Goal: Transaction & Acquisition: Purchase product/service

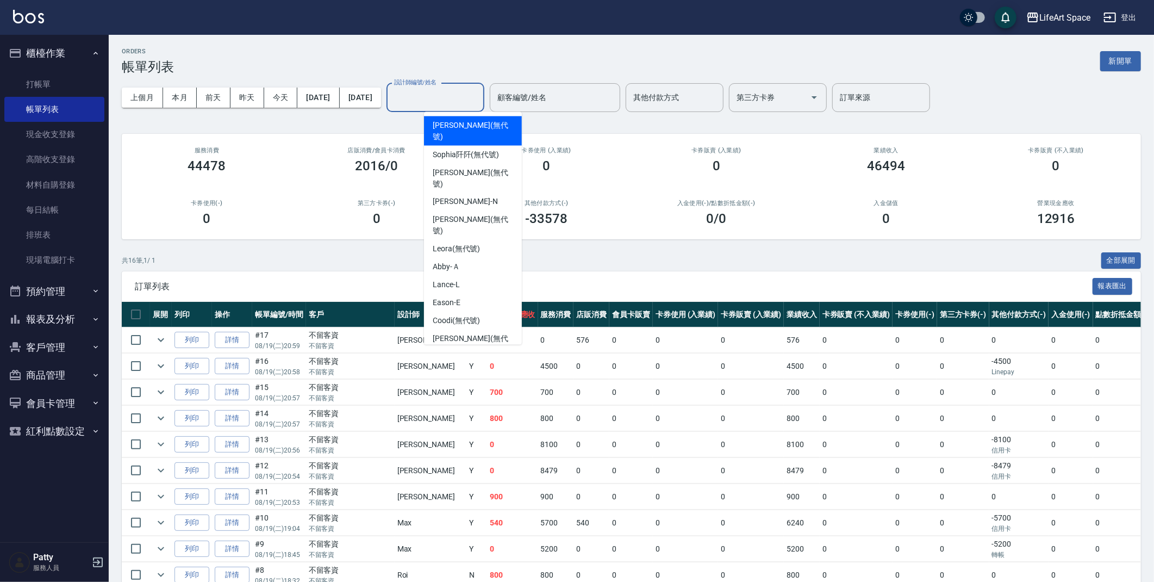
drag, startPoint x: 444, startPoint y: 93, endPoint x: 451, endPoint y: 100, distance: 10.0
click at [445, 94] on input "設計師編號/姓名" at bounding box center [435, 97] width 88 height 19
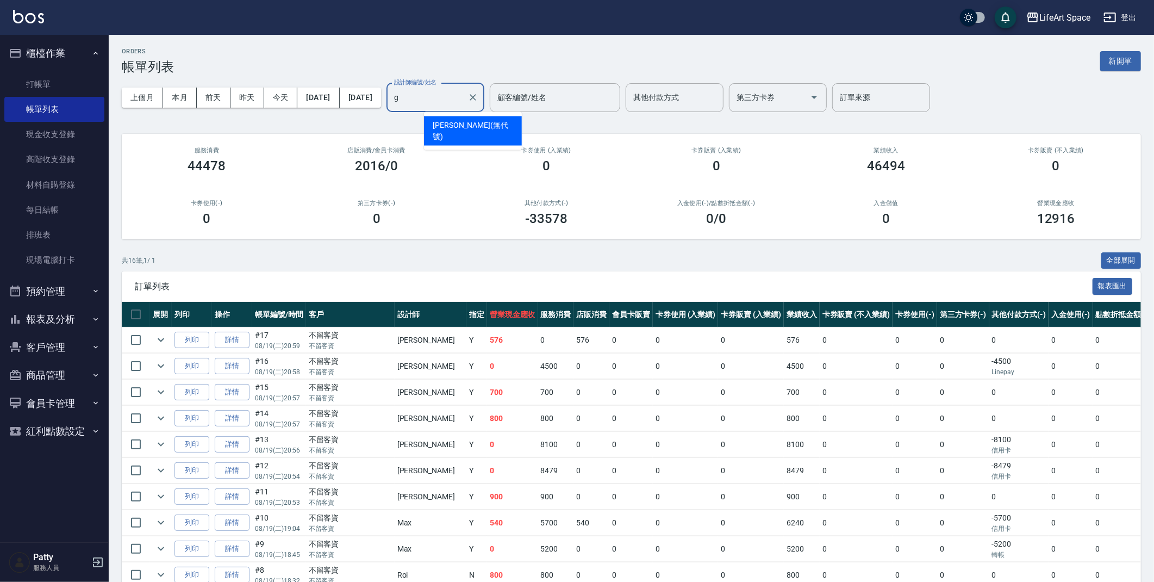
click at [430, 126] on div "[PERSON_NAME] (無代號)" at bounding box center [473, 130] width 98 height 29
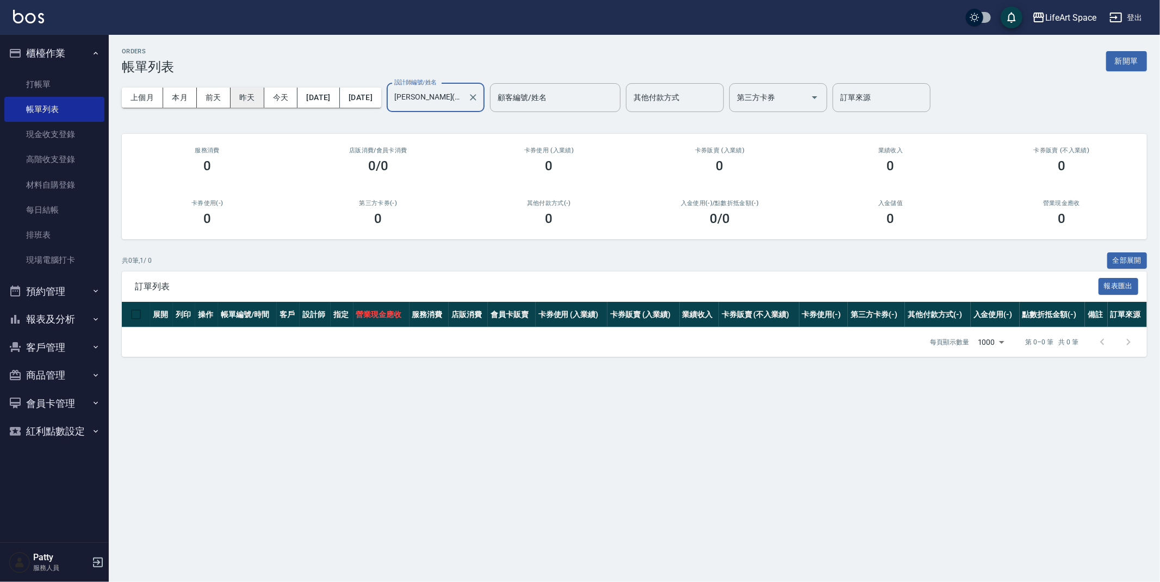
type input "[PERSON_NAME](無代號)"
click at [240, 104] on button "昨天" at bounding box center [248, 98] width 34 height 20
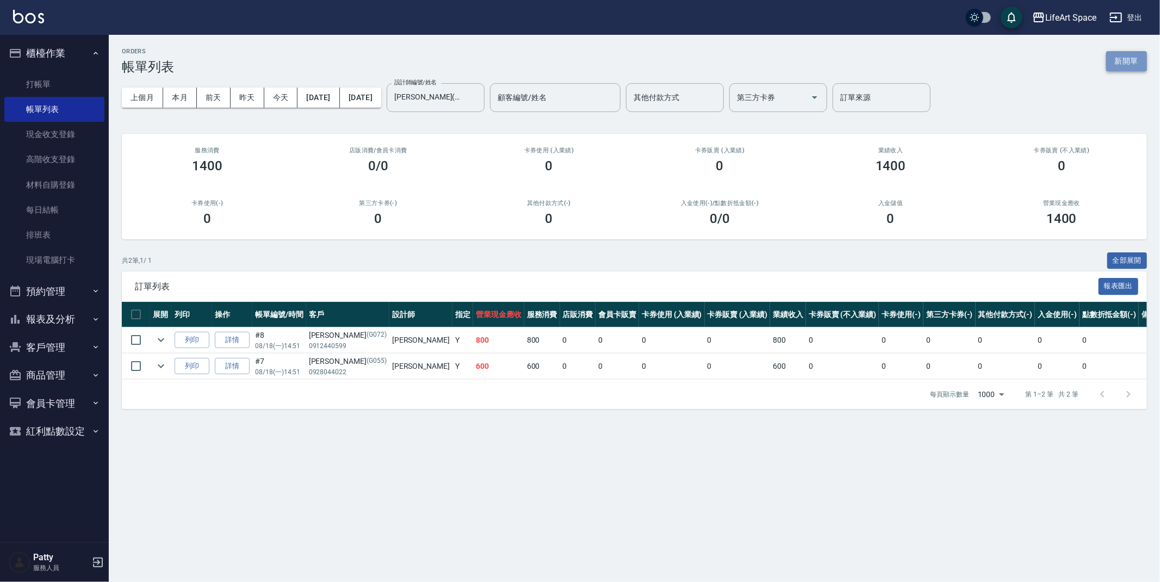
click at [1137, 52] on button "新開單" at bounding box center [1126, 61] width 41 height 20
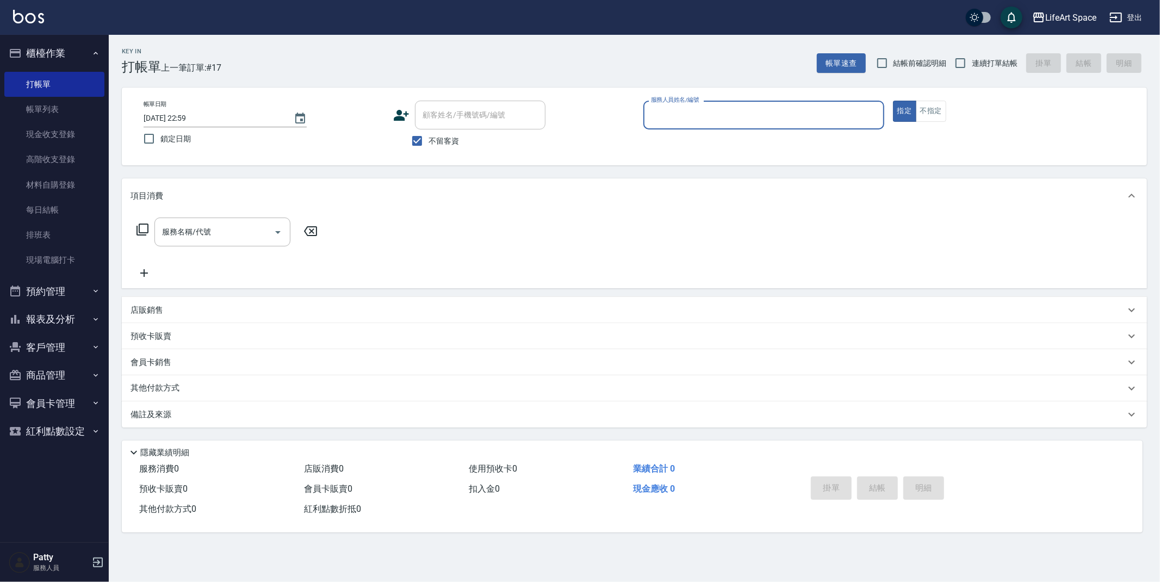
drag, startPoint x: 420, startPoint y: 141, endPoint x: 431, endPoint y: 123, distance: 21.3
click at [419, 139] on input "不留客資" at bounding box center [417, 140] width 23 height 23
checkbox input "false"
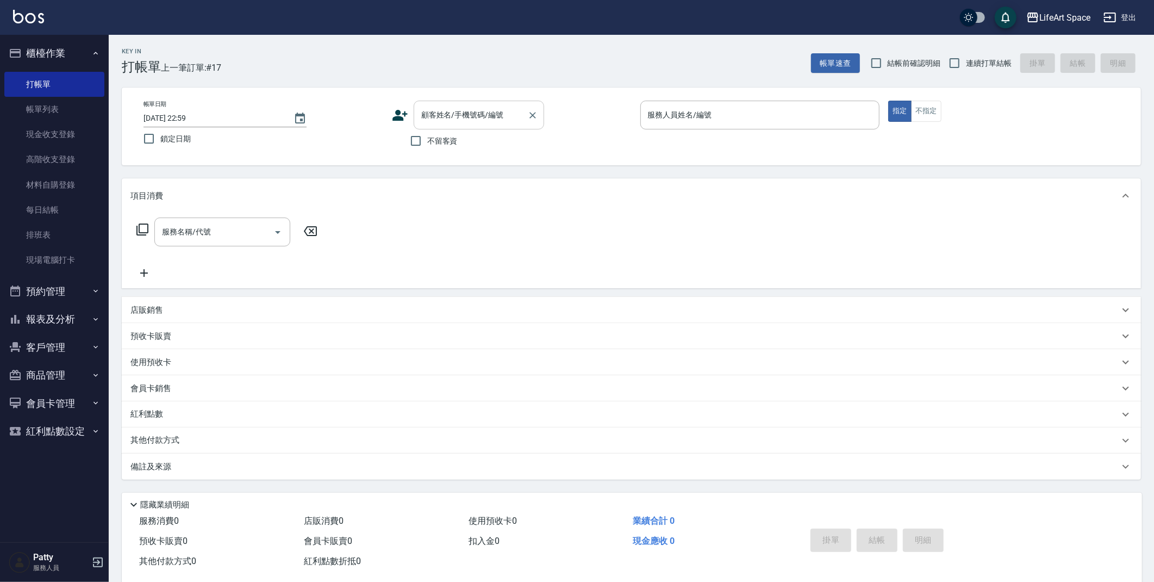
click at [434, 121] on input "顧客姓名/手機號碼/編號" at bounding box center [471, 114] width 104 height 19
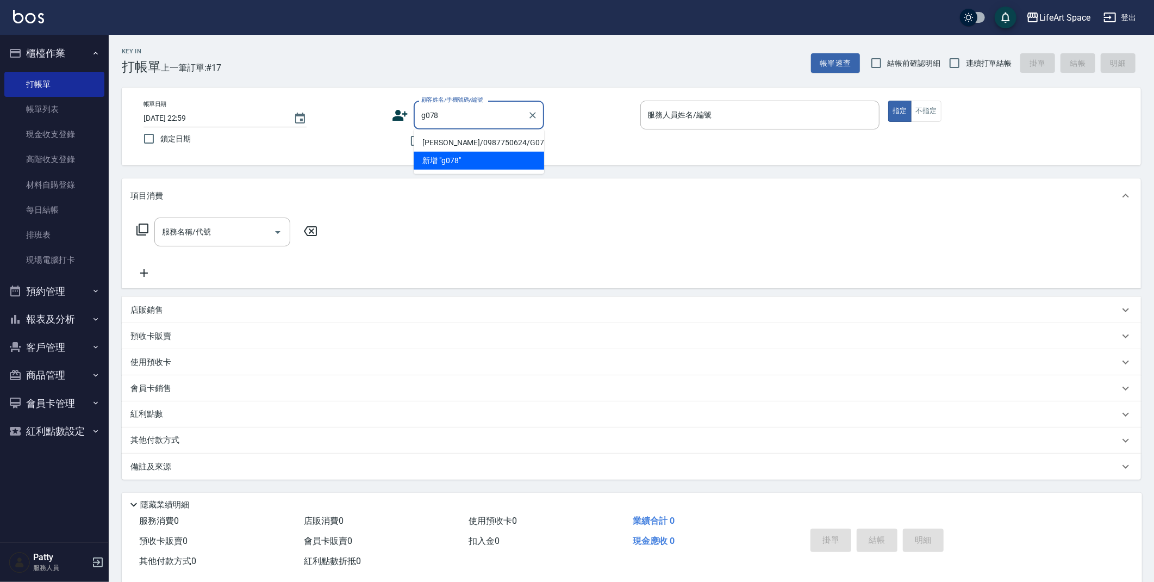
click at [476, 135] on li "[PERSON_NAME]/0987750624/G078" at bounding box center [479, 143] width 130 height 18
click at [476, 135] on div "不留客資" at bounding box center [468, 140] width 152 height 23
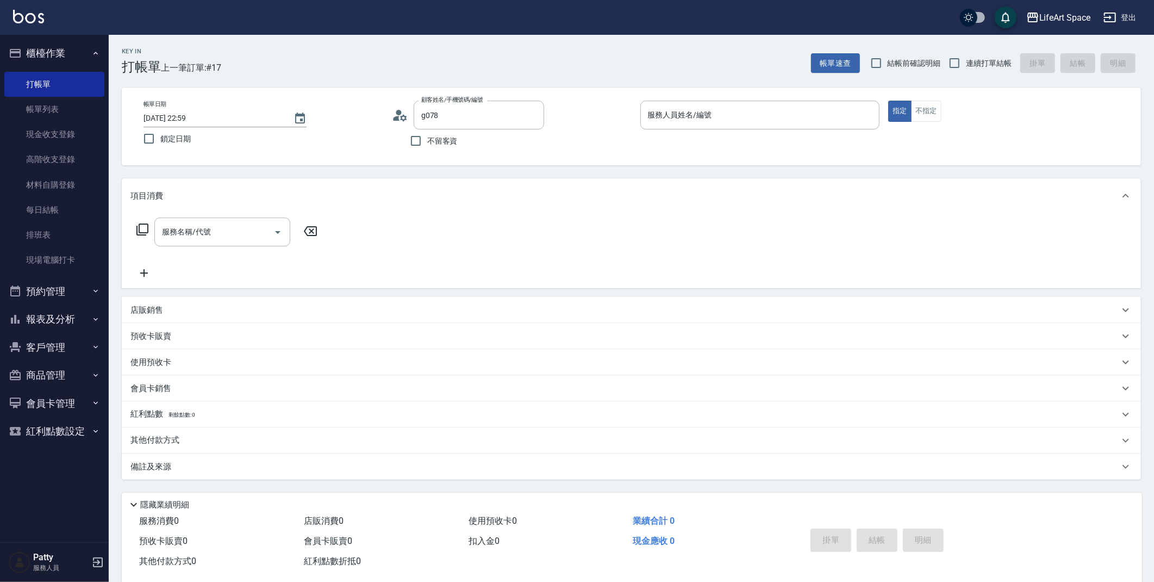
type input "[PERSON_NAME]/0987750624/G078"
type input "[PERSON_NAME](無代號)"
click at [218, 219] on div "服務名稱/代號" at bounding box center [222, 231] width 136 height 29
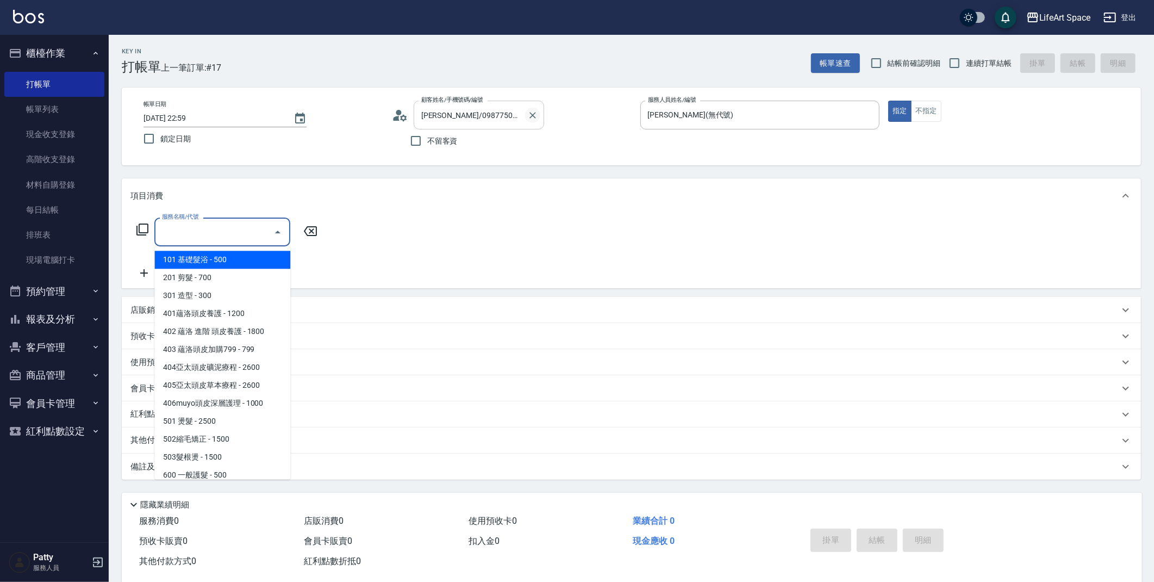
click at [524, 115] on div "[PERSON_NAME]/0987750624/G078 顧客姓名/手機號碼/編號" at bounding box center [479, 115] width 130 height 29
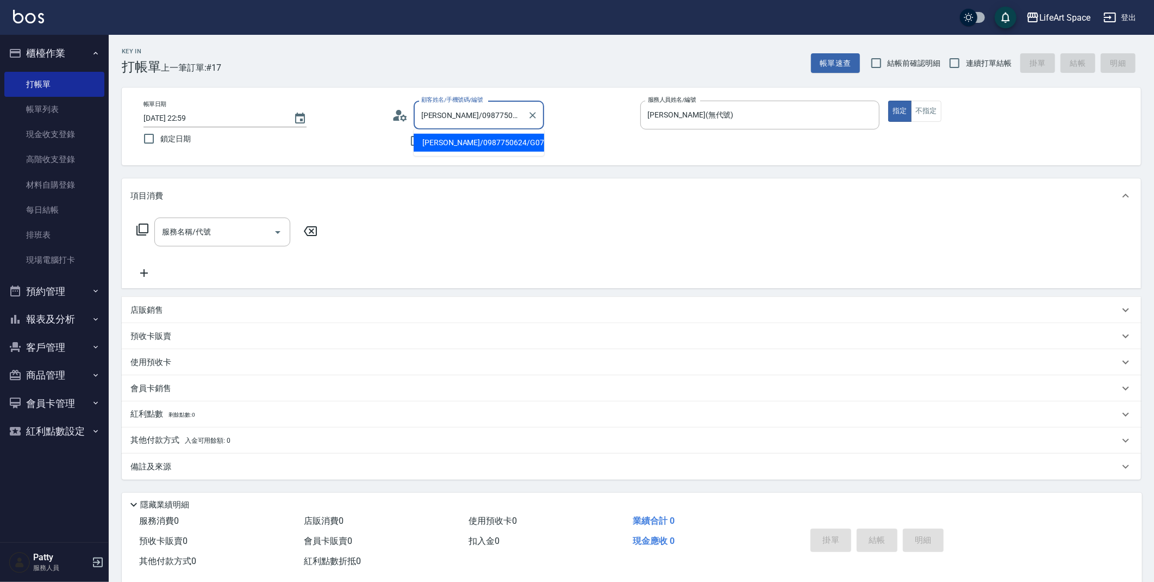
click at [524, 114] on div "[PERSON_NAME]/0987750624/G078 顧客姓名/手機號碼/編號" at bounding box center [479, 115] width 130 height 29
drag, startPoint x: 507, startPoint y: 113, endPoint x: 206, endPoint y: 86, distance: 301.8
click at [207, 86] on div "Key In 打帳單 上一筆訂單:#17 帳單速查 結帳前確認明細 連續打單結帳 掛單 結帳 明細 帳單日期 [DATE] 22:59 鎖定日期 顧客姓名/手…" at bounding box center [631, 316] width 1045 height 563
drag, startPoint x: 443, startPoint y: 141, endPoint x: 463, endPoint y: 179, distance: 43.0
click at [443, 141] on li "[PERSON_NAME]/0975287515/G030" at bounding box center [479, 143] width 130 height 18
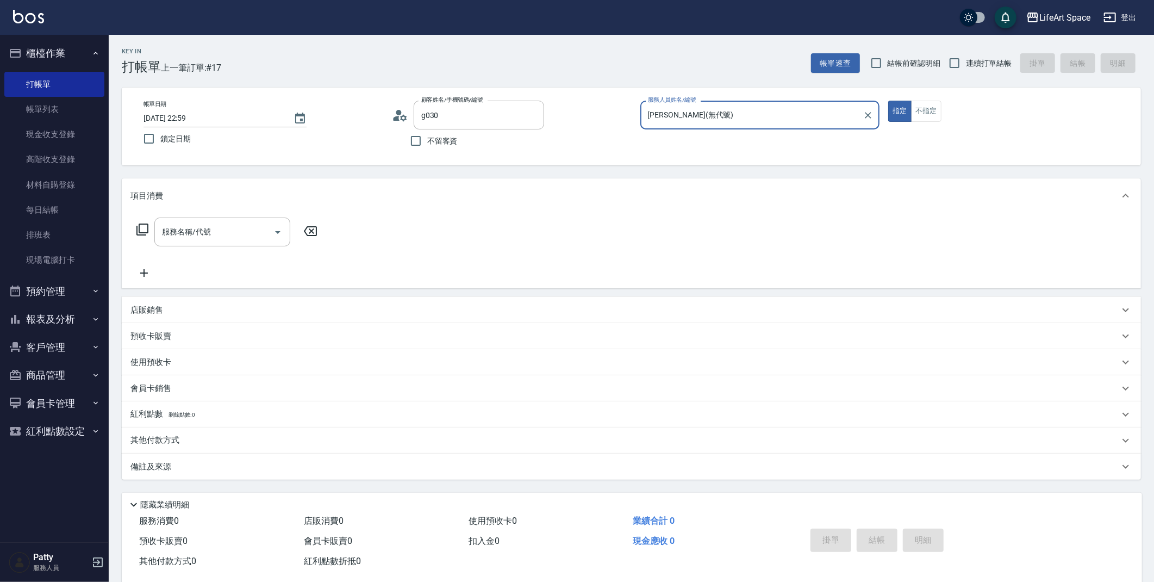
type input "[PERSON_NAME]/0975287515/G030"
click at [236, 234] on input "服務名稱/代號" at bounding box center [214, 231] width 110 height 19
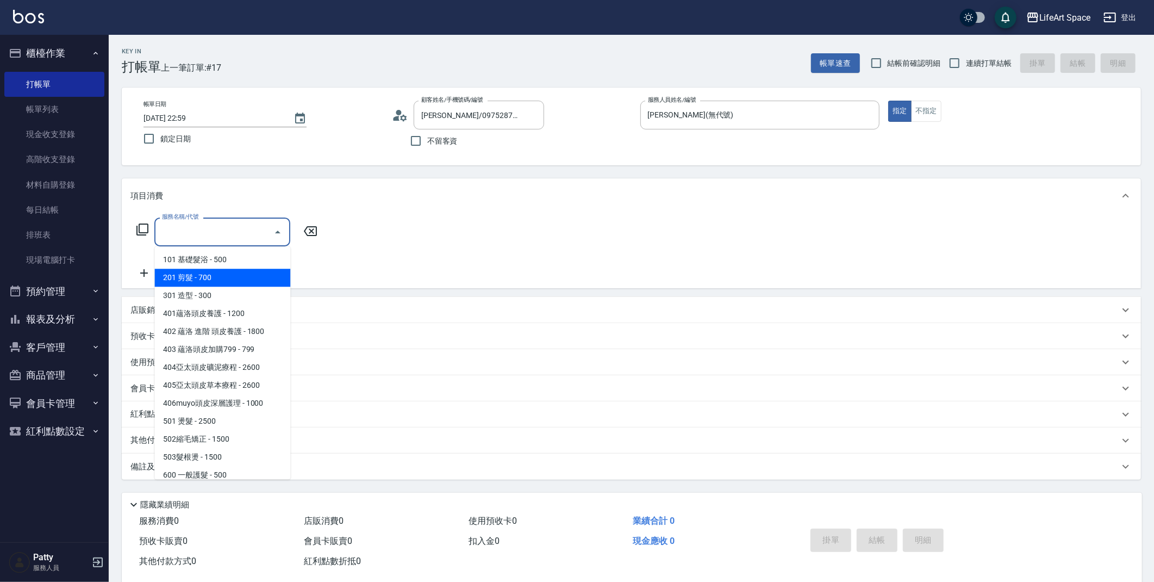
drag, startPoint x: 233, startPoint y: 269, endPoint x: 244, endPoint y: 257, distance: 16.5
click at [232, 269] on span "201 剪髮 - 700" at bounding box center [222, 278] width 136 height 18
type input "201 剪髮(201)"
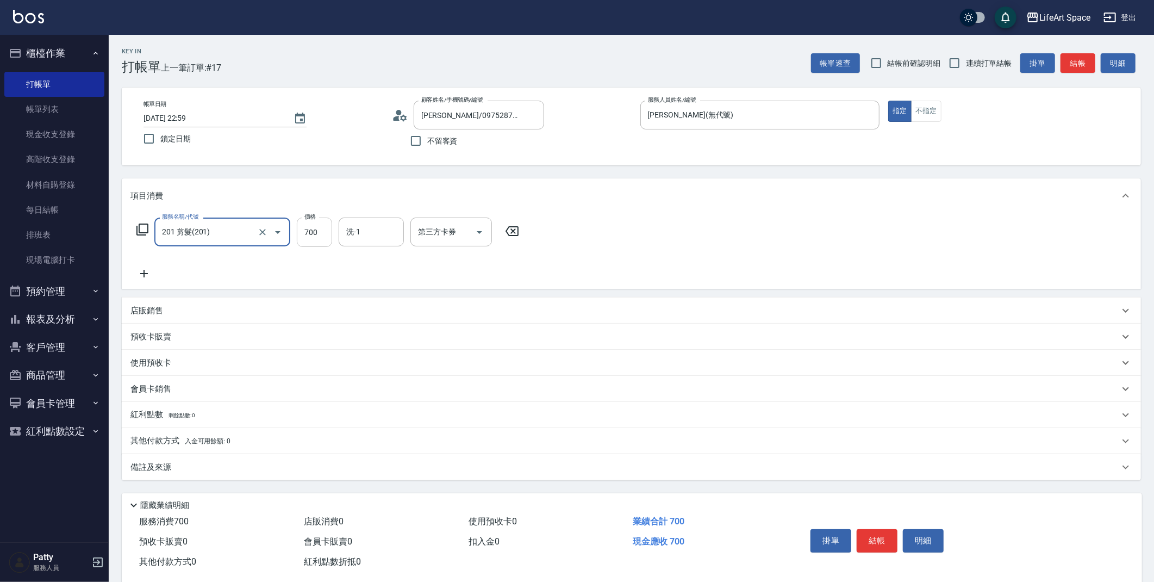
click at [311, 233] on input "700" at bounding box center [314, 231] width 35 height 29
type input "800"
click at [165, 477] on div "備註及來源" at bounding box center [631, 467] width 1019 height 26
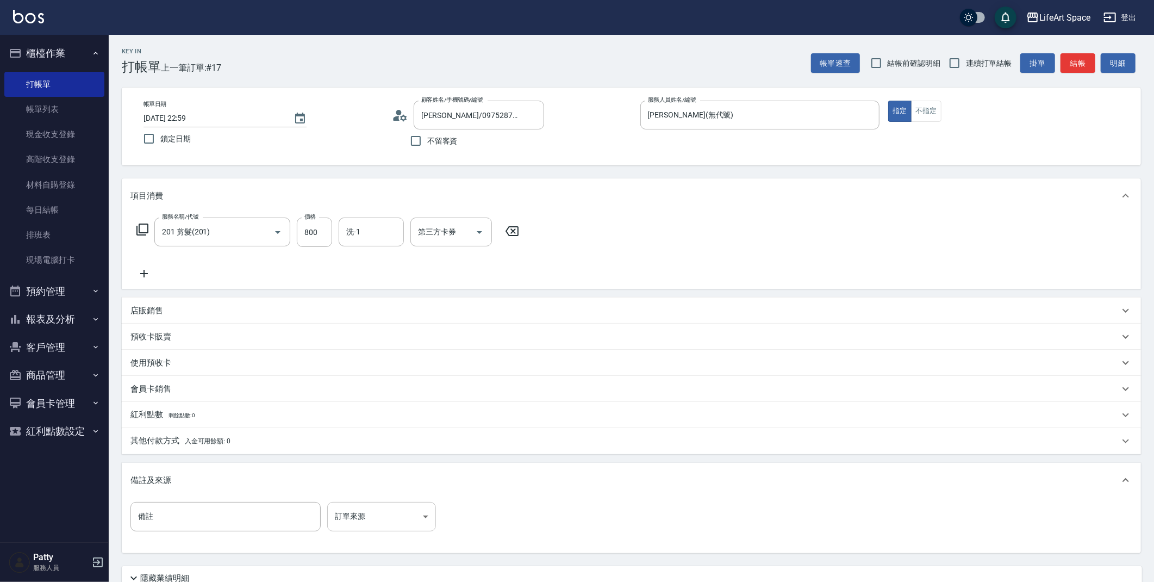
click at [379, 526] on body "LifeArt Space 登出 櫃檯作業 打帳單 帳單列表 現金收支登錄 高階收支登錄 材料自購登錄 每日結帳 排班表 現場電腦打卡 預約管理 預約管理 單…" at bounding box center [577, 335] width 1154 height 671
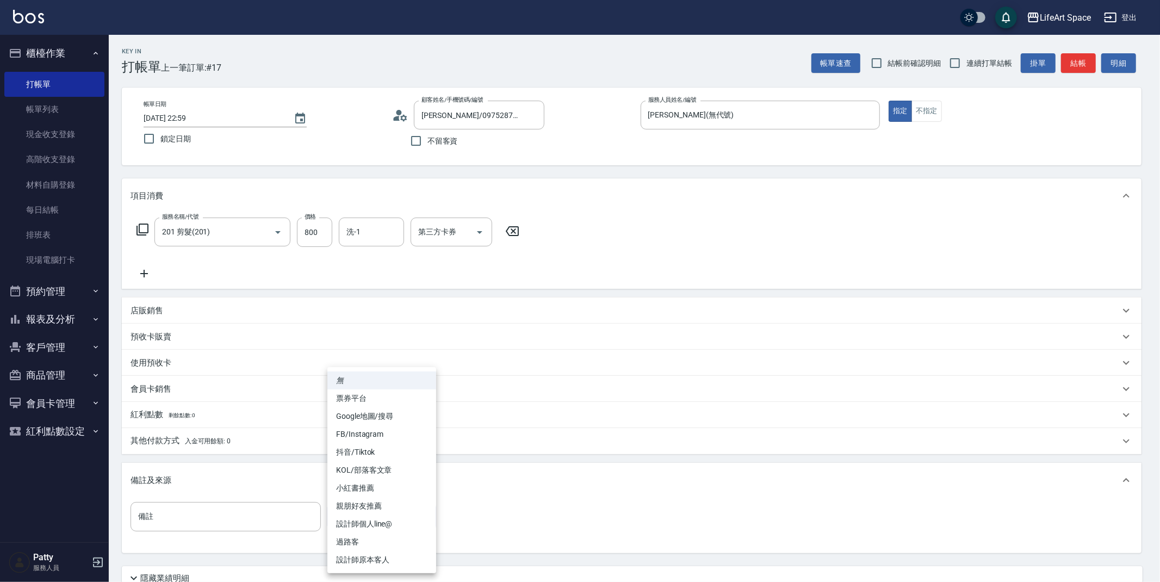
click at [340, 555] on li "設計師原本客人" at bounding box center [381, 560] width 109 height 18
type input "設計師原本客人"
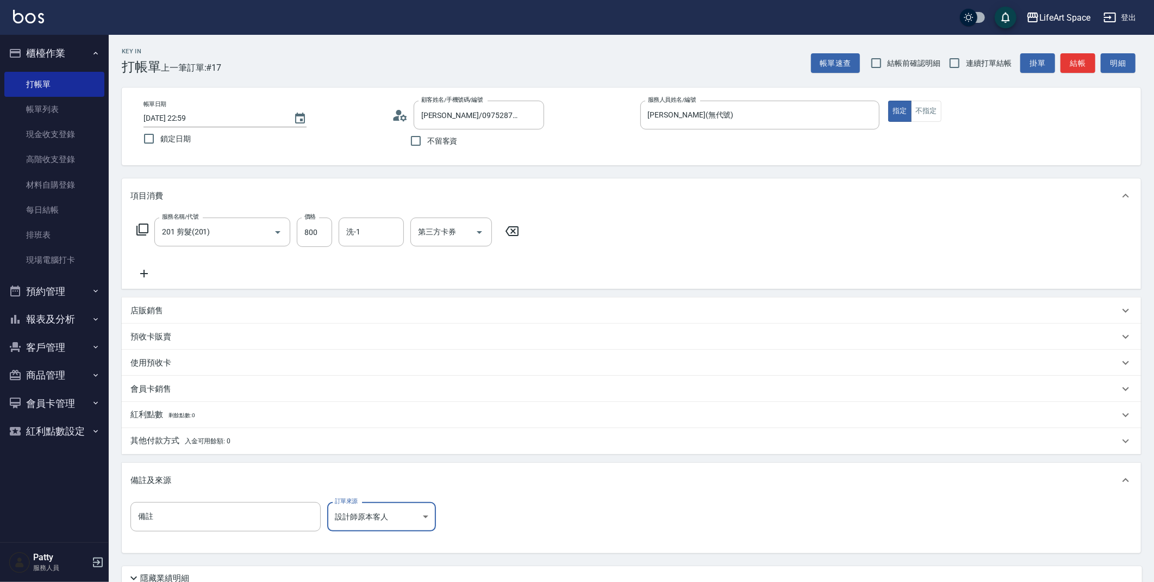
click at [179, 118] on input "[DATE] 22:59" at bounding box center [213, 118] width 139 height 18
type input "[DATE] 22:59"
click at [1070, 60] on button "結帳" at bounding box center [1078, 63] width 35 height 20
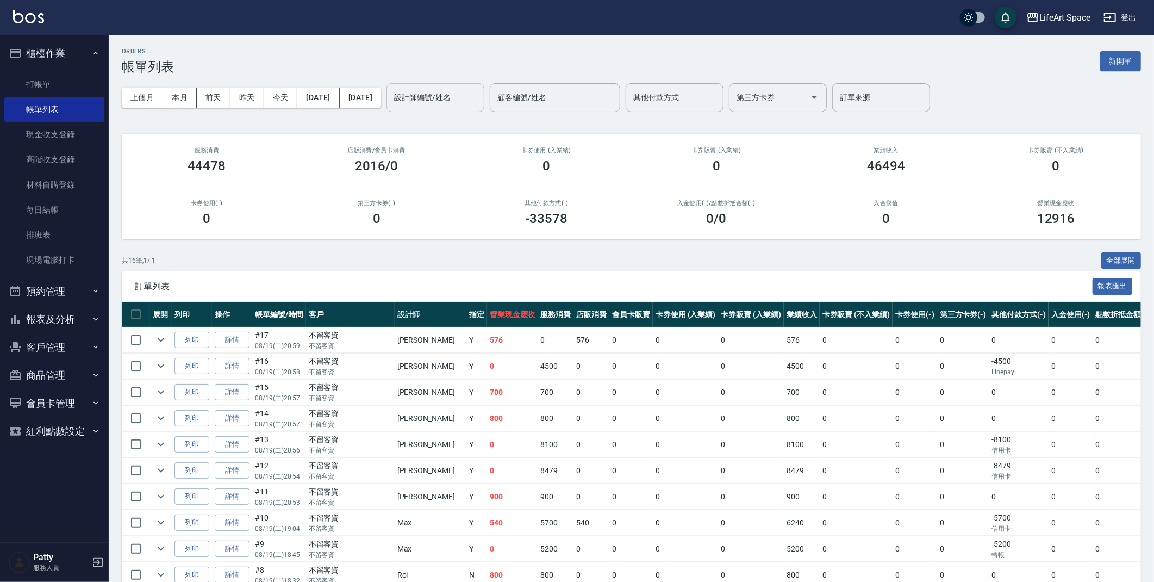
click at [450, 99] on input "設計師編號/姓名" at bounding box center [435, 97] width 88 height 19
click at [447, 125] on span "[PERSON_NAME] (無代號)" at bounding box center [473, 131] width 80 height 23
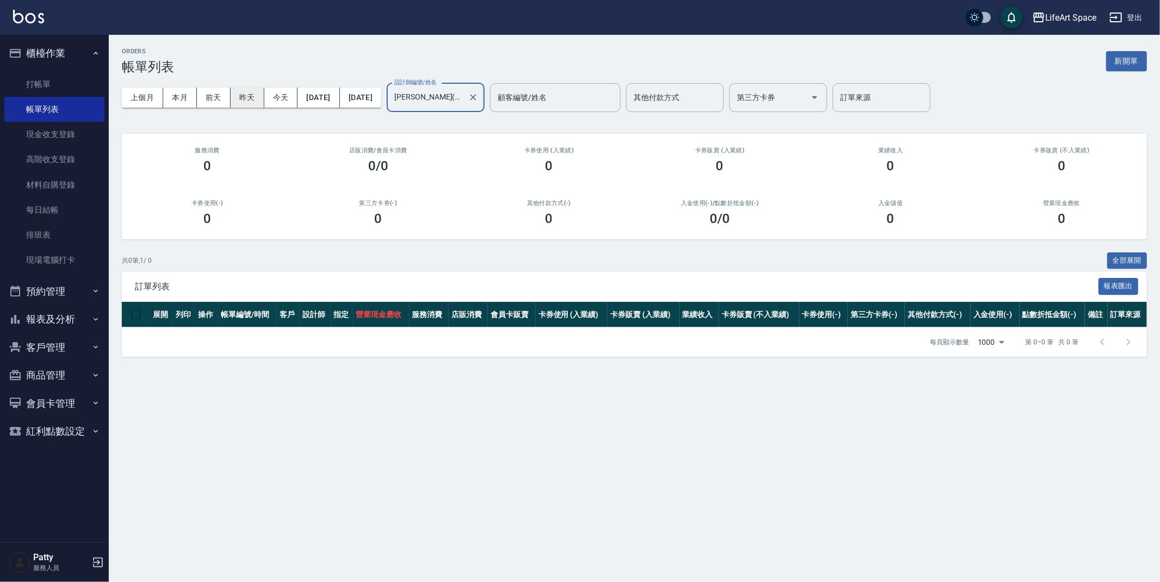
type input "[PERSON_NAME](無代號)"
click at [234, 95] on button "昨天" at bounding box center [248, 98] width 34 height 20
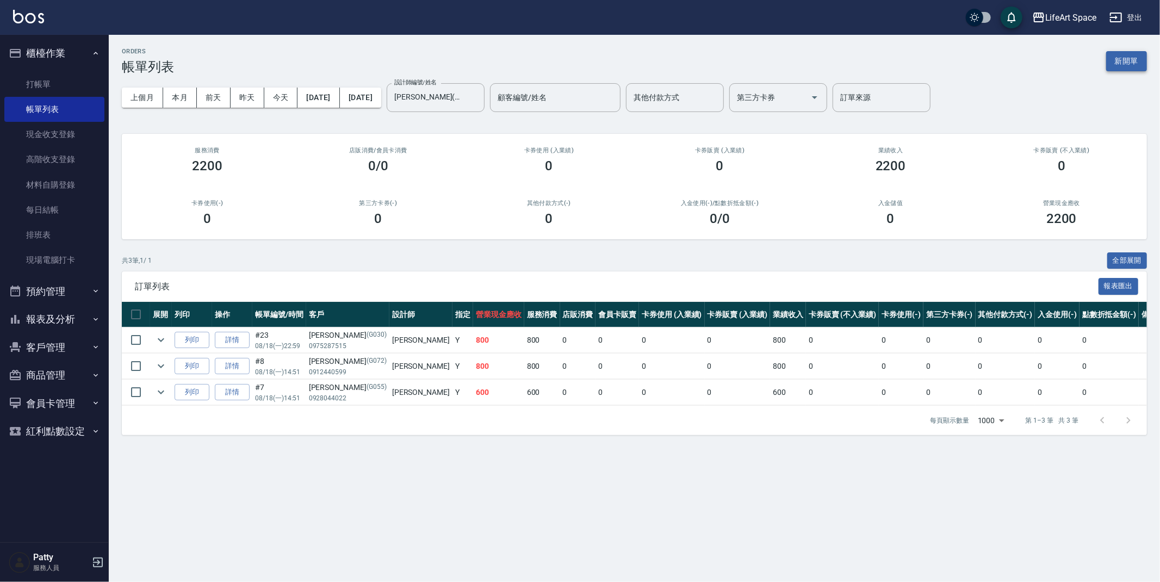
click at [1130, 64] on button "新開單" at bounding box center [1126, 61] width 41 height 20
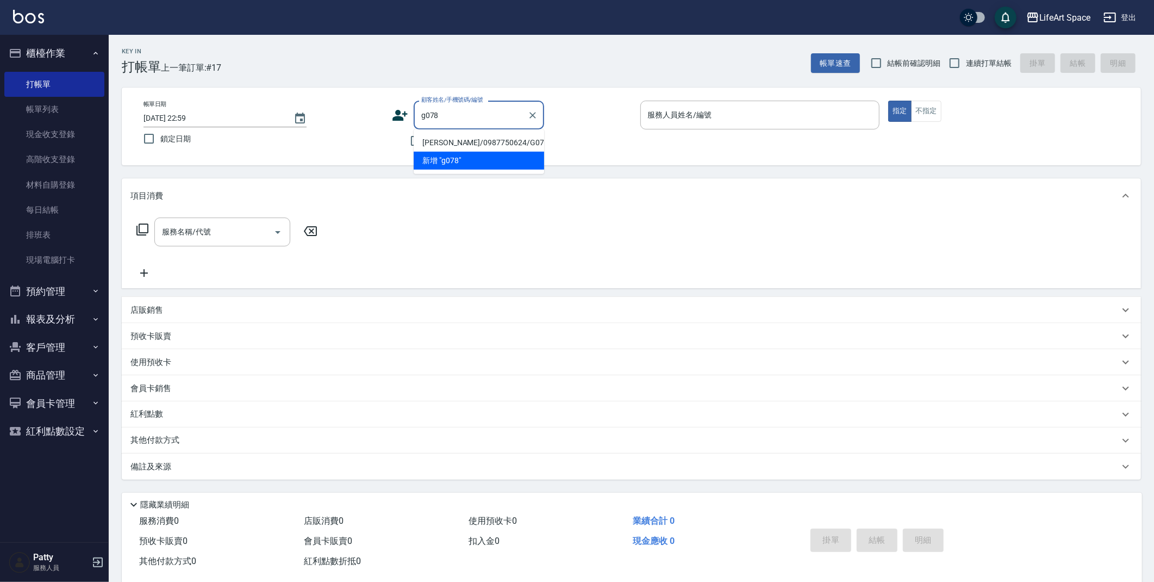
click at [486, 147] on li "[PERSON_NAME]/0987750624/G078" at bounding box center [479, 143] width 130 height 18
type input "[PERSON_NAME]/0987750624/G078"
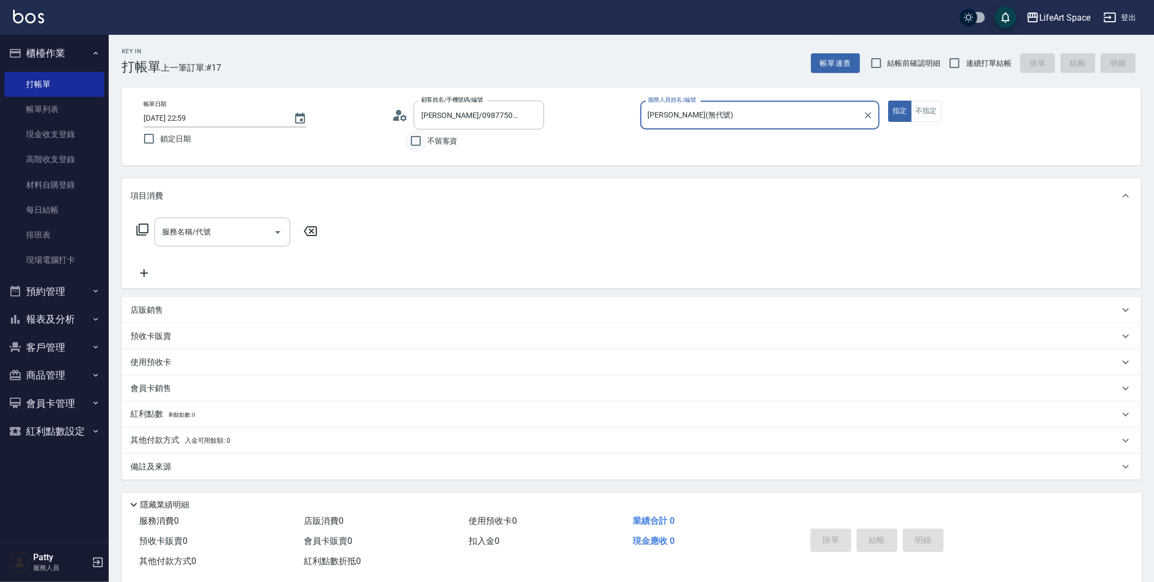
type input "[PERSON_NAME](無代號)"
click at [232, 222] on input "服務名稱/代號" at bounding box center [214, 231] width 110 height 19
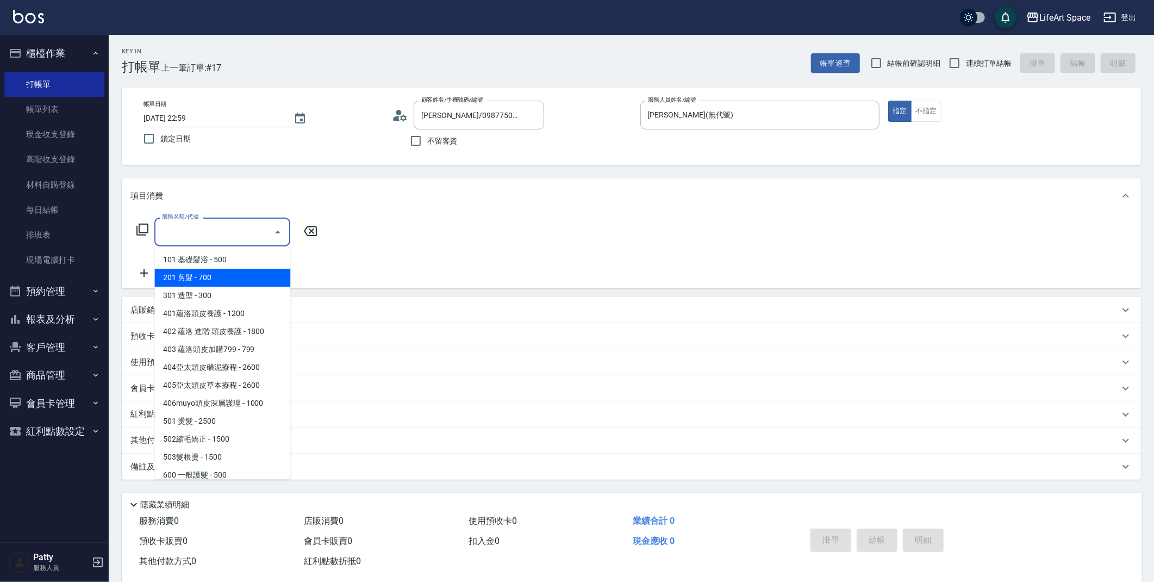
click at [217, 267] on span "101 基礎髮浴 - 500" at bounding box center [222, 260] width 136 height 18
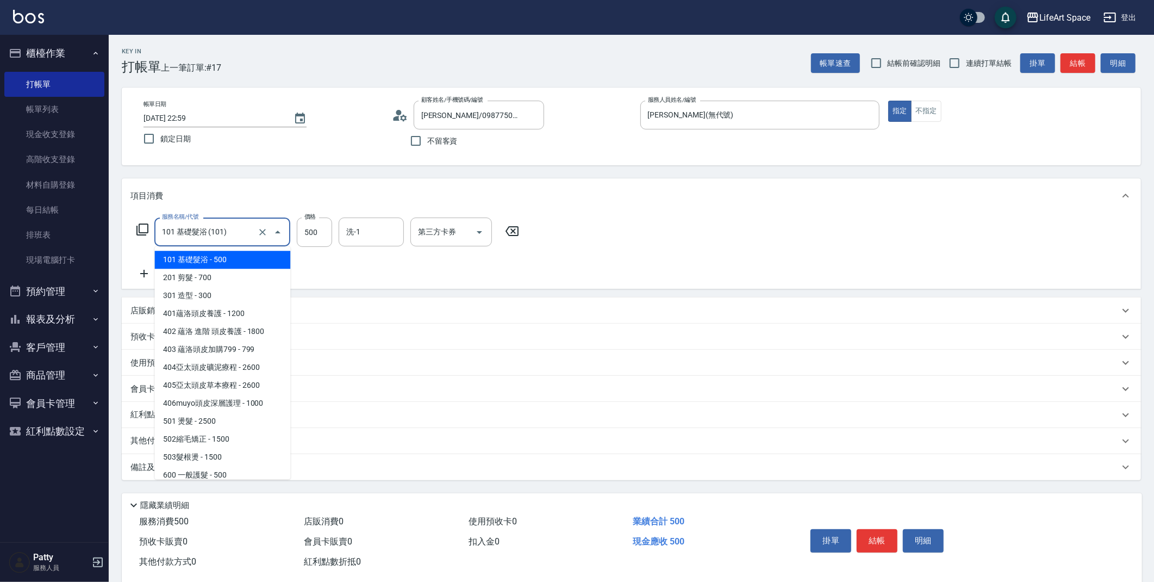
click at [246, 240] on input "101 基礎髮浴 (101)" at bounding box center [207, 231] width 96 height 19
click at [238, 277] on span "201 剪髮 - 700" at bounding box center [222, 278] width 136 height 18
type input "201 剪髮(201)"
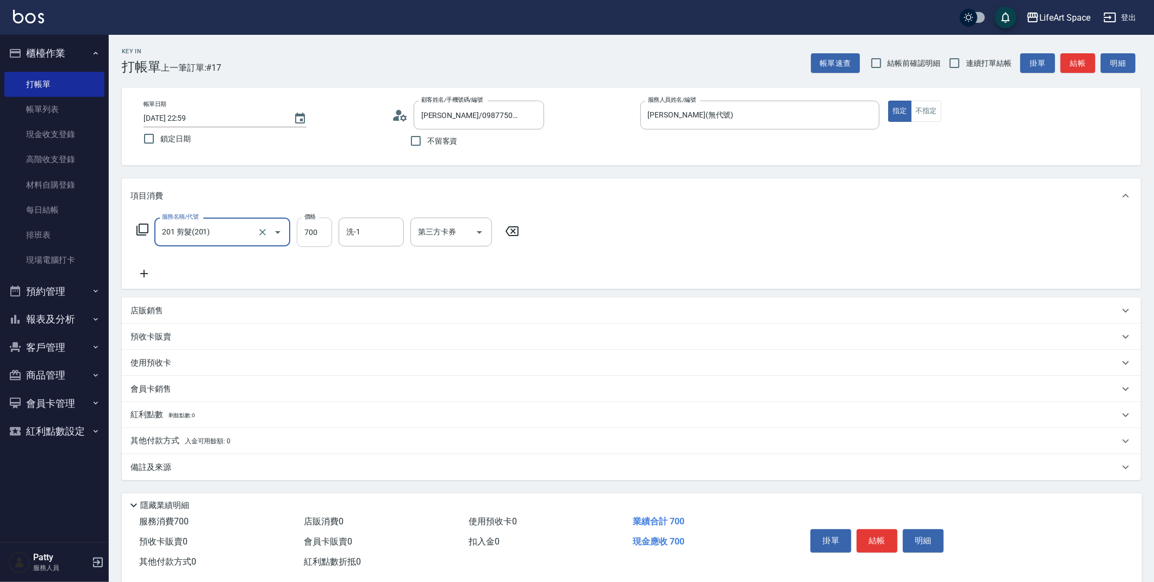
click at [316, 222] on input "700" at bounding box center [314, 231] width 35 height 29
type input "600"
click at [194, 463] on div "備註及來源" at bounding box center [624, 467] width 989 height 11
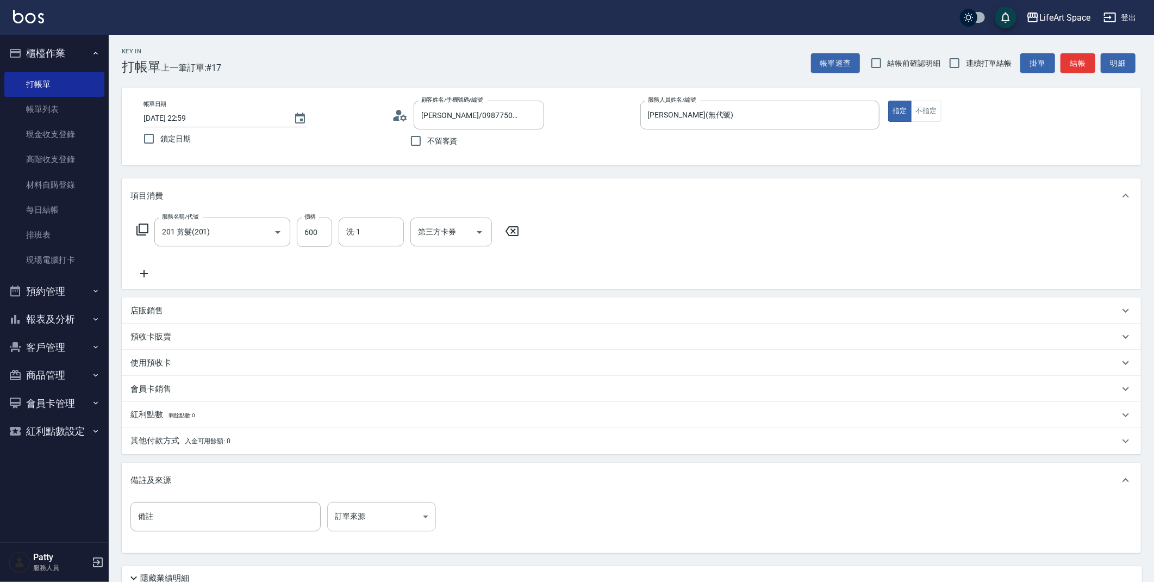
click at [390, 527] on body "LifeArt Space 登出 櫃檯作業 打帳單 帳單列表 現金收支登錄 高階收支登錄 材料自購登錄 每日結帳 排班表 現場電腦打卡 預約管理 預約管理 單…" at bounding box center [577, 335] width 1154 height 671
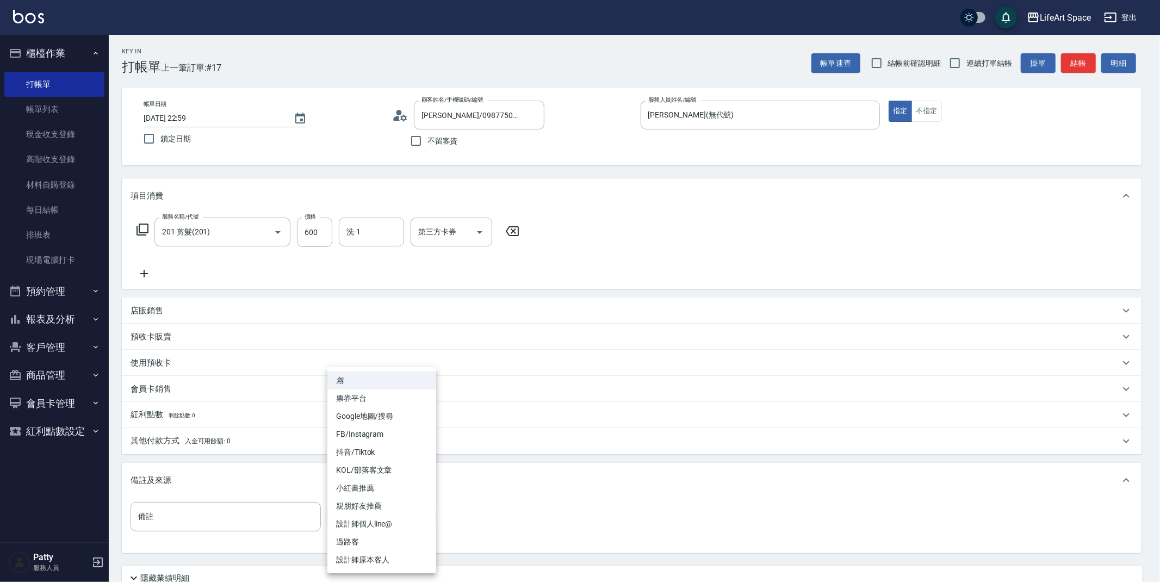
click at [385, 559] on li "設計師原本客人" at bounding box center [381, 560] width 109 height 18
type input "設計師原本客人"
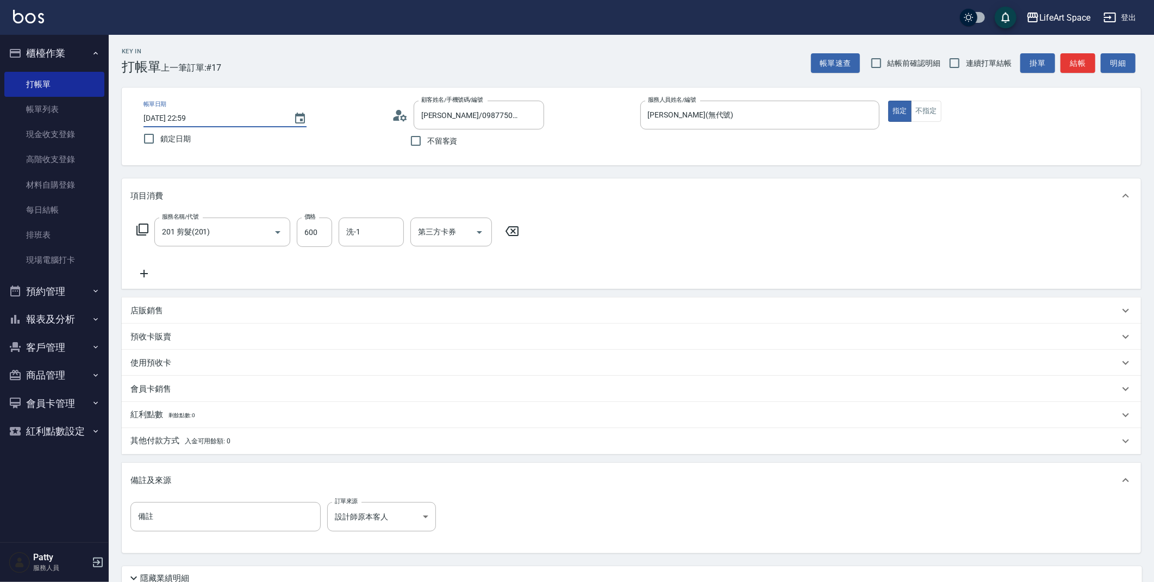
drag, startPoint x: 183, startPoint y: 121, endPoint x: 190, endPoint y: 114, distance: 10.4
click at [183, 121] on input "[DATE] 22:59" at bounding box center [213, 118] width 139 height 18
type input "[DATE] 22:59"
click at [1078, 58] on button "結帳" at bounding box center [1078, 63] width 35 height 20
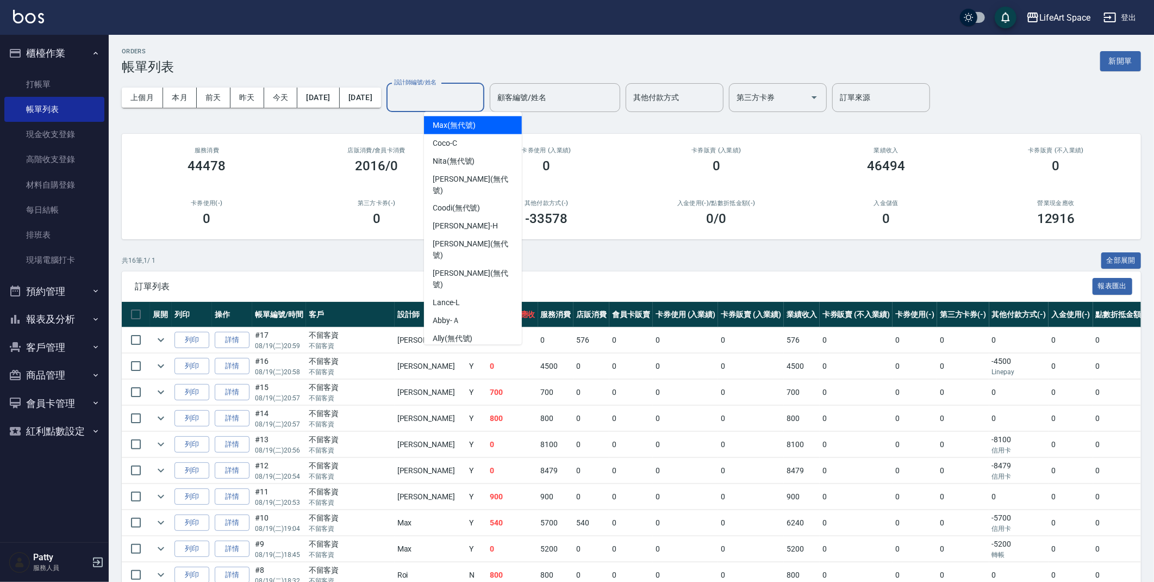
click at [451, 99] on input "設計師編號/姓名" at bounding box center [435, 97] width 88 height 19
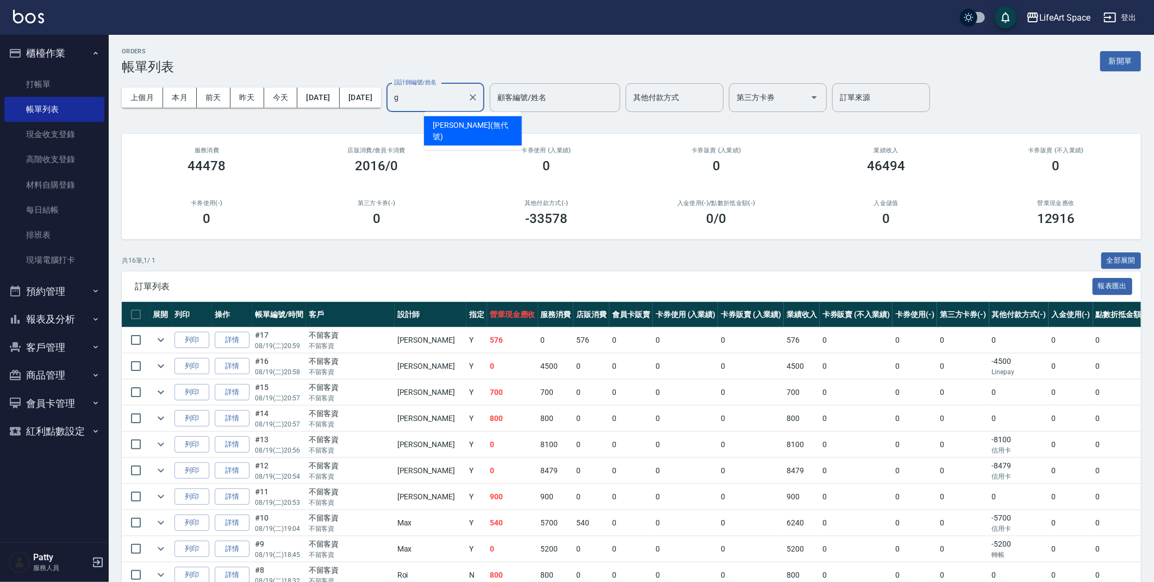
drag, startPoint x: 456, startPoint y: 132, endPoint x: 433, endPoint y: 130, distance: 23.5
click at [456, 132] on div "[PERSON_NAME] (無代號)" at bounding box center [473, 130] width 98 height 29
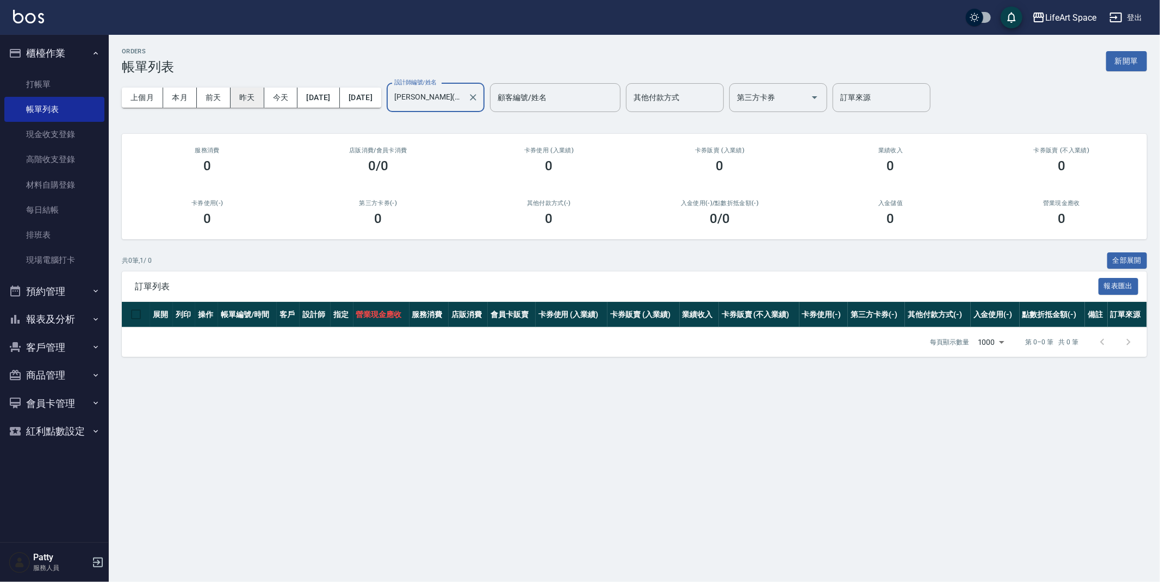
type input "[PERSON_NAME](無代號)"
click at [240, 94] on button "昨天" at bounding box center [248, 98] width 34 height 20
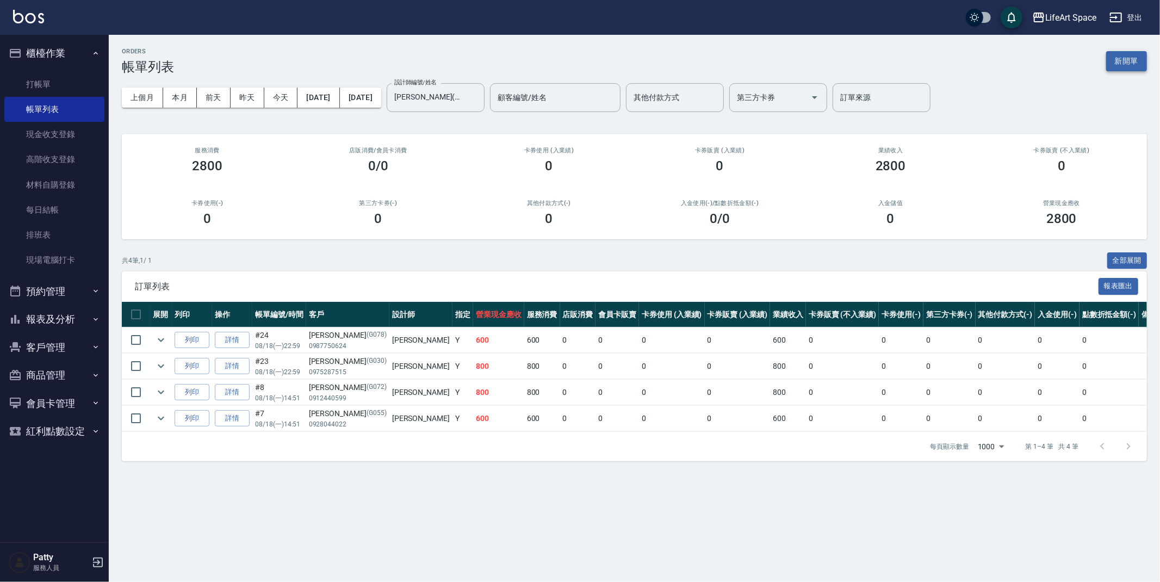
click at [1125, 57] on button "新開單" at bounding box center [1126, 61] width 41 height 20
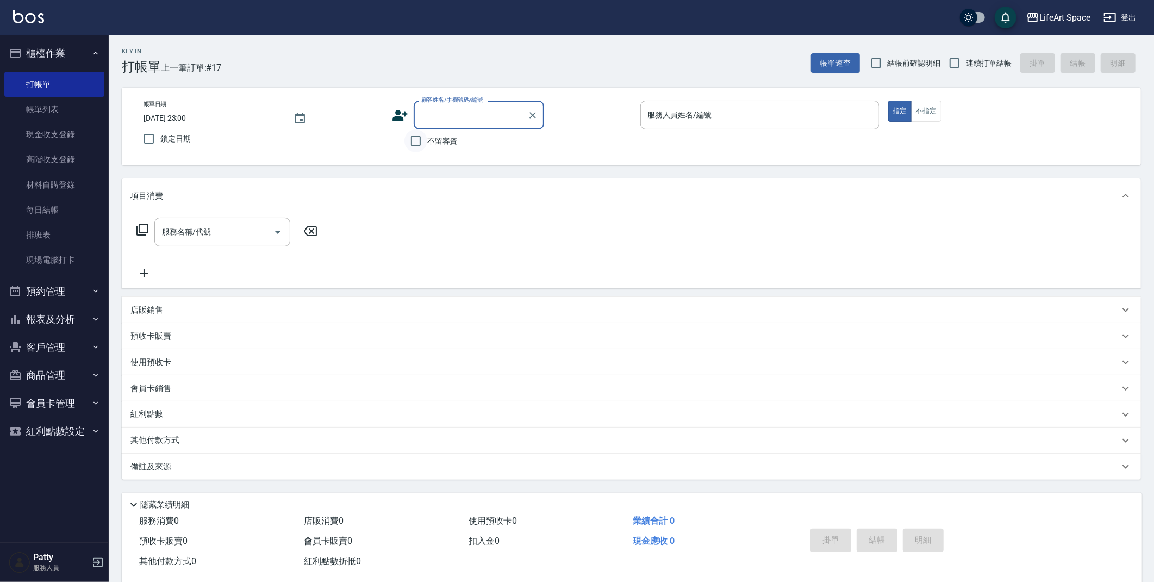
click at [417, 150] on input "不留客資" at bounding box center [415, 140] width 23 height 23
checkbox input "true"
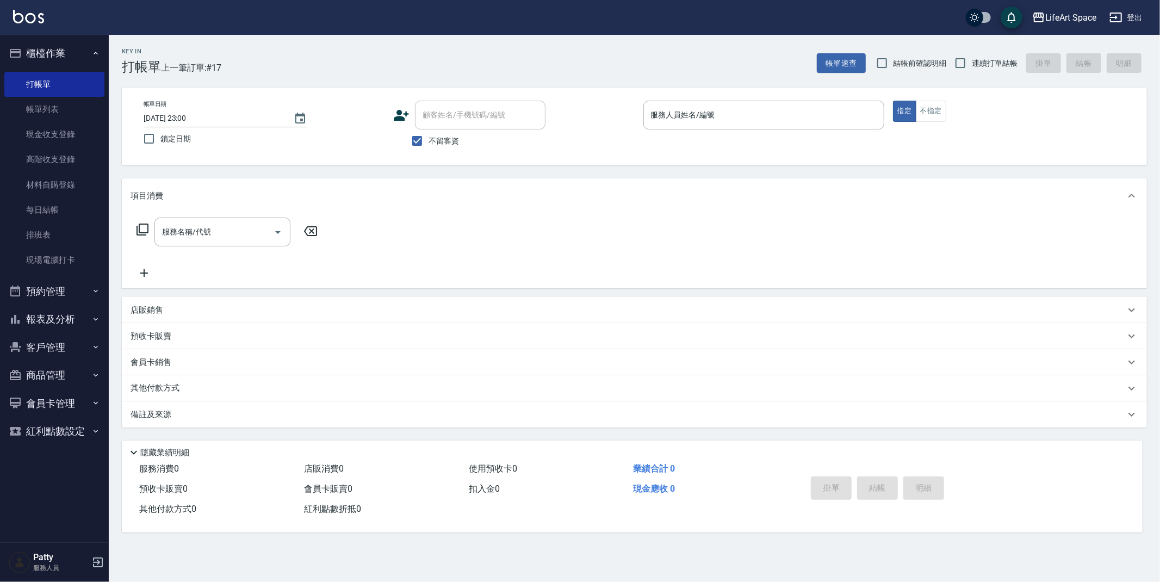
click at [736, 90] on div "帳單日期 [DATE] 23:00 鎖定日期 顧客姓名/手機號碼/編號 顧客姓名/手機號碼/編號 不留客資 服務人員姓名/編號 服務人員姓名/編號 指定 不指定" at bounding box center [634, 127] width 1025 height 78
click at [711, 126] on div "服務人員姓名/編號" at bounding box center [763, 115] width 241 height 29
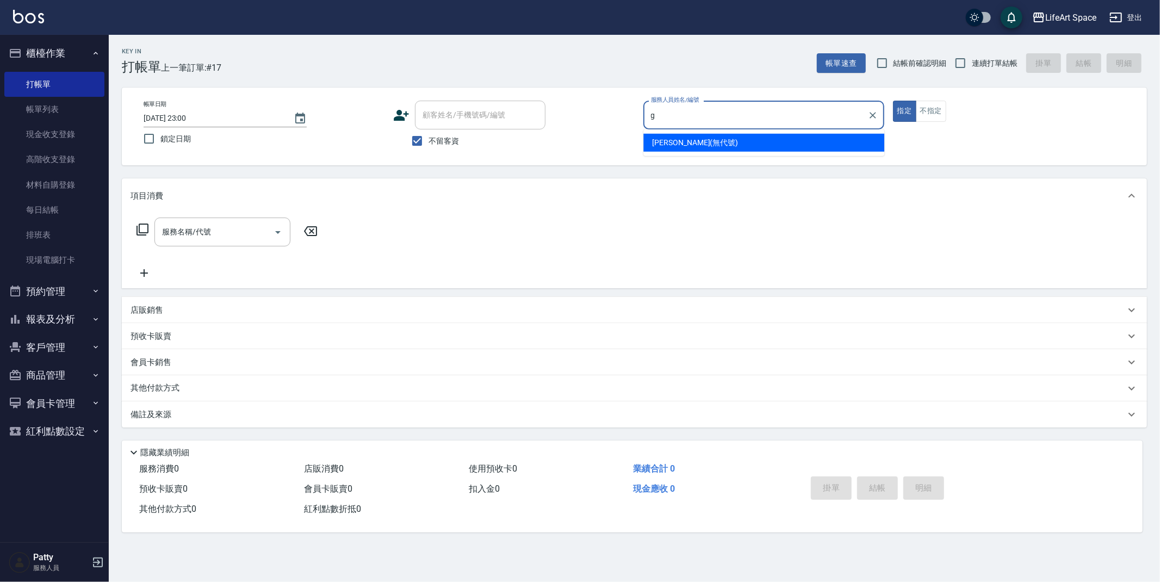
drag, startPoint x: 710, startPoint y: 145, endPoint x: 680, endPoint y: 155, distance: 31.6
click at [710, 145] on div "[PERSON_NAME] (無代號)" at bounding box center [763, 143] width 241 height 18
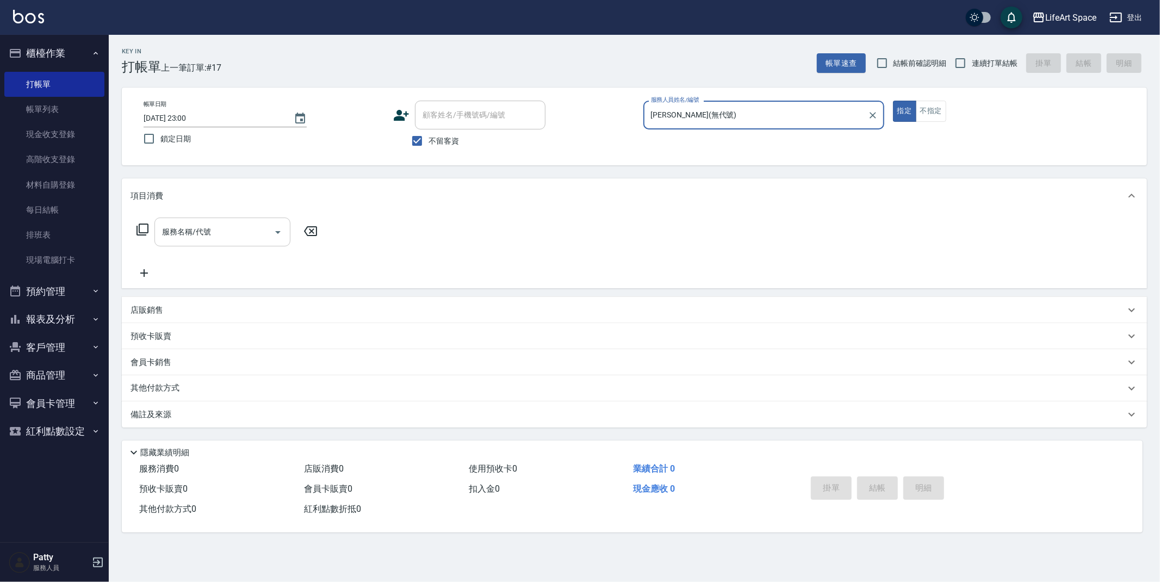
click at [197, 220] on div "服務名稱/代號" at bounding box center [222, 231] width 136 height 29
type input "[PERSON_NAME](無代號)"
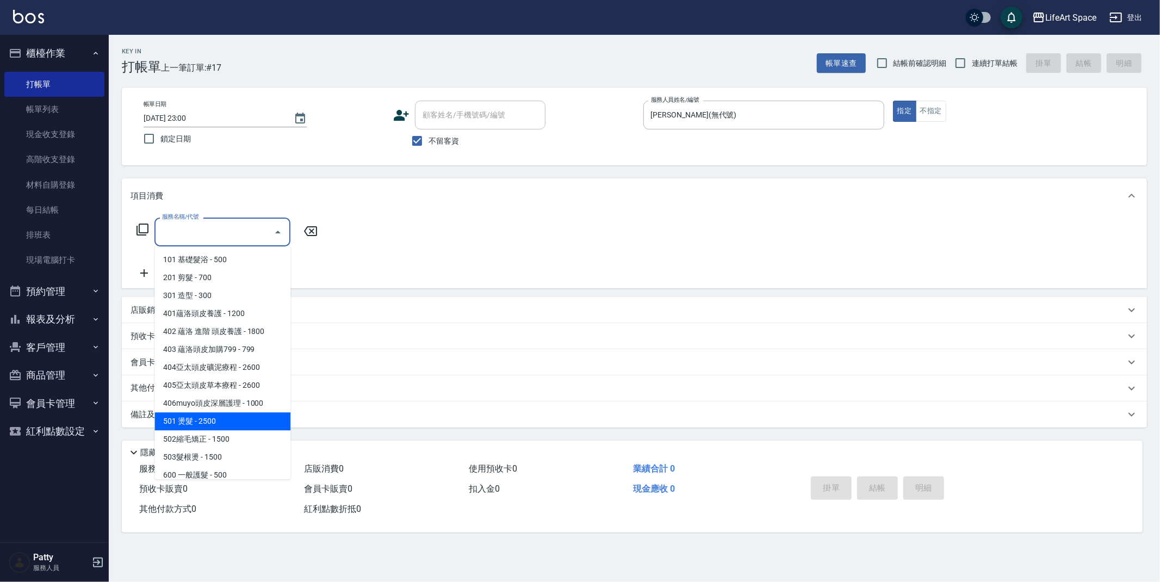
click at [213, 421] on span "501 燙髮 - 2500" at bounding box center [222, 421] width 136 height 18
type input "501 燙髮(501)"
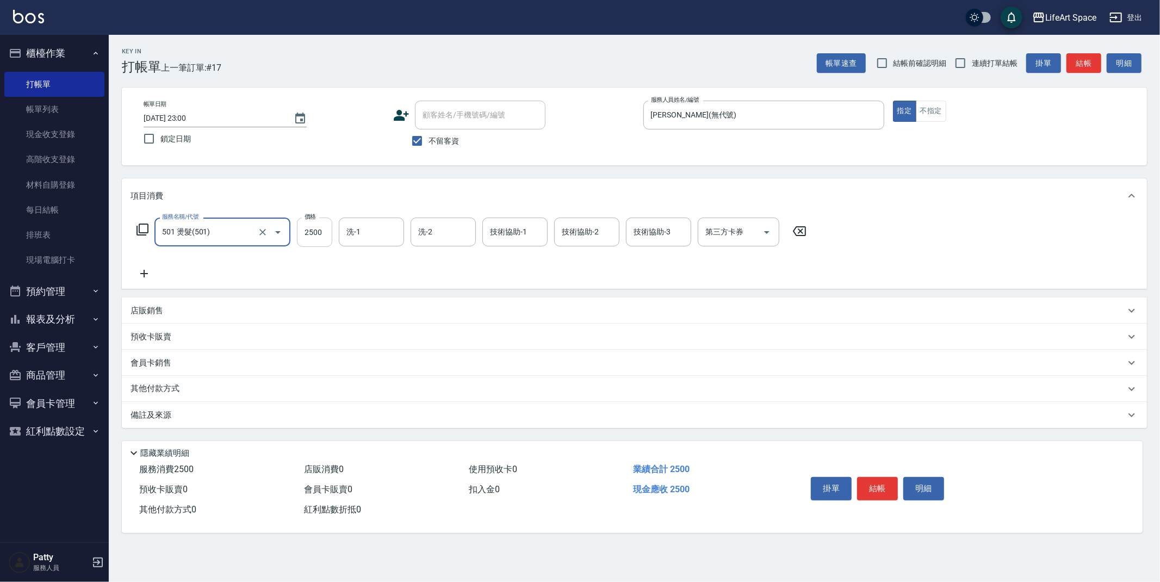
click at [319, 230] on input "2500" at bounding box center [314, 231] width 35 height 29
type input "2400"
drag, startPoint x: 426, startPoint y: 146, endPoint x: 434, endPoint y: 105, distance: 41.6
click at [426, 146] on input "不留客資" at bounding box center [417, 140] width 23 height 23
checkbox input "false"
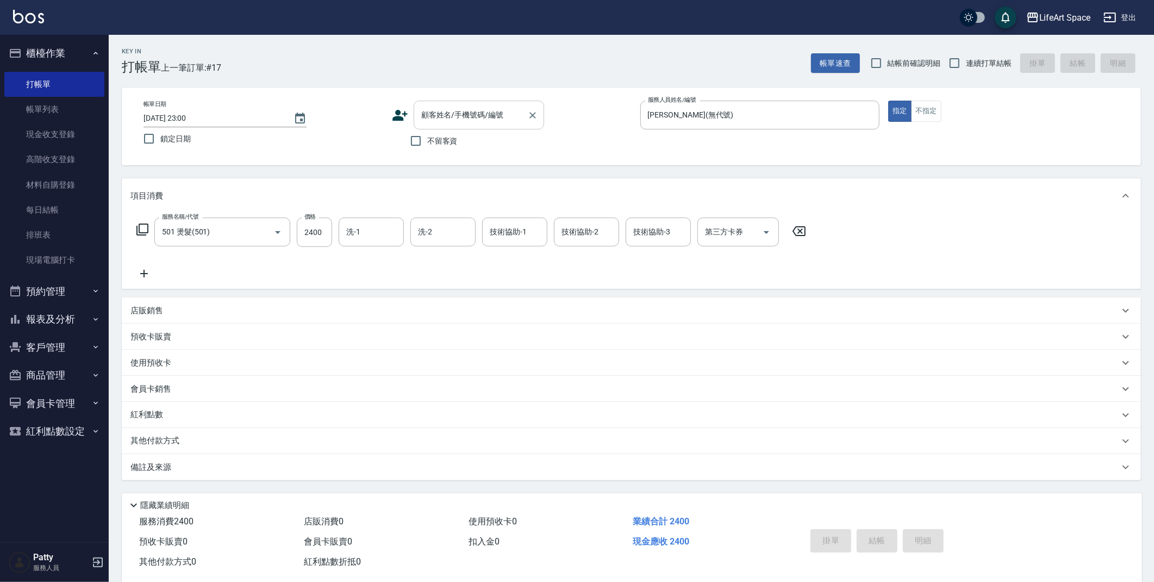
click at [434, 105] on input "顧客姓名/手機號碼/編號" at bounding box center [471, 114] width 104 height 19
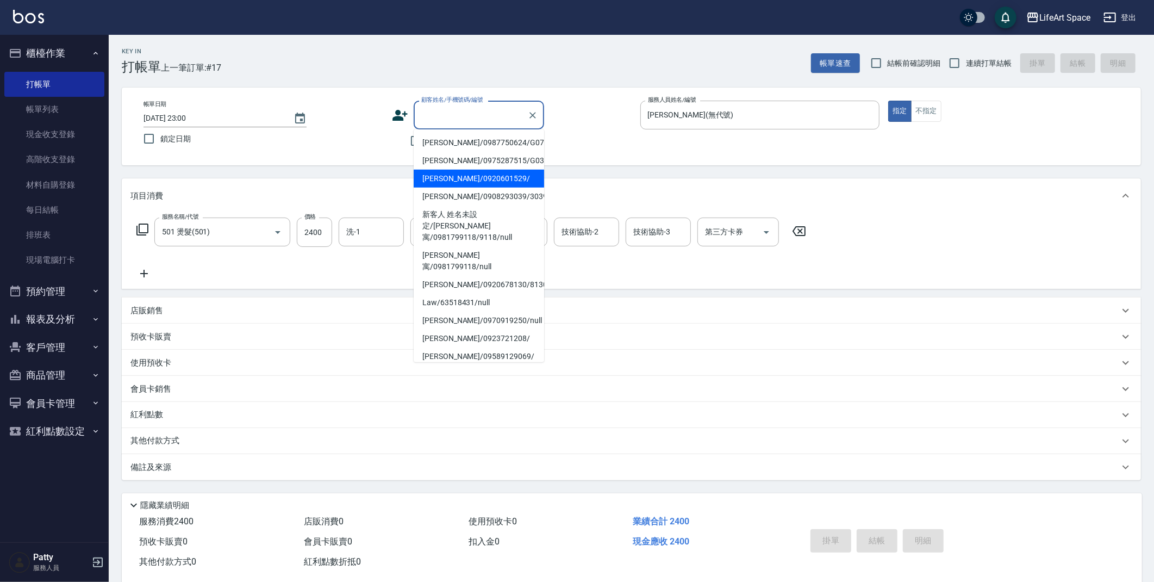
click at [480, 171] on li "[PERSON_NAME]/0920601529/" at bounding box center [479, 179] width 130 height 18
type input "[PERSON_NAME]/0920601529/"
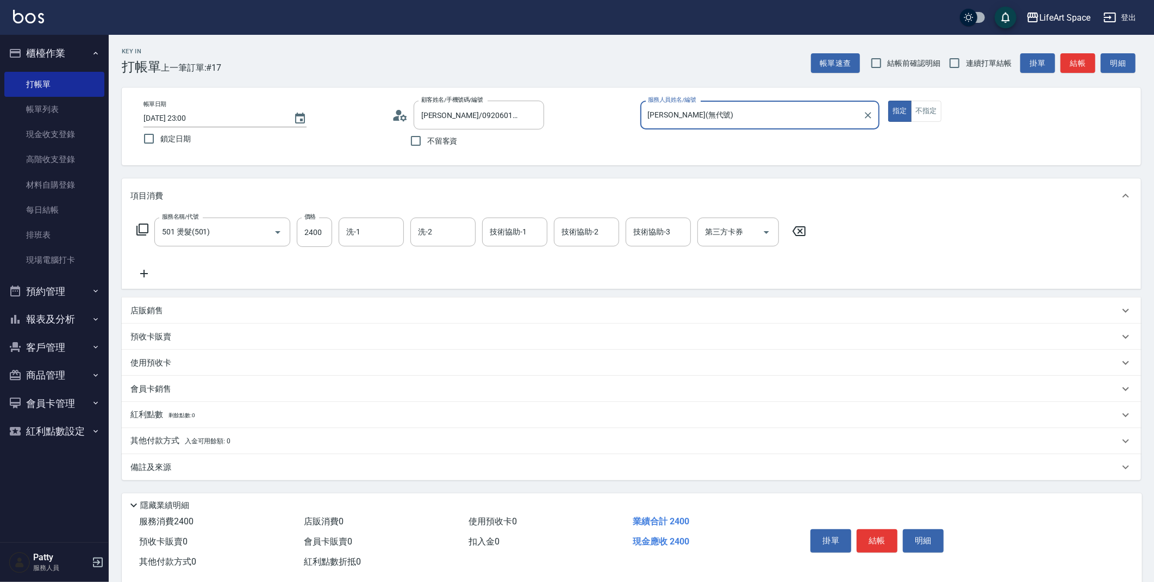
type input "[PERSON_NAME](無代號)"
click at [484, 117] on input "[PERSON_NAME]/0920601529/" at bounding box center [471, 114] width 104 height 19
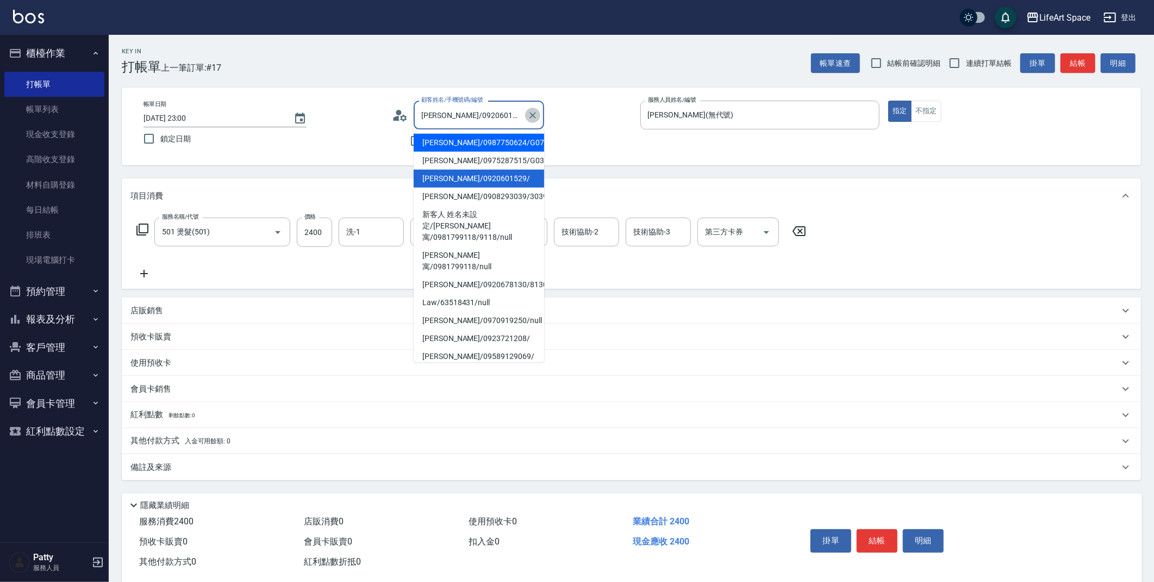
click at [532, 115] on icon "Clear" at bounding box center [533, 115] width 7 height 7
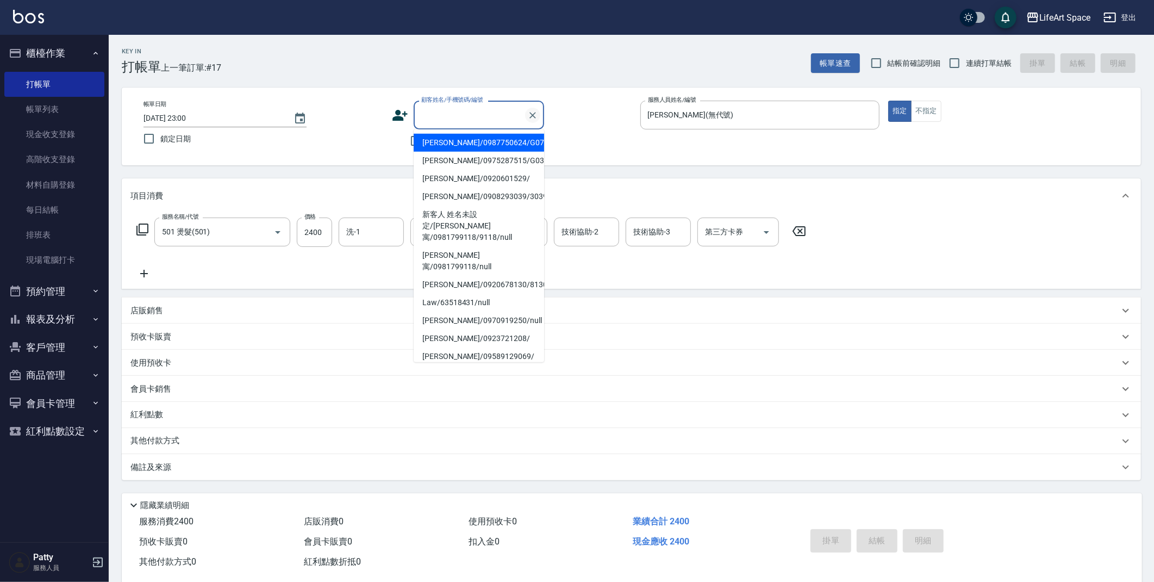
click at [536, 117] on icon "Clear" at bounding box center [532, 115] width 11 height 11
click at [538, 119] on icon "Clear" at bounding box center [532, 115] width 11 height 11
click at [605, 188] on div "項目消費" at bounding box center [631, 195] width 1019 height 35
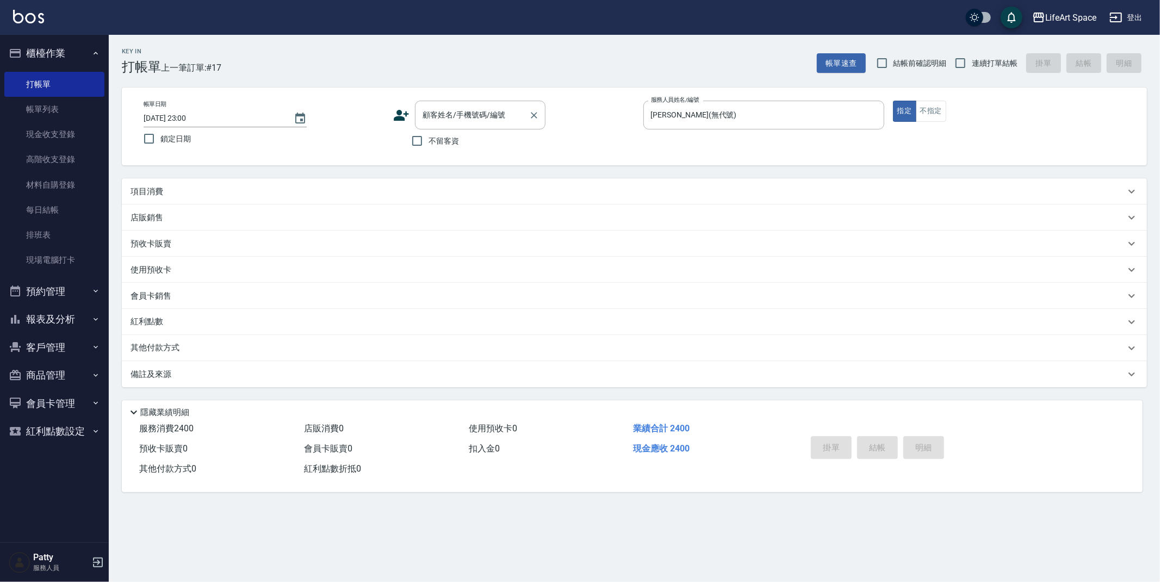
click at [484, 119] on input "顧客姓名/手機號碼/編號" at bounding box center [472, 114] width 104 height 19
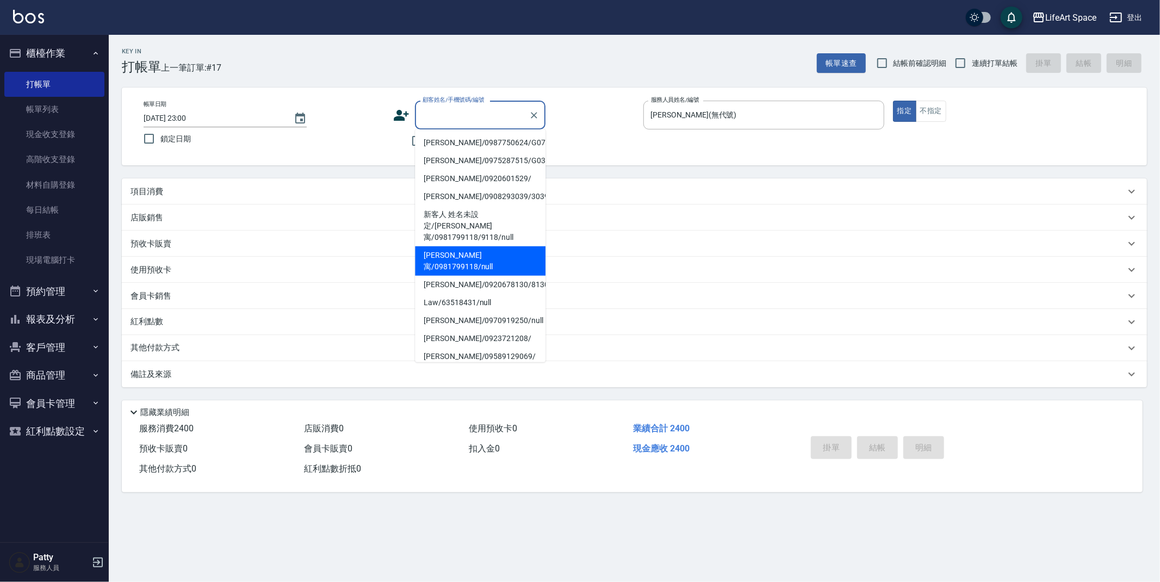
click at [486, 246] on li "[PERSON_NAME]寓/0981799118/null" at bounding box center [480, 260] width 130 height 29
type input "[PERSON_NAME]寓/0981799118/null"
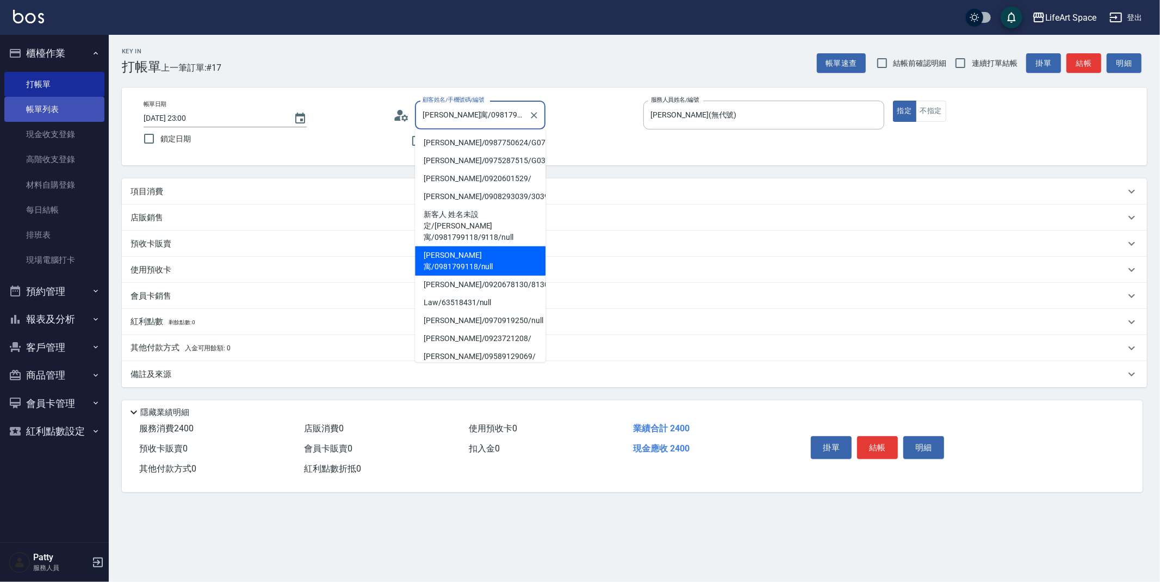
drag, startPoint x: 519, startPoint y: 114, endPoint x: 95, endPoint y: 109, distance: 424.1
click at [113, 114] on div "Key In 打帳單 上一筆訂單:#17 帳單速查 結帳前確認明細 連續打單結帳 掛單 結帳 明細 帳單日期 [DATE] 23:00 鎖定日期 顧客姓名/手…" at bounding box center [634, 270] width 1051 height 470
drag, startPoint x: 321, startPoint y: 148, endPoint x: 329, endPoint y: 145, distance: 8.8
click at [321, 148] on label "鎖定日期" at bounding box center [257, 138] width 238 height 23
click at [160, 148] on input "鎖定日期" at bounding box center [149, 138] width 23 height 23
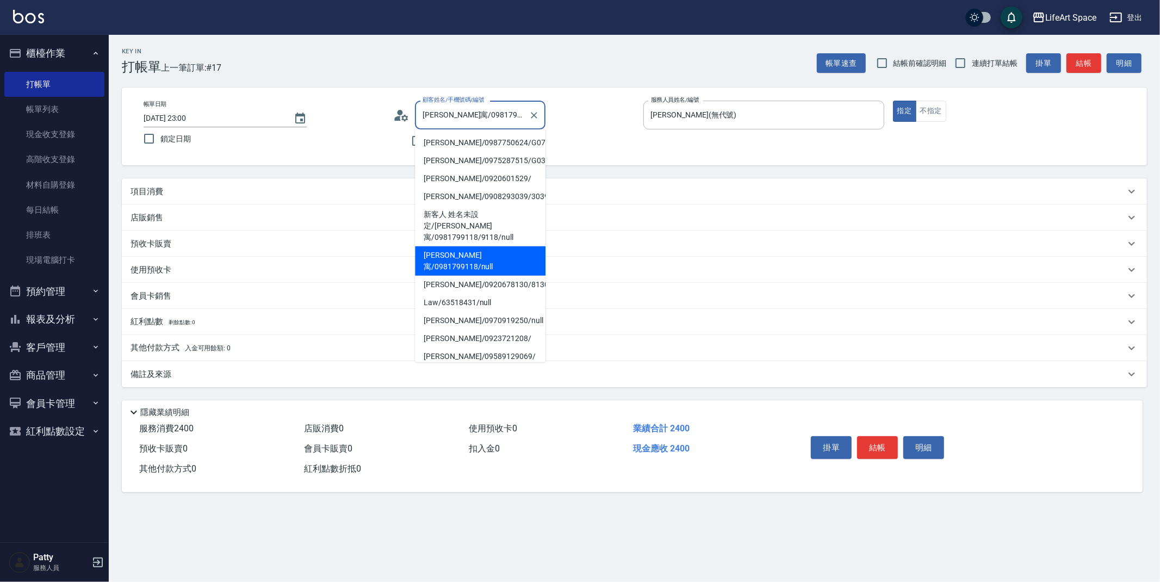
checkbox input "true"
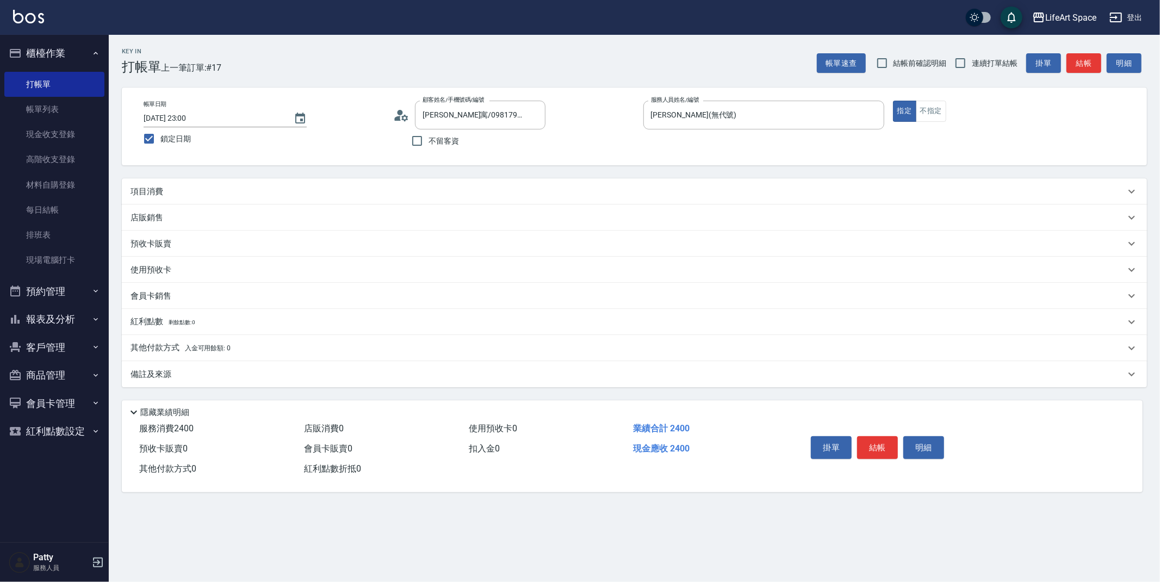
drag, startPoint x: 416, startPoint y: 136, endPoint x: 321, endPoint y: 138, distance: 94.6
click at [415, 136] on input "不留客資" at bounding box center [417, 140] width 23 height 23
checkbox input "true"
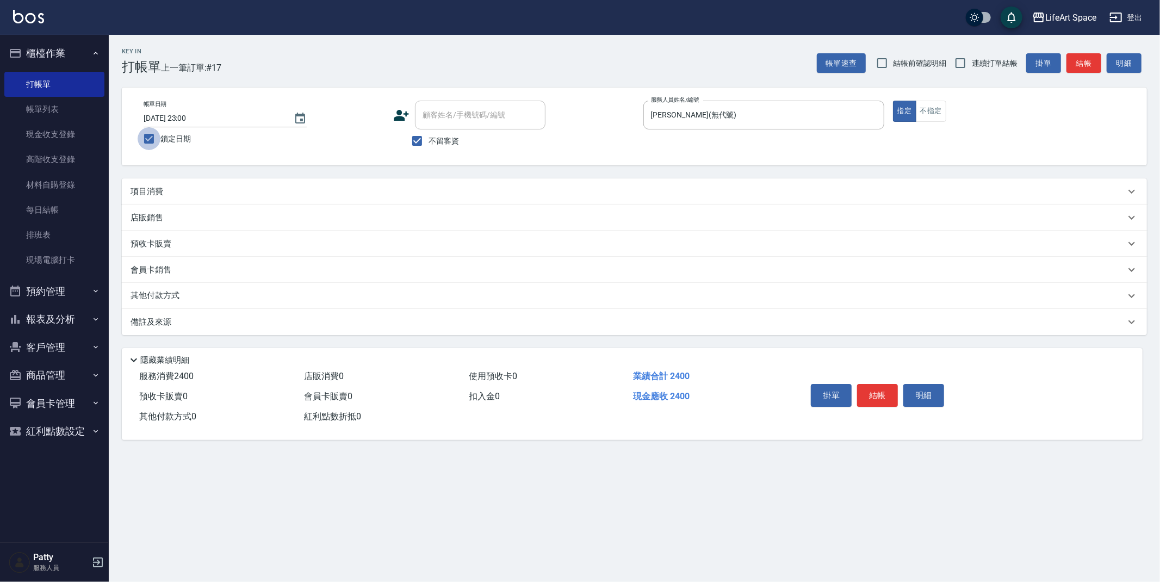
click at [153, 139] on input "鎖定日期" at bounding box center [149, 138] width 23 height 23
checkbox input "false"
type input "[DATE] 23:01"
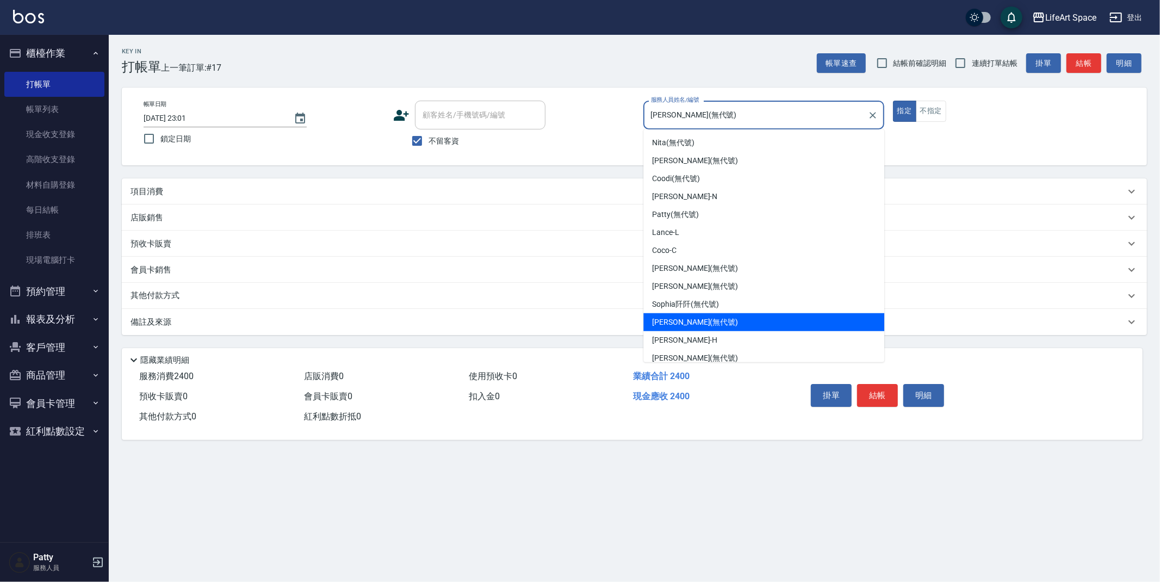
click at [727, 119] on input "[PERSON_NAME](無代號)" at bounding box center [755, 114] width 215 height 19
click at [533, 111] on div "帳單日期 [DATE] 23:01 鎖定日期 顧客姓名/手機號碼/編號 顧客姓名/手機號碼/編號 不留客資 服務人員姓名/編號 [PERSON_NAME](無…" at bounding box center [634, 127] width 999 height 52
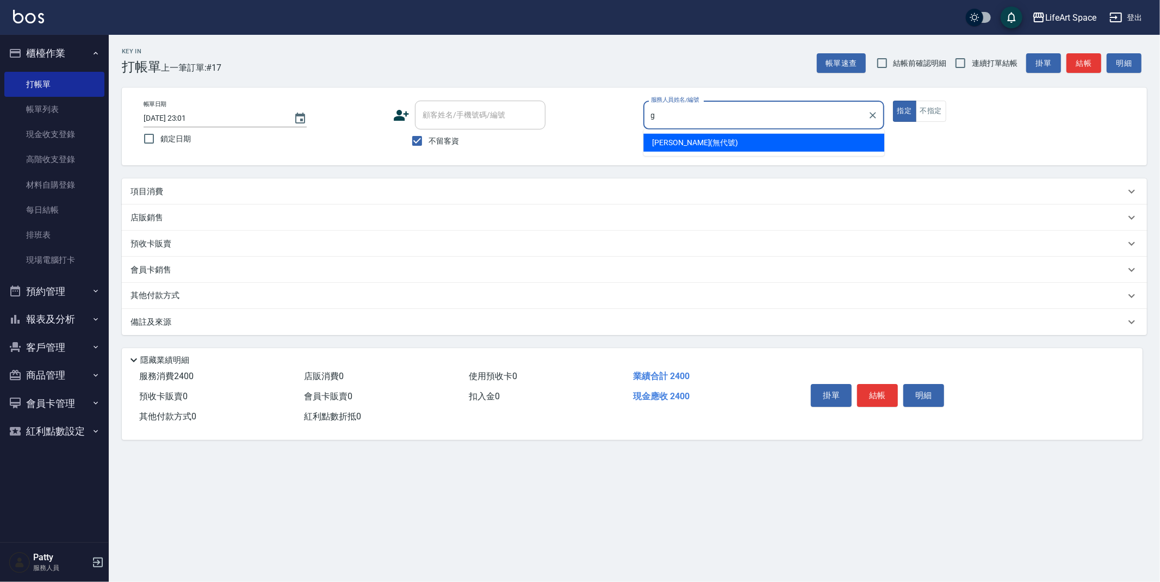
click at [693, 136] on div "[PERSON_NAME] (無代號)" at bounding box center [763, 143] width 241 height 18
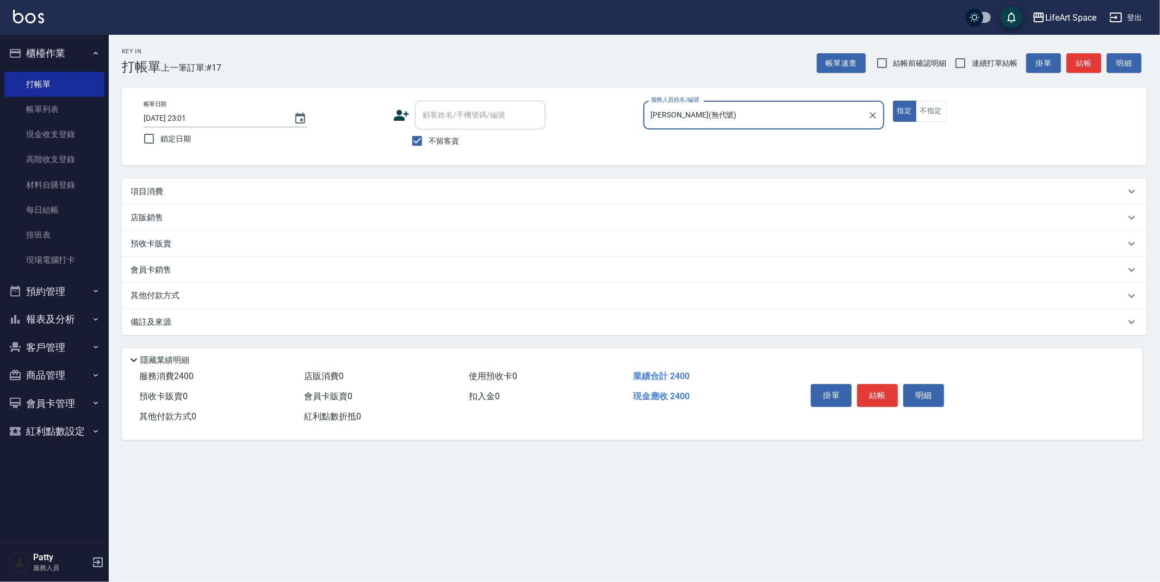
type input "[PERSON_NAME](無代號)"
click at [175, 325] on div "備註及來源" at bounding box center [627, 321] width 994 height 11
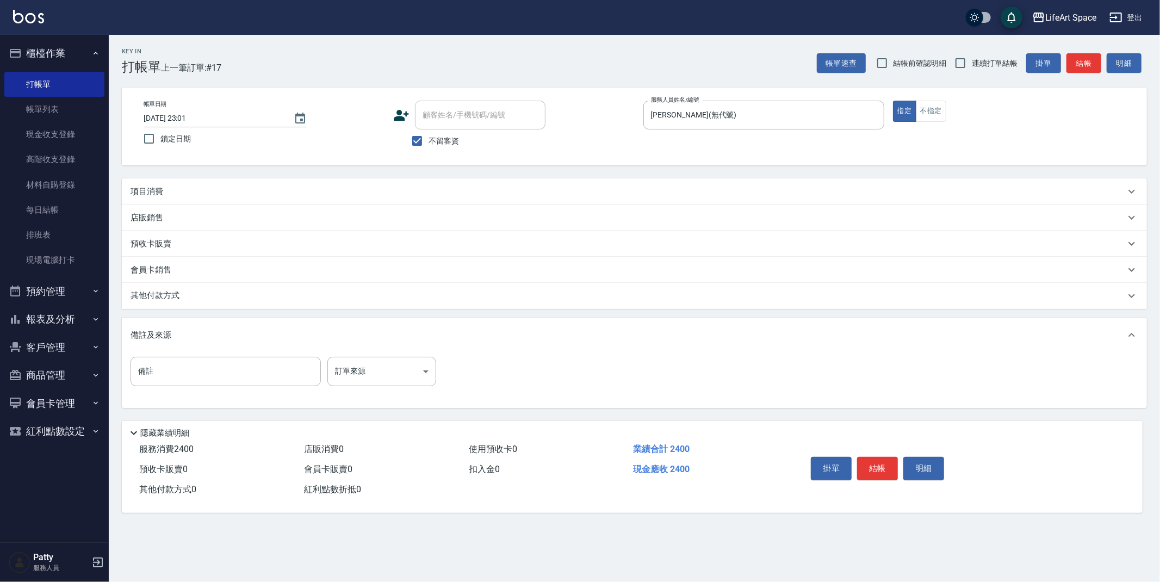
click at [188, 190] on div "項目消費" at bounding box center [627, 191] width 994 height 11
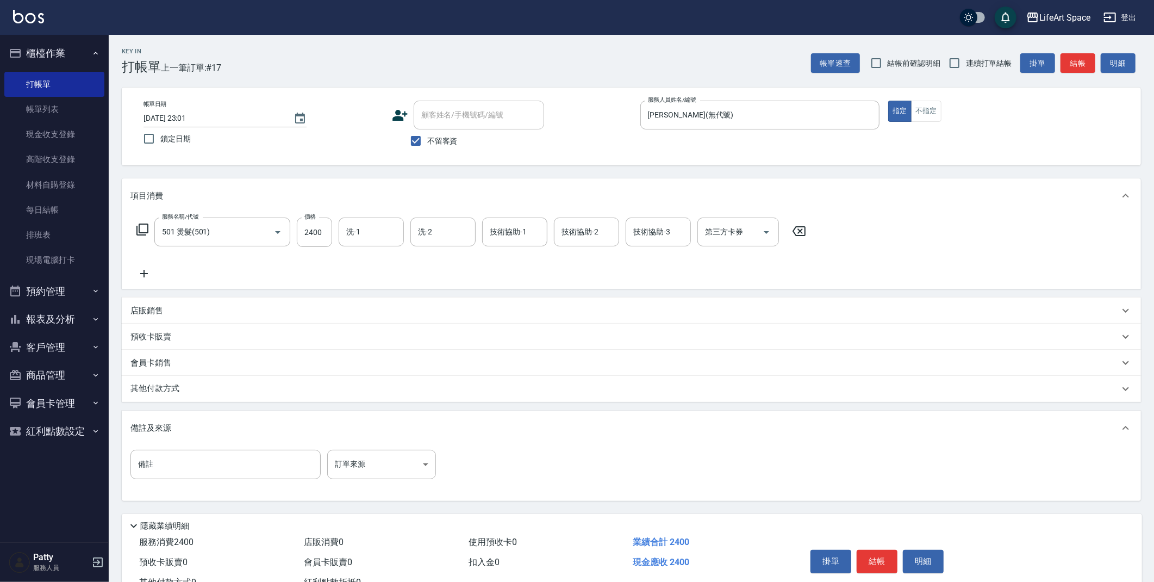
click at [178, 381] on div "其他付款方式" at bounding box center [631, 389] width 1019 height 26
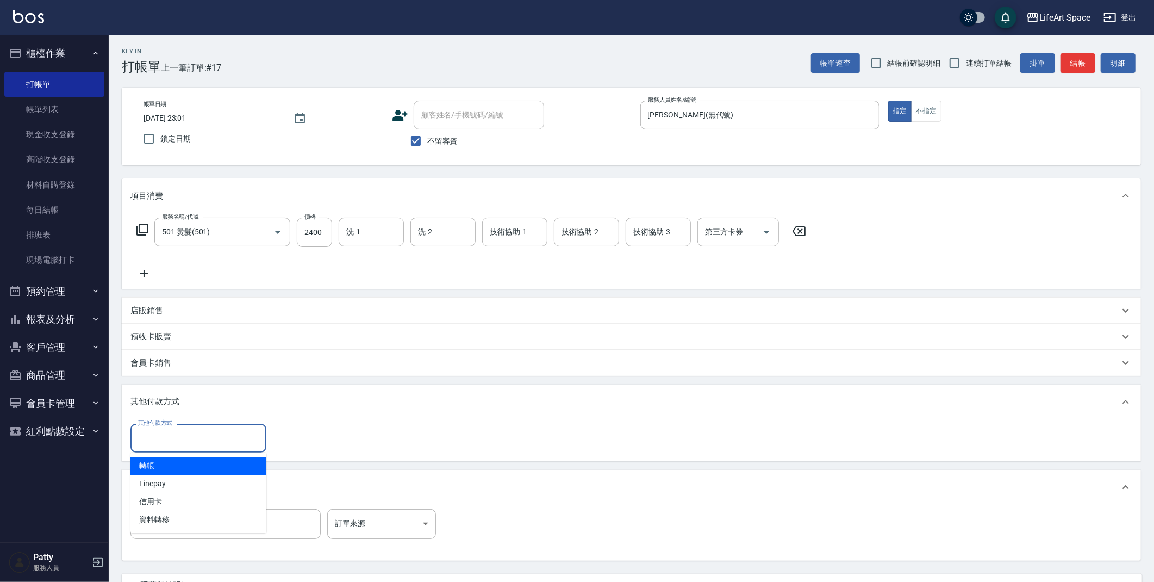
click at [207, 443] on input "其他付款方式" at bounding box center [198, 437] width 126 height 19
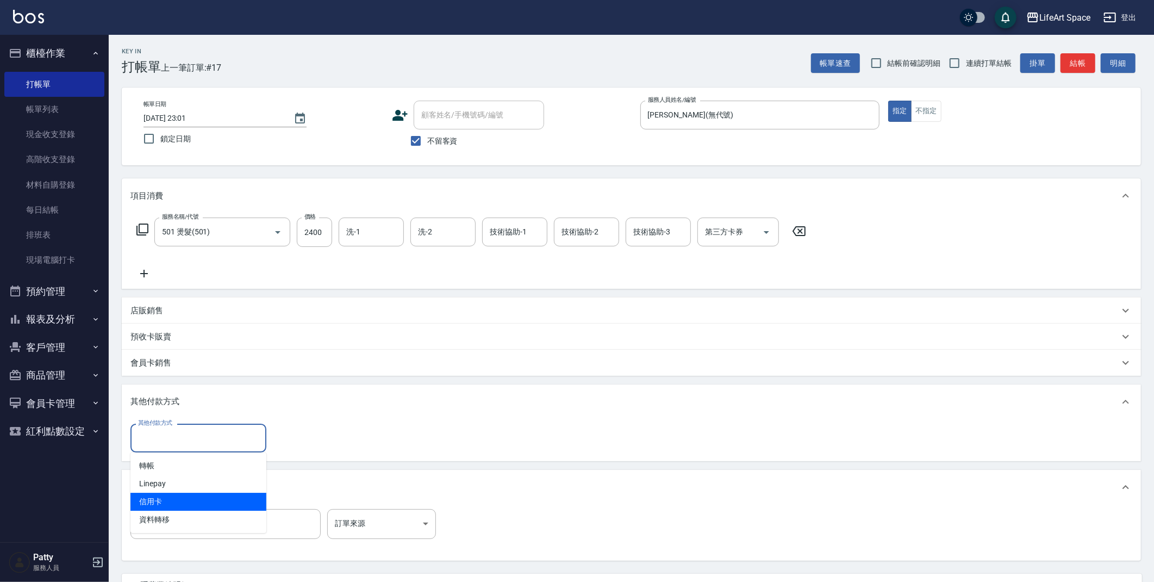
drag, startPoint x: 174, startPoint y: 499, endPoint x: 197, endPoint y: 487, distance: 26.3
click at [173, 499] on span "信用卡" at bounding box center [198, 502] width 136 height 18
type input "信用卡"
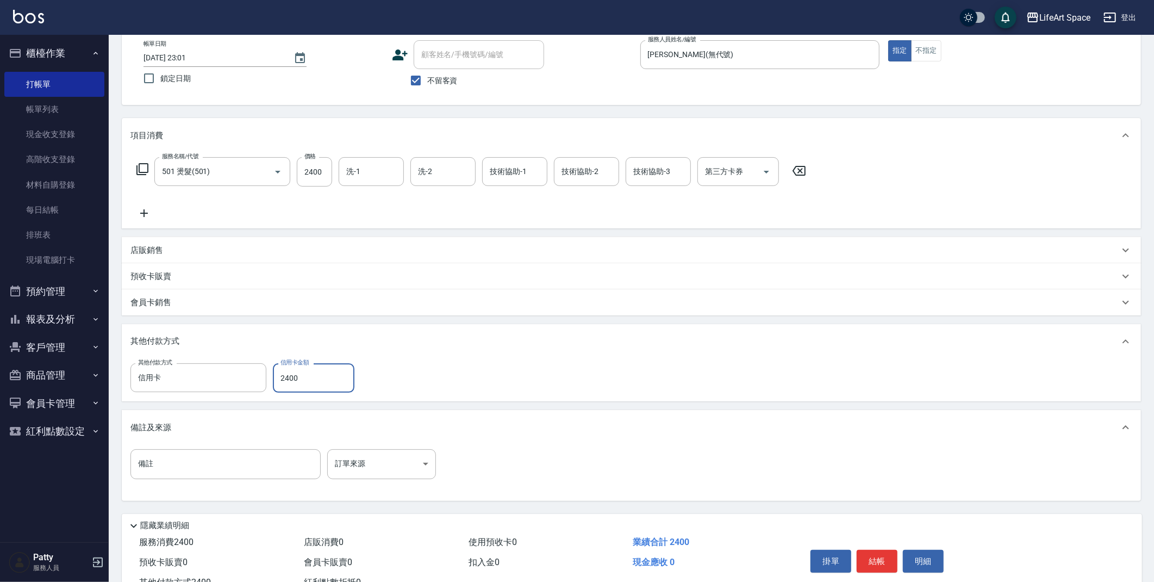
scroll to position [101, 0]
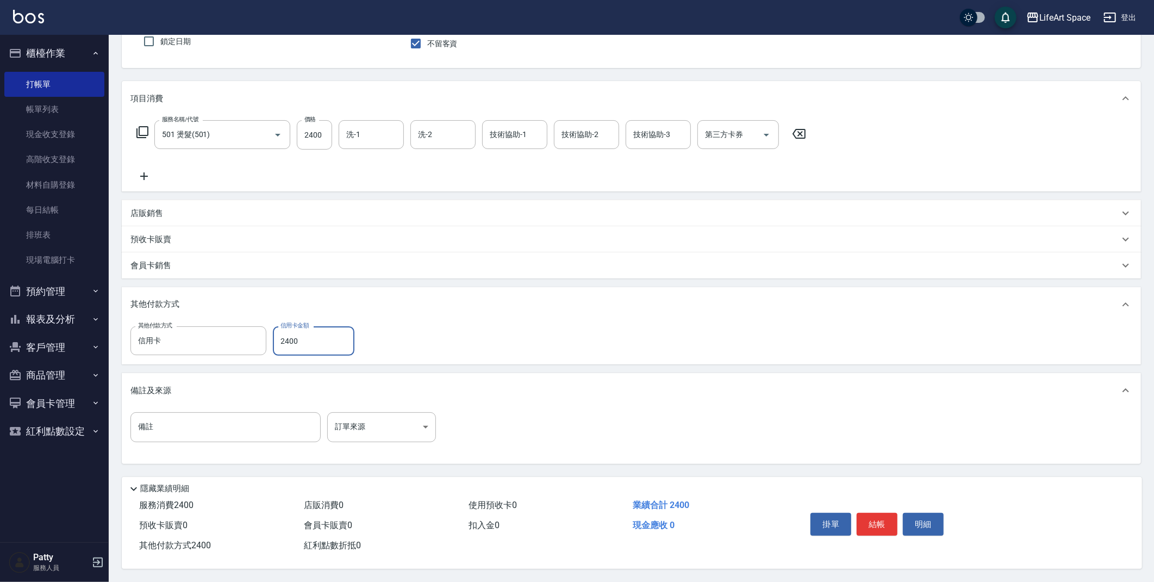
type input "2400"
click at [882, 520] on button "結帳" at bounding box center [877, 524] width 41 height 23
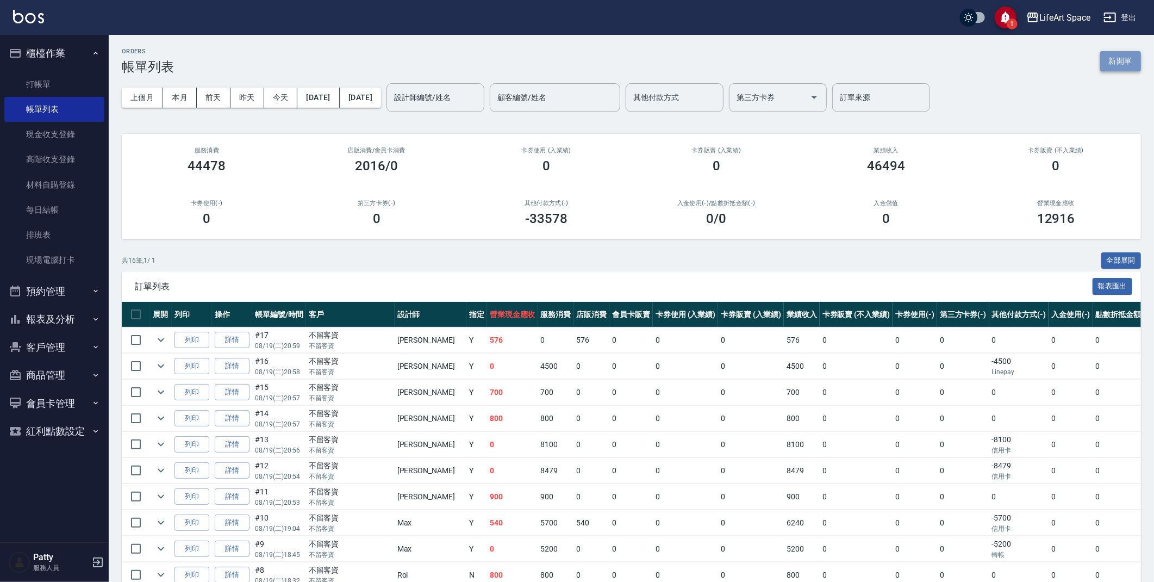
click at [1116, 59] on button "新開單" at bounding box center [1120, 61] width 41 height 20
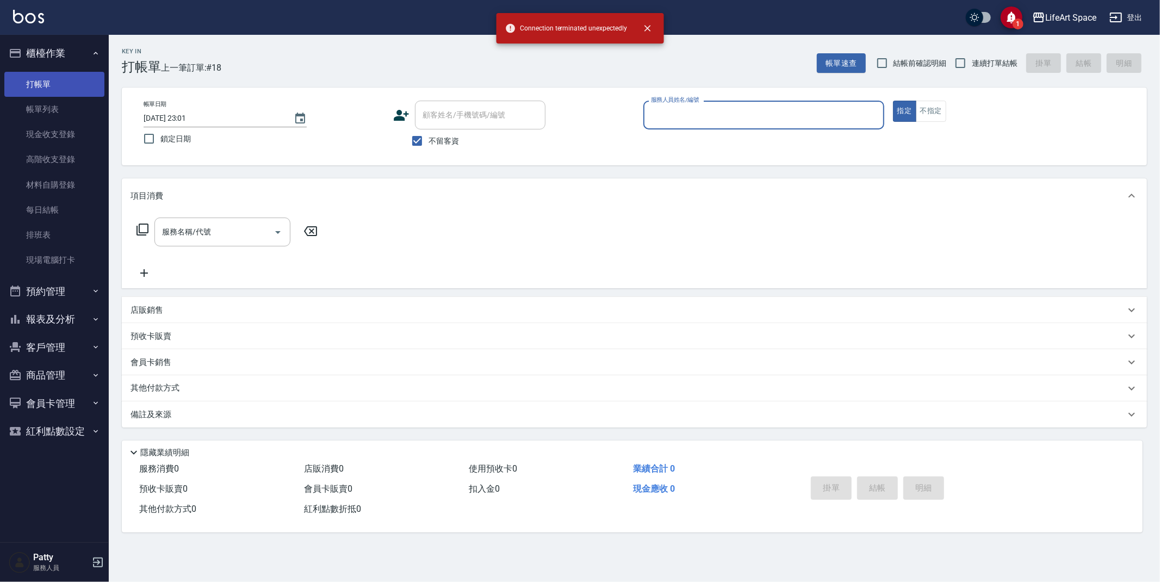
click at [58, 88] on link "打帳單" at bounding box center [54, 84] width 100 height 25
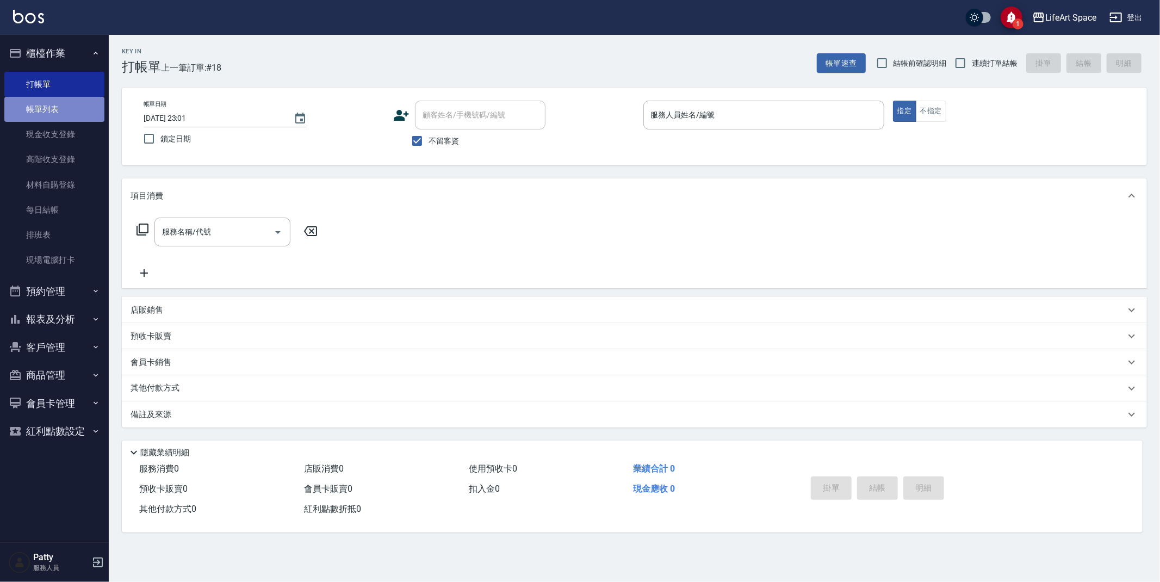
drag, startPoint x: 60, startPoint y: 98, endPoint x: 40, endPoint y: 112, distance: 23.8
click at [60, 98] on link "帳單列表" at bounding box center [54, 109] width 100 height 25
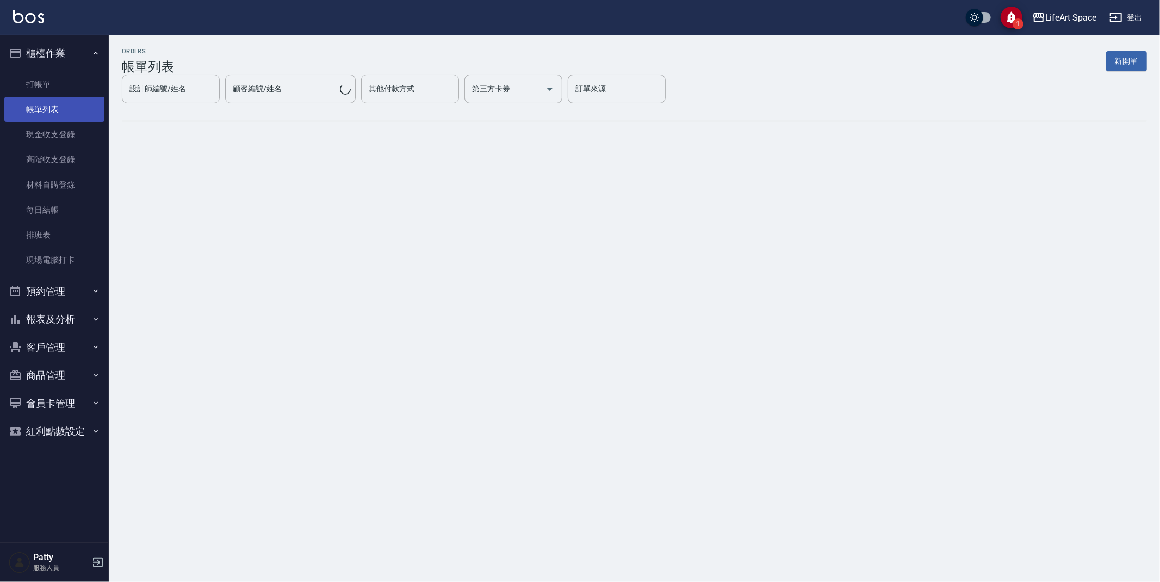
click at [40, 111] on link "帳單列表" at bounding box center [54, 109] width 100 height 25
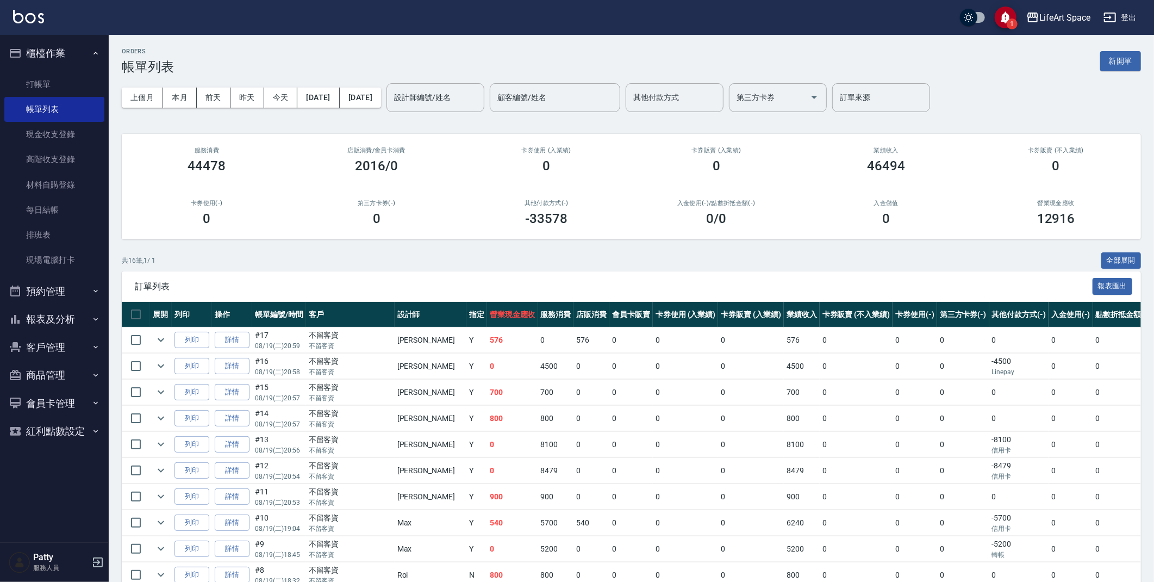
click at [436, 94] on input "設計師編號/姓名" at bounding box center [435, 97] width 88 height 19
click at [460, 128] on span "[PERSON_NAME] (無代號)" at bounding box center [473, 131] width 80 height 23
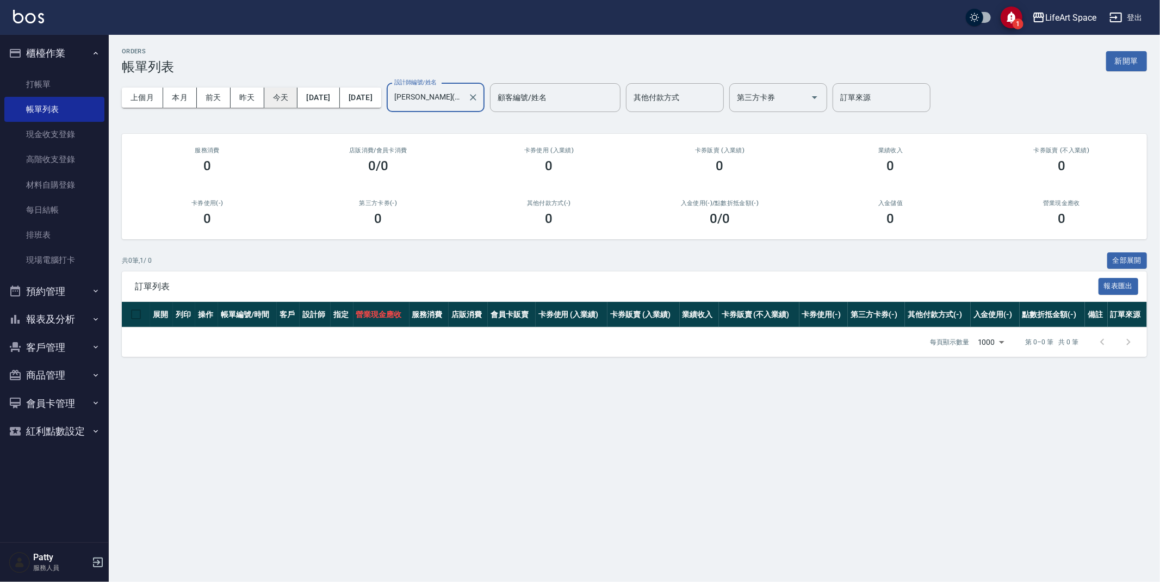
type input "[PERSON_NAME](無代號)"
click at [272, 96] on button "今天" at bounding box center [281, 98] width 34 height 20
click at [260, 95] on button "昨天" at bounding box center [248, 98] width 34 height 20
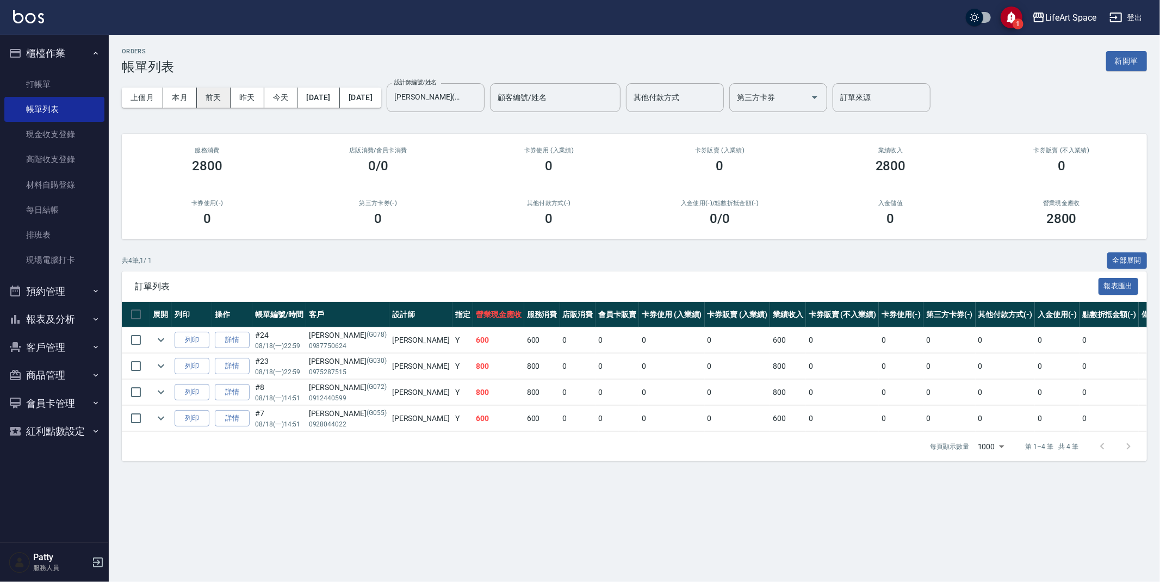
click at [225, 103] on button "前天" at bounding box center [214, 98] width 34 height 20
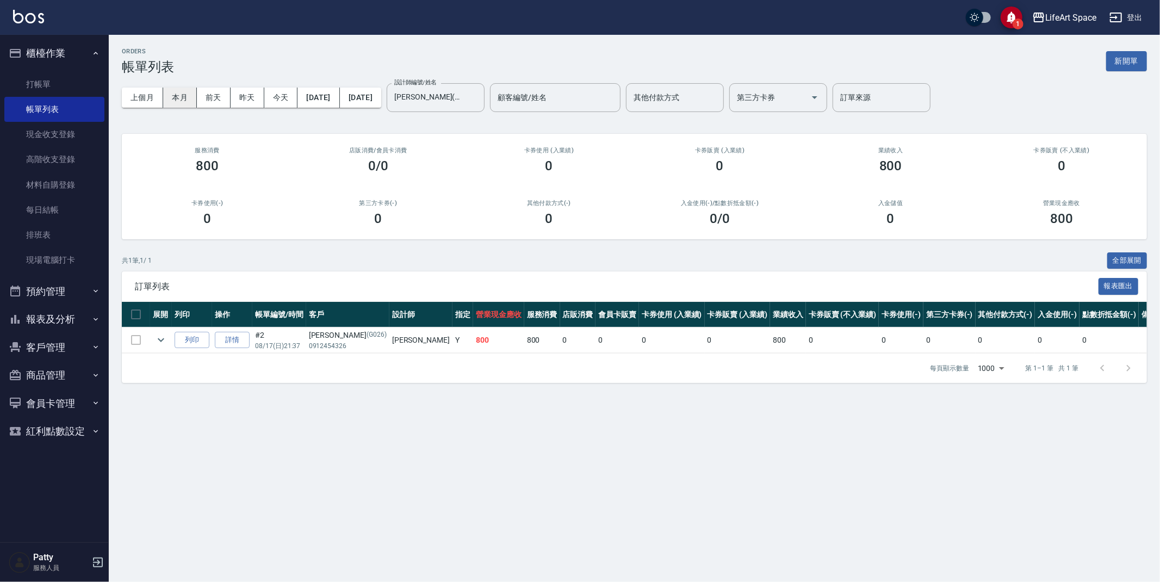
click at [192, 102] on button "本月" at bounding box center [180, 98] width 34 height 20
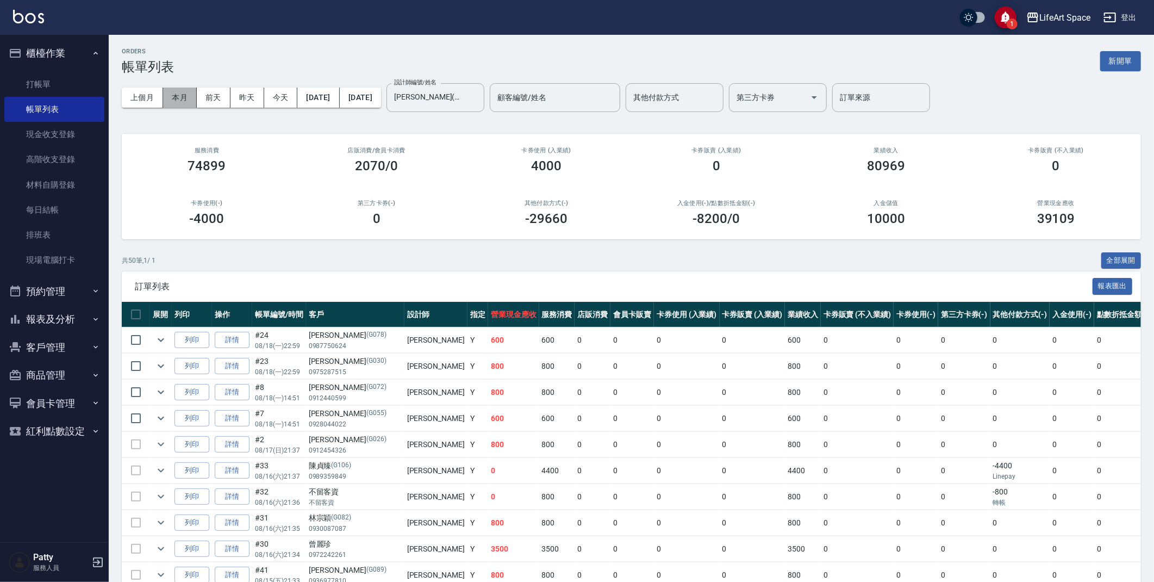
click at [178, 97] on button "本月" at bounding box center [180, 98] width 34 height 20
click at [210, 94] on button "前天" at bounding box center [214, 98] width 34 height 20
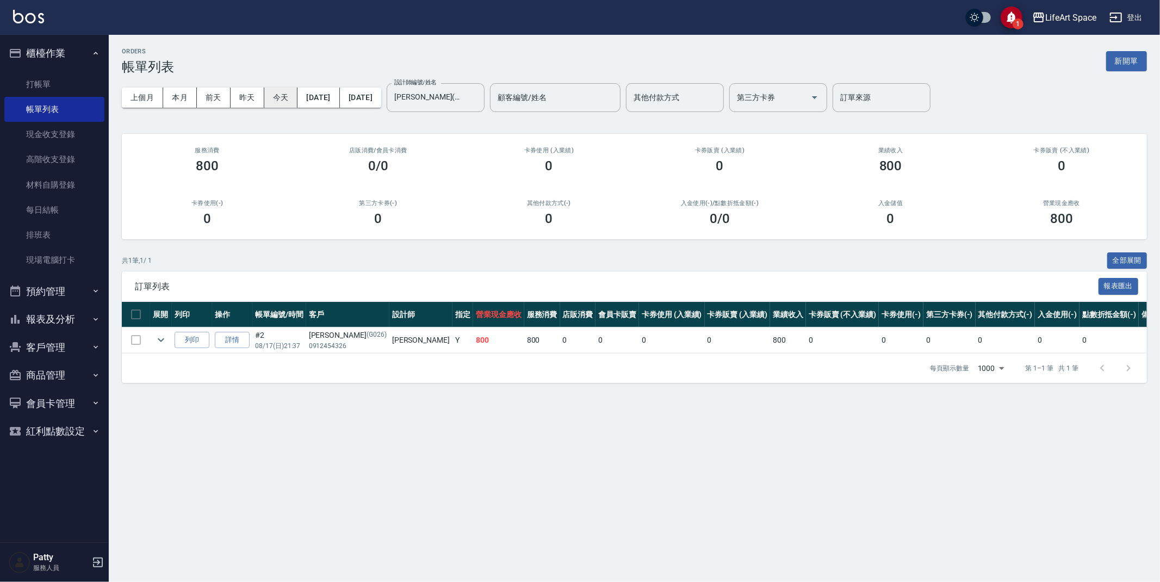
click at [286, 105] on button "今天" at bounding box center [281, 98] width 34 height 20
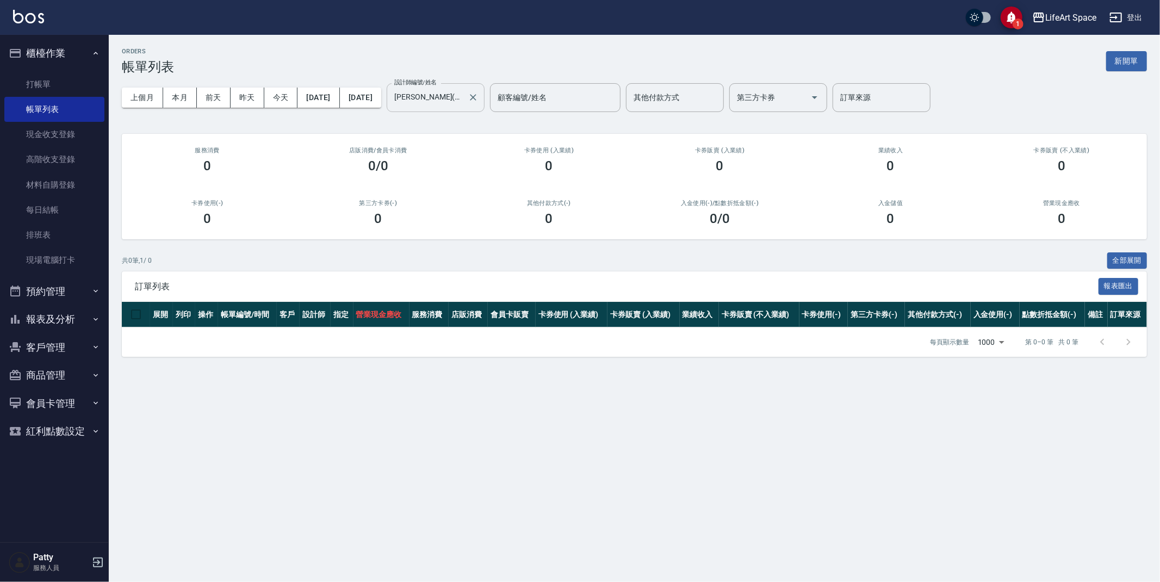
click at [478, 97] on icon "Clear" at bounding box center [473, 97] width 11 height 11
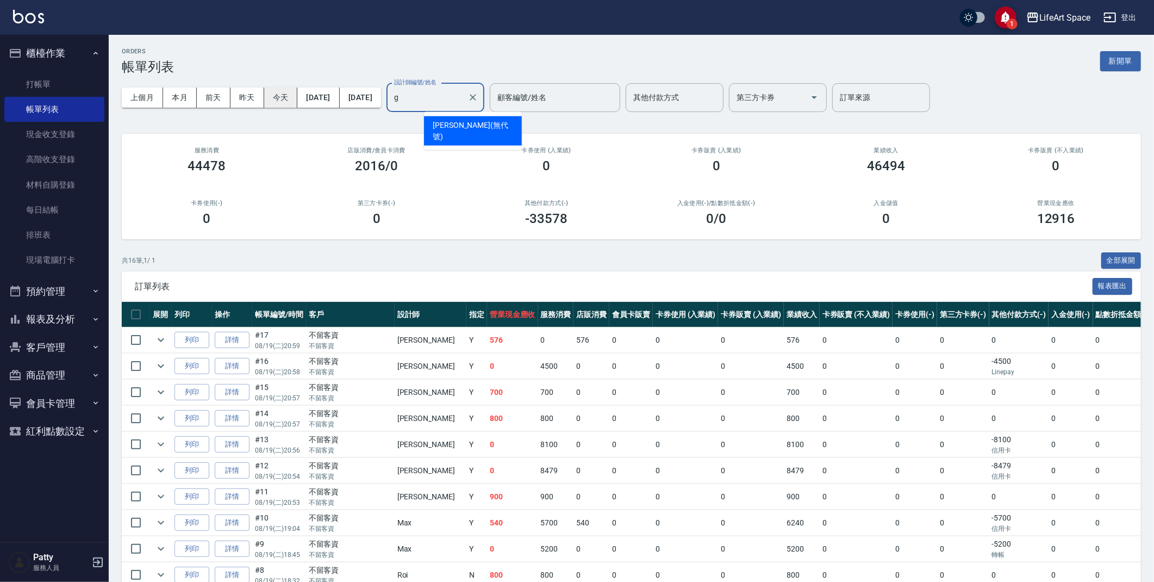
click at [285, 98] on div "上個月 本月 [DATE] [DATE] [DATE] [DATE] [DATE] 設計師編號/姓名 g 設計師編號/姓名 顧客編號/姓名 顧客編號/姓名 其…" at bounding box center [631, 97] width 1019 height 46
drag, startPoint x: 478, startPoint y: 125, endPoint x: 304, endPoint y: 124, distance: 174.0
click at [477, 125] on span "[PERSON_NAME] (無代號)" at bounding box center [473, 131] width 80 height 23
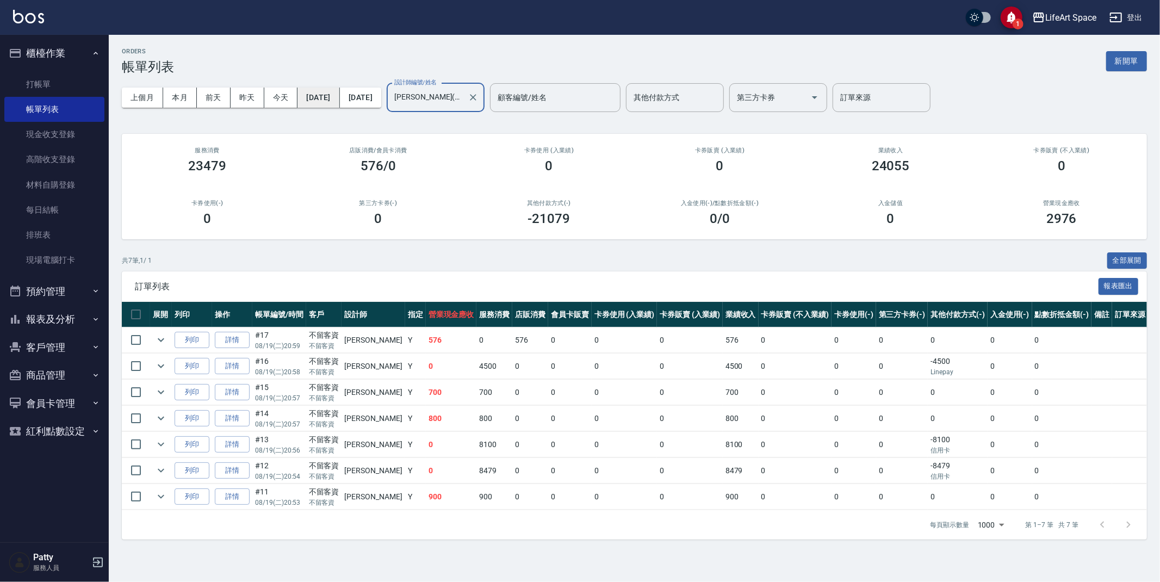
type input "[PERSON_NAME](無代號)"
click at [325, 96] on button "[DATE]" at bounding box center [318, 98] width 42 height 20
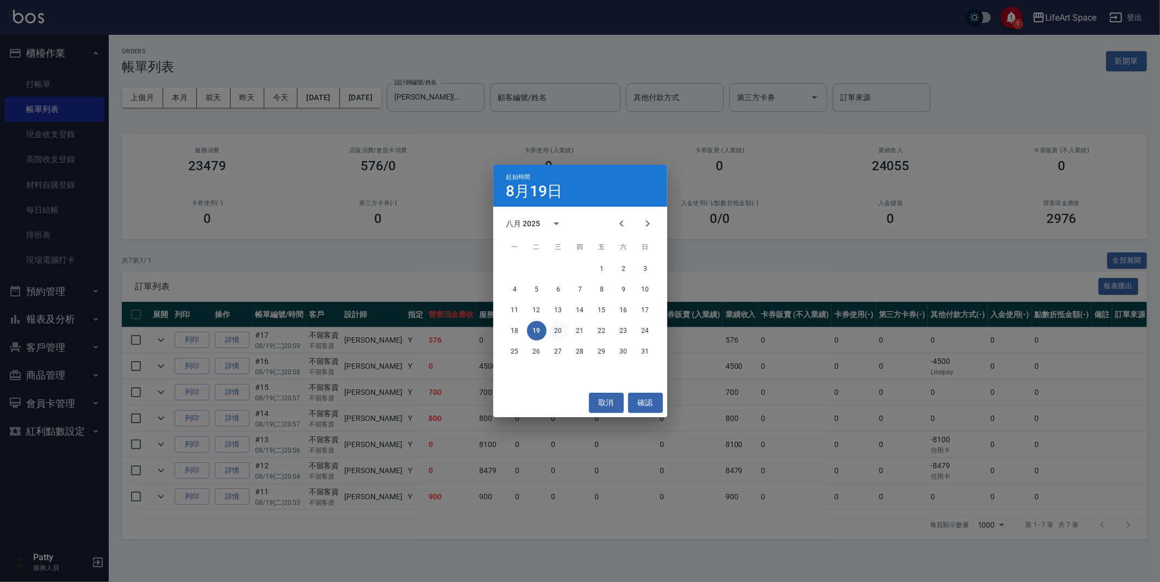
click at [565, 331] on button "20" at bounding box center [559, 331] width 20 height 20
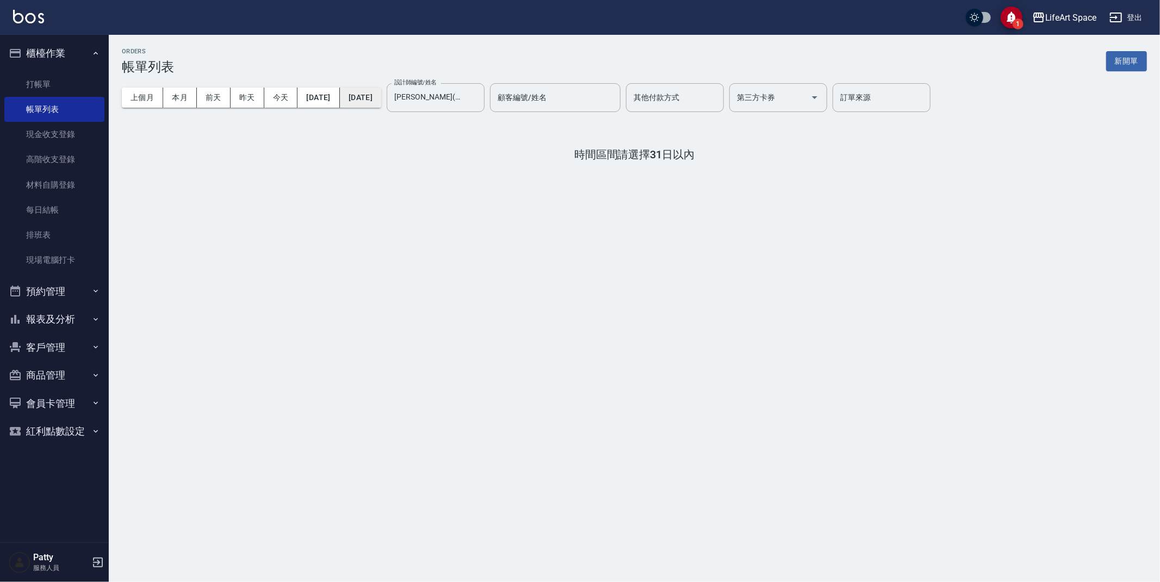
click at [371, 98] on button "[DATE]" at bounding box center [360, 98] width 41 height 20
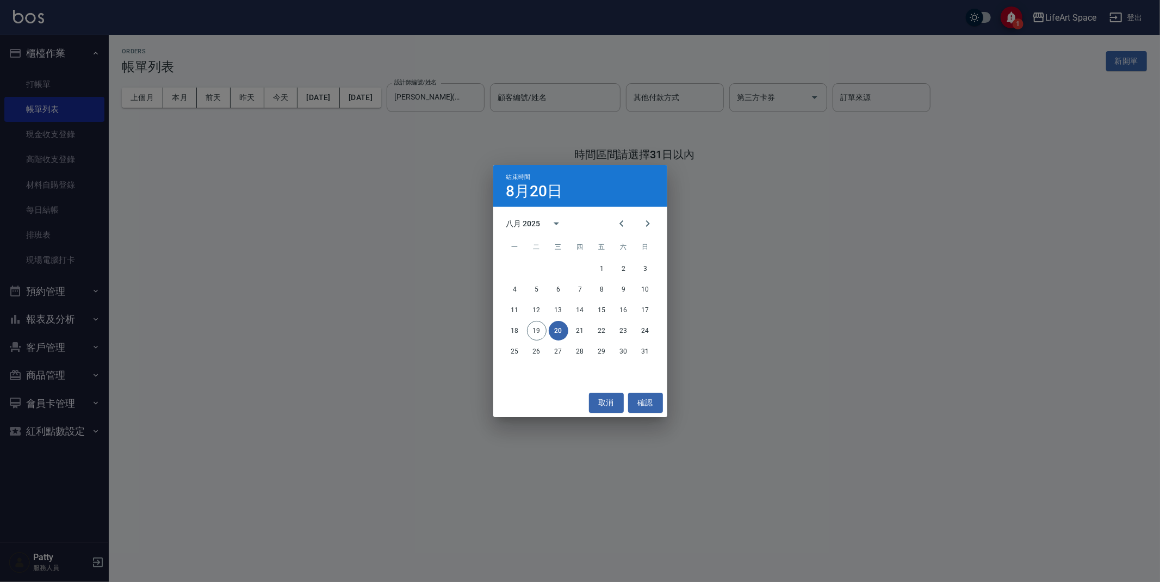
click at [561, 329] on button "20" at bounding box center [559, 331] width 20 height 20
click at [777, 164] on div "結束時間 [DATE] 八月 2025 一 二 三 四 五 六 日 1 2 3 4 5 6 7 8 9 10 11 12 13 14 15 16 17 18 …" at bounding box center [580, 291] width 1160 height 582
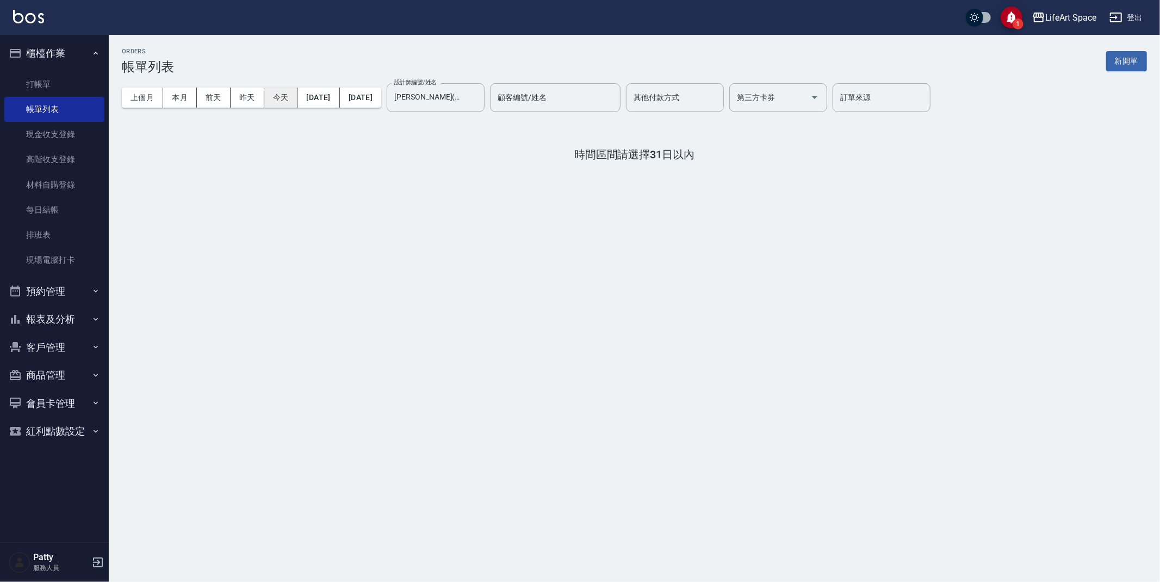
click at [268, 98] on button "今天" at bounding box center [281, 98] width 34 height 20
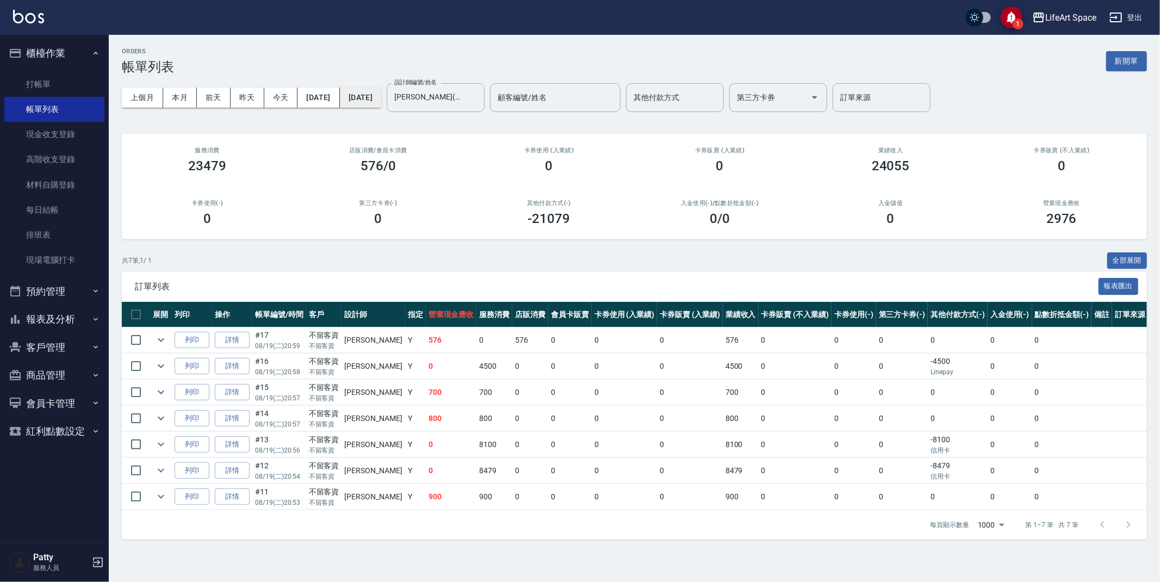
click at [381, 95] on button "[DATE]" at bounding box center [360, 98] width 41 height 20
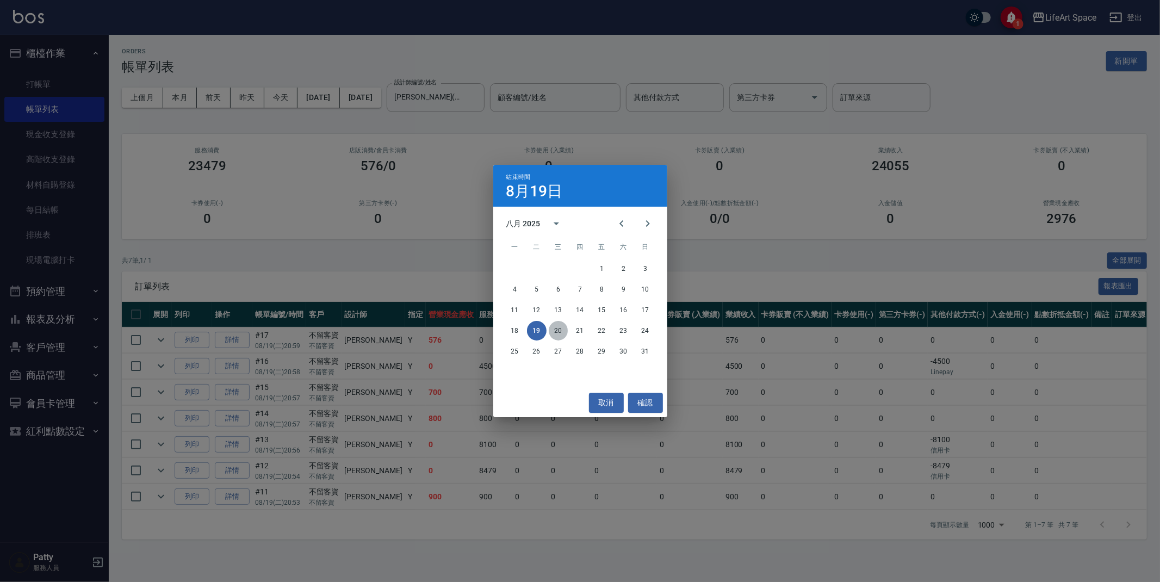
click at [556, 326] on button "20" at bounding box center [559, 331] width 20 height 20
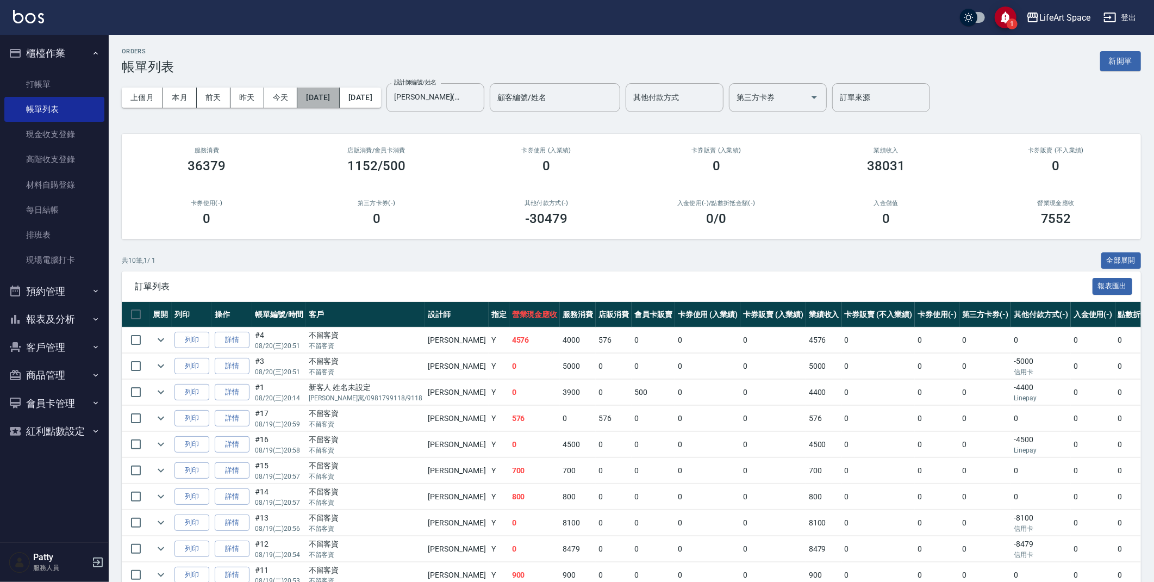
click at [326, 96] on button "[DATE]" at bounding box center [318, 98] width 42 height 20
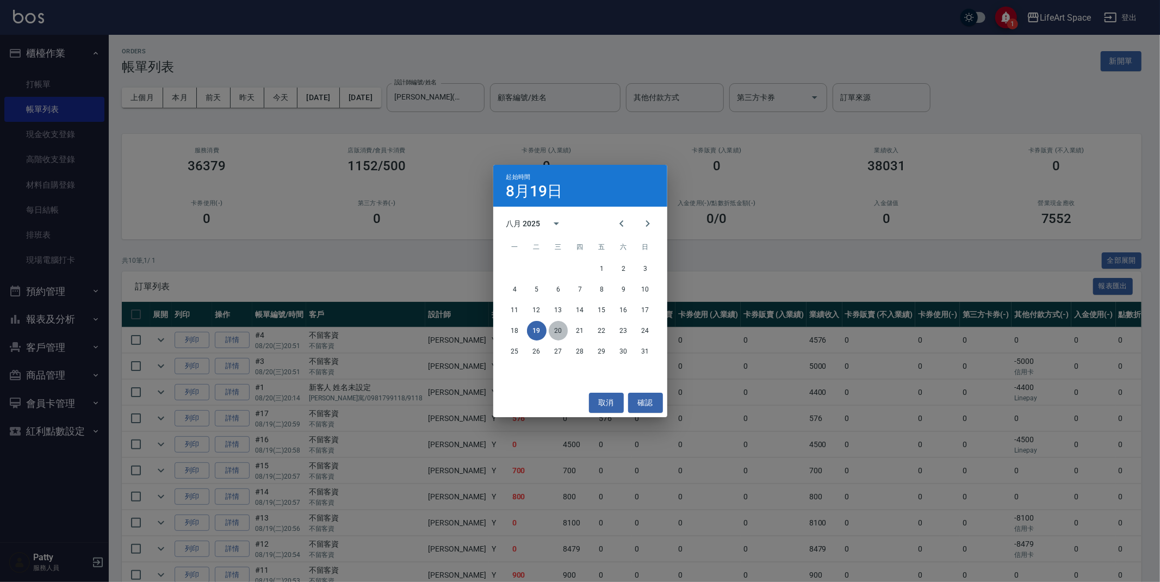
click at [567, 327] on button "20" at bounding box center [559, 331] width 20 height 20
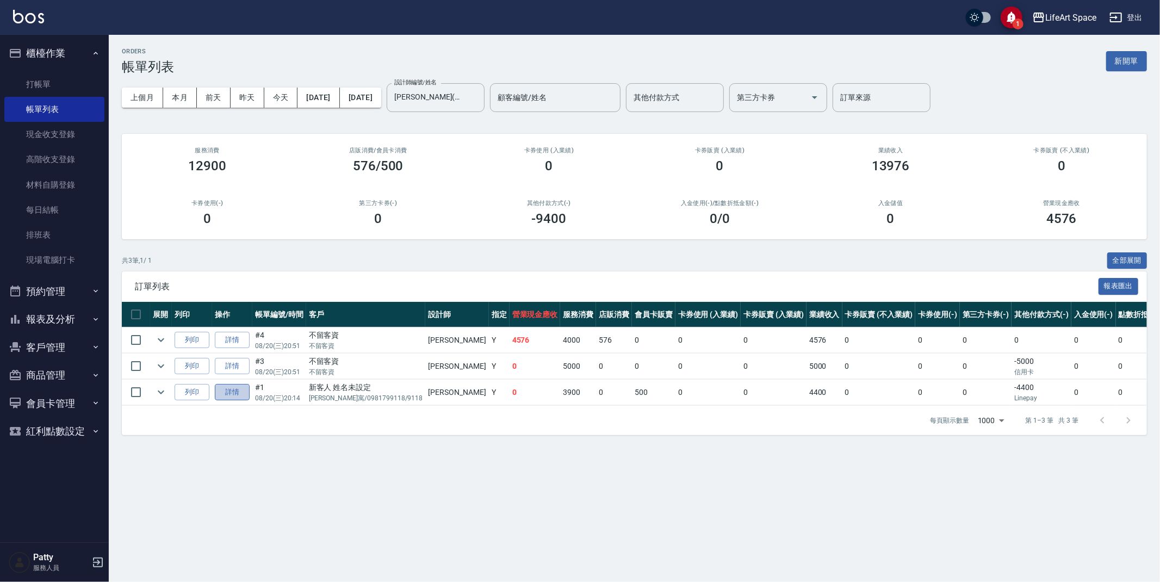
click at [244, 395] on link "詳情" at bounding box center [232, 392] width 35 height 17
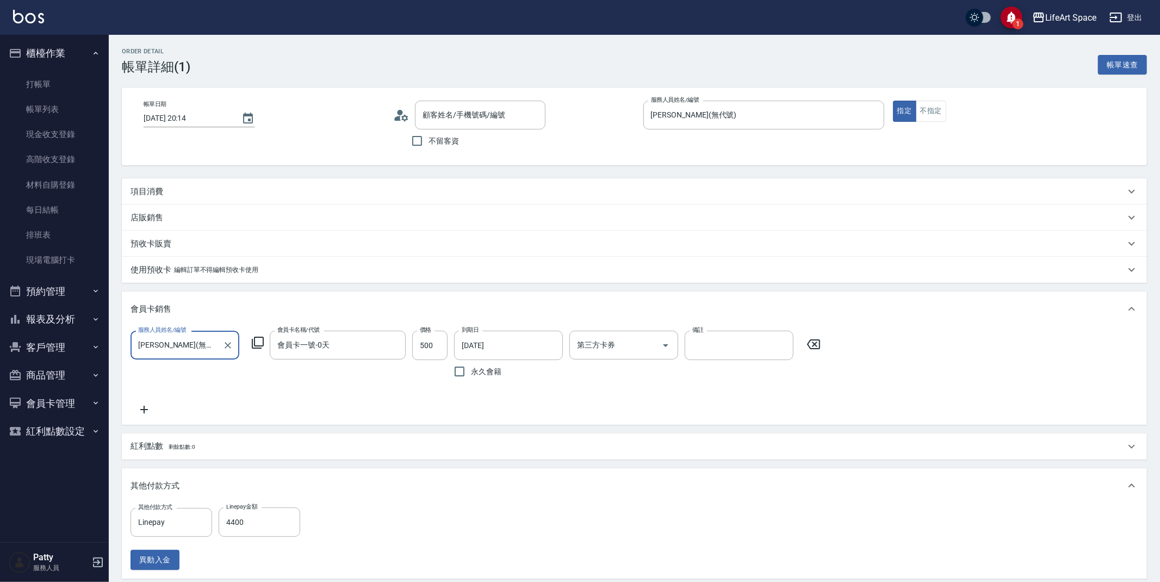
type input "[DATE] 20:14"
type input "[PERSON_NAME](無代號)"
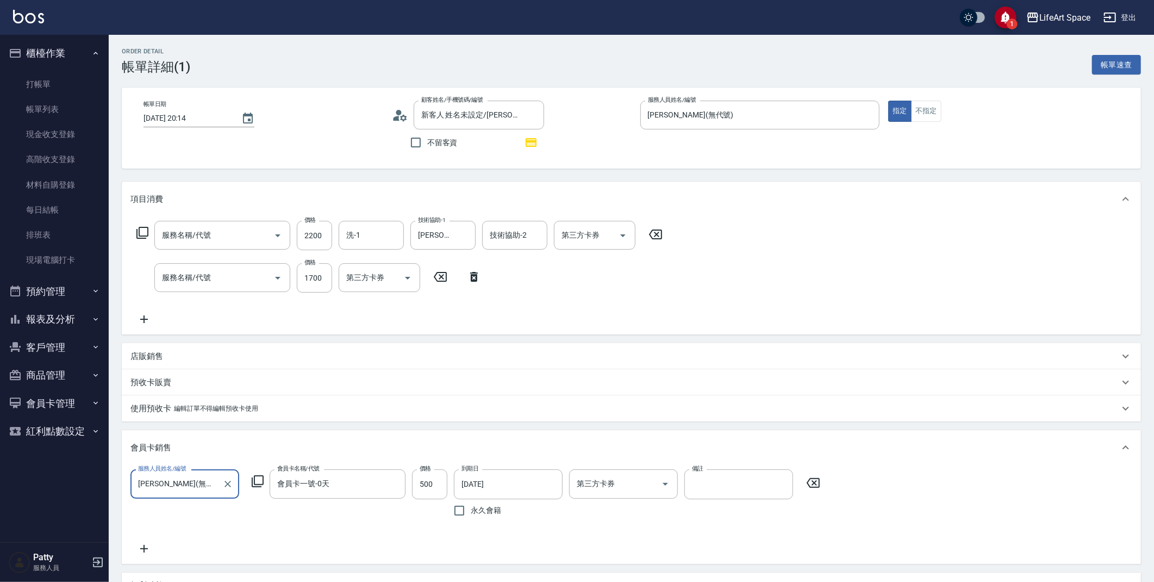
type input "新客人 姓名未設定/[PERSON_NAME]寓/0981799118/9118/null"
type input "607極光蘊護髮(607)"
type input "701 染髮(701)"
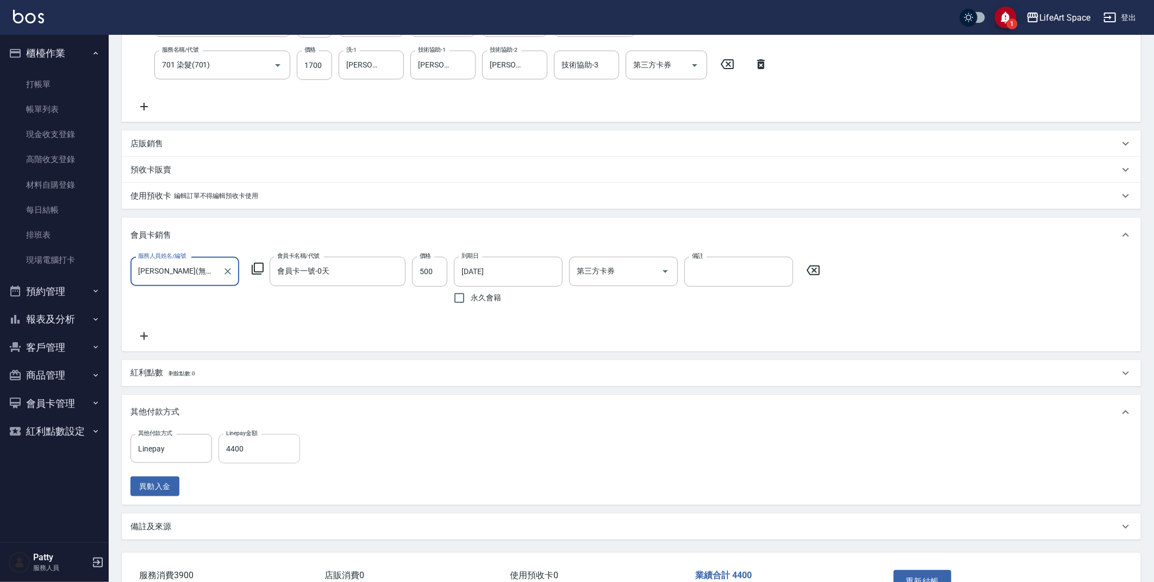
scroll to position [295, 0]
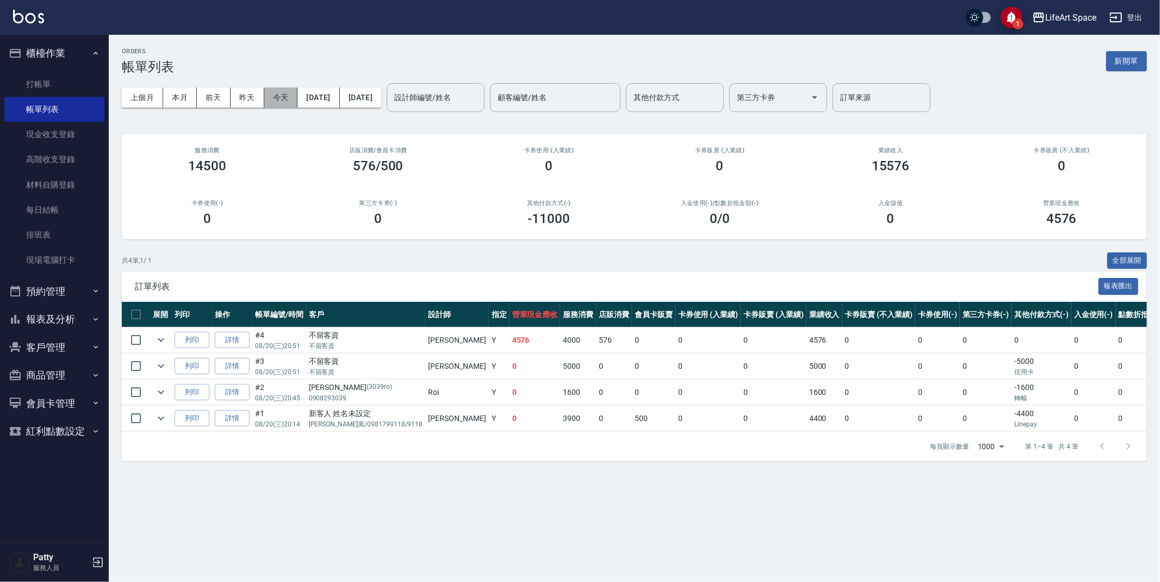
click at [294, 97] on button "今天" at bounding box center [281, 98] width 34 height 20
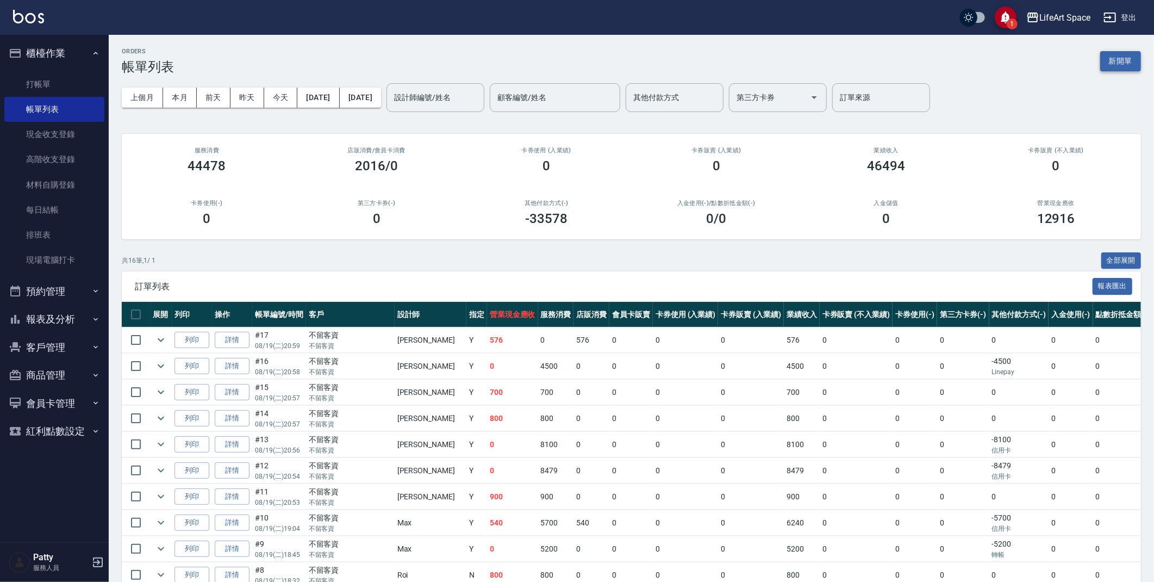
click at [1113, 61] on button "新開單" at bounding box center [1120, 61] width 41 height 20
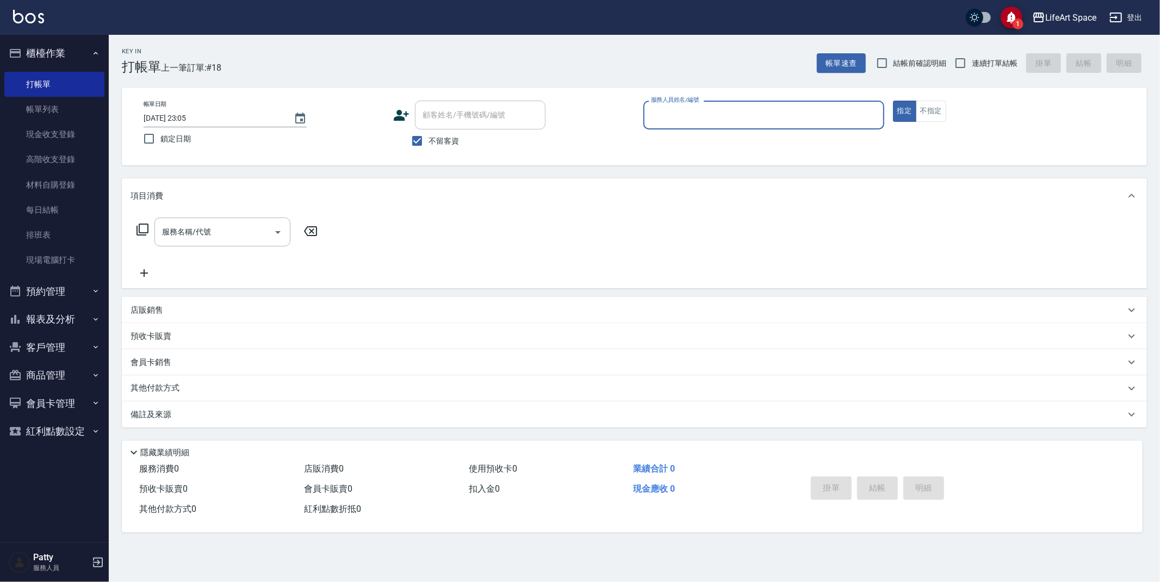
click at [718, 120] on input "服務人員姓名/編號" at bounding box center [763, 114] width 231 height 19
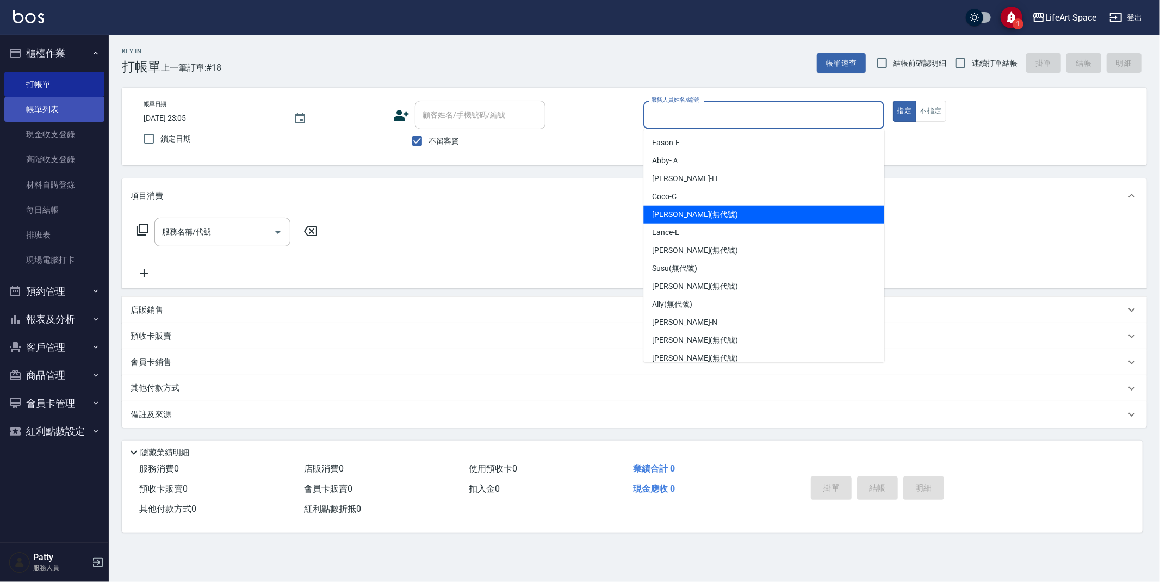
click at [52, 110] on link "帳單列表" at bounding box center [54, 109] width 100 height 25
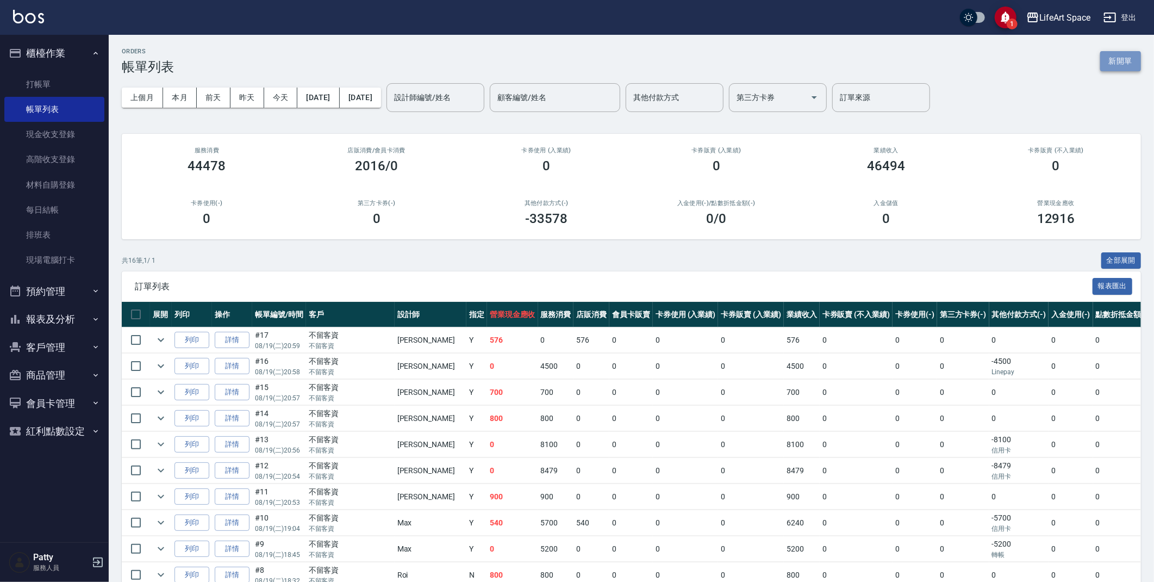
click at [1117, 54] on button "新開單" at bounding box center [1120, 61] width 41 height 20
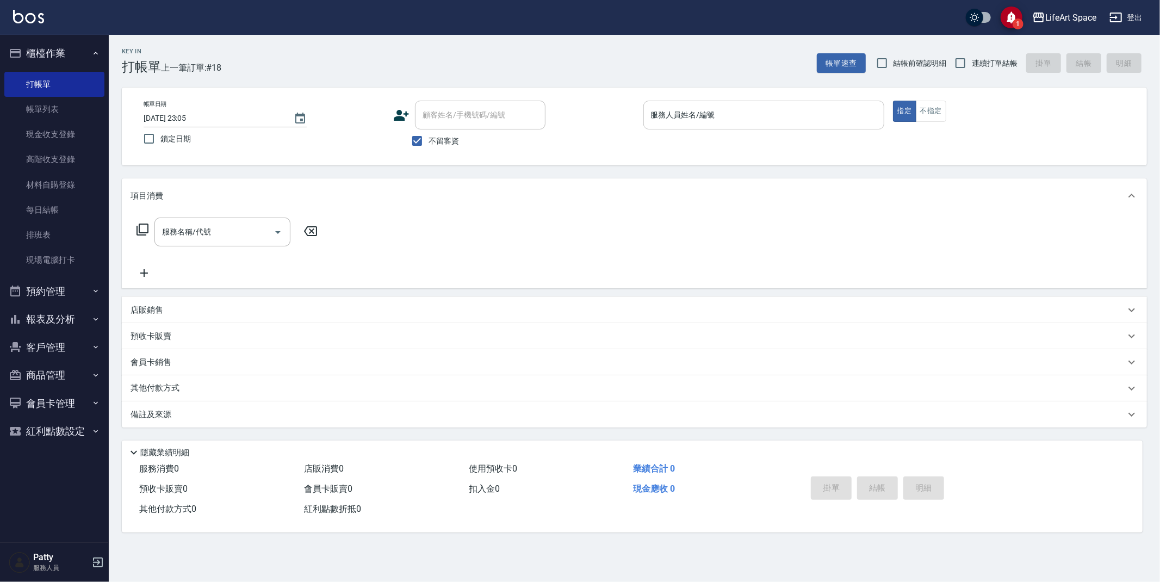
click at [775, 115] on input "服務人員姓名/編號" at bounding box center [763, 114] width 231 height 19
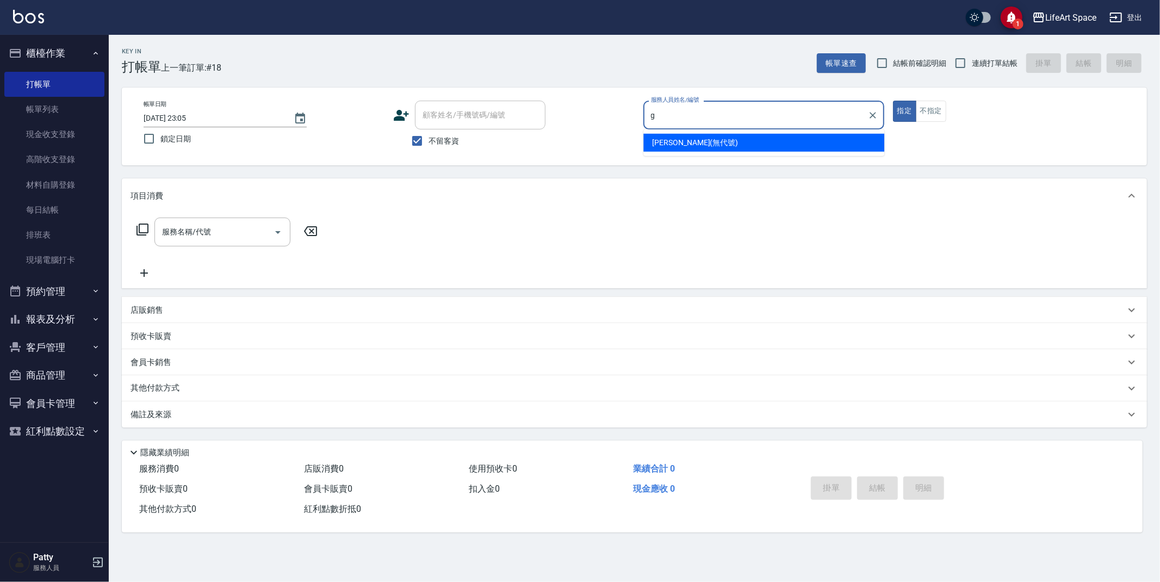
drag, startPoint x: 689, startPoint y: 147, endPoint x: 640, endPoint y: 161, distance: 51.1
click at [689, 147] on span "[PERSON_NAME] (無代號)" at bounding box center [695, 142] width 86 height 11
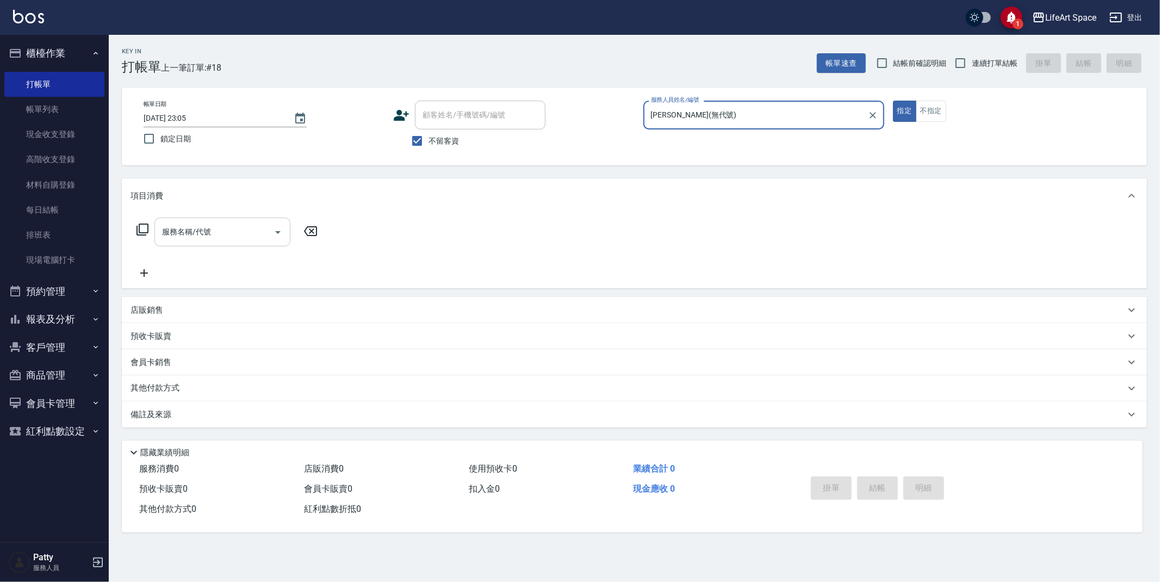
click at [229, 241] on div "服務名稱/代號" at bounding box center [222, 231] width 136 height 29
type input "[PERSON_NAME](無代號)"
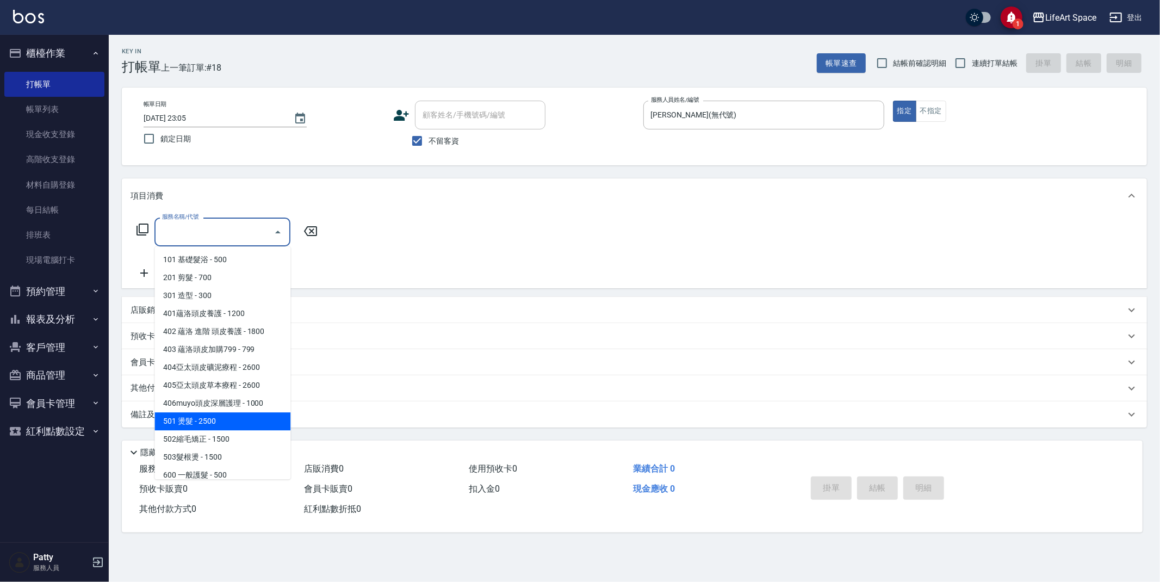
click at [210, 424] on span "501 燙髮 - 2500" at bounding box center [222, 421] width 136 height 18
type input "501 燙髮(501)"
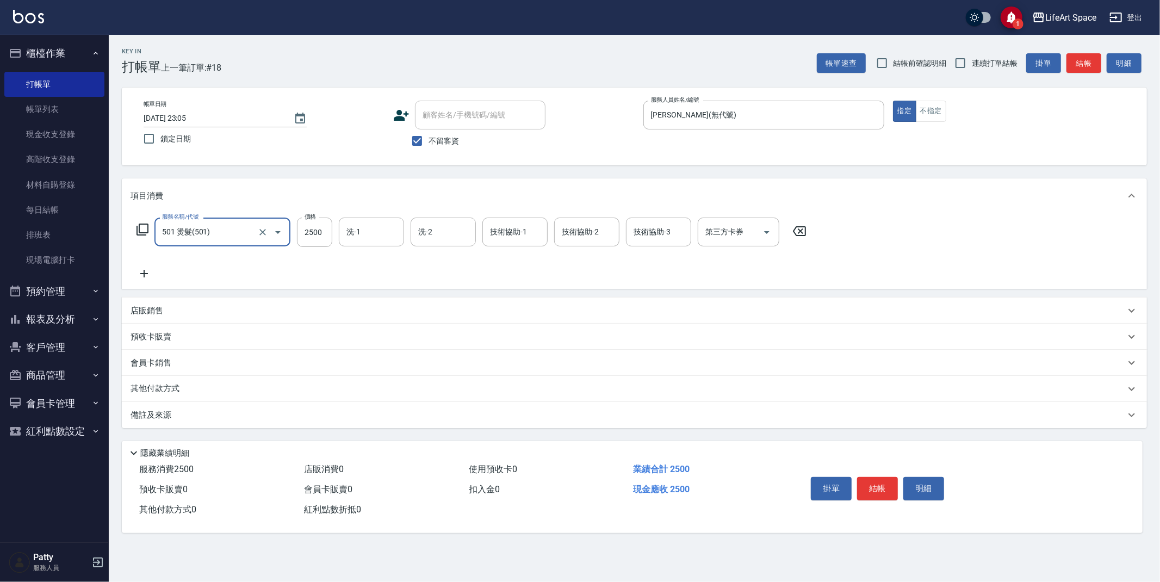
click at [338, 220] on div "服務名稱/代號 501 燙髮(501) 服務名稱/代號 價格 2500 價格 洗-1 洗-1 洗-2 洗-2 技術協助-1 技術協助-1 技術協助-2 技術協…" at bounding box center [471, 231] width 682 height 29
click at [323, 242] on input "2500" at bounding box center [314, 231] width 35 height 29
type input "2400"
click at [171, 424] on div "備註及來源" at bounding box center [634, 415] width 1025 height 26
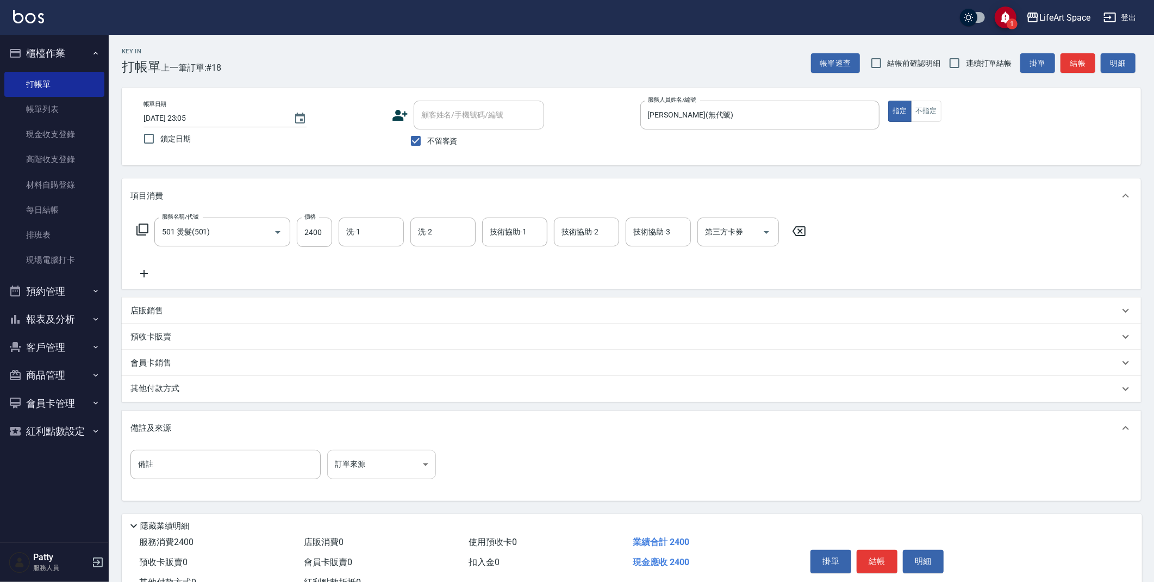
click at [364, 471] on body "1 LifeArt Space 登出 櫃檯作業 打帳單 帳單列表 現金收支登錄 高階收支登錄 材料自購登錄 每日結帳 排班表 現場電腦打卡 預約管理 預約管理…" at bounding box center [577, 309] width 1154 height 619
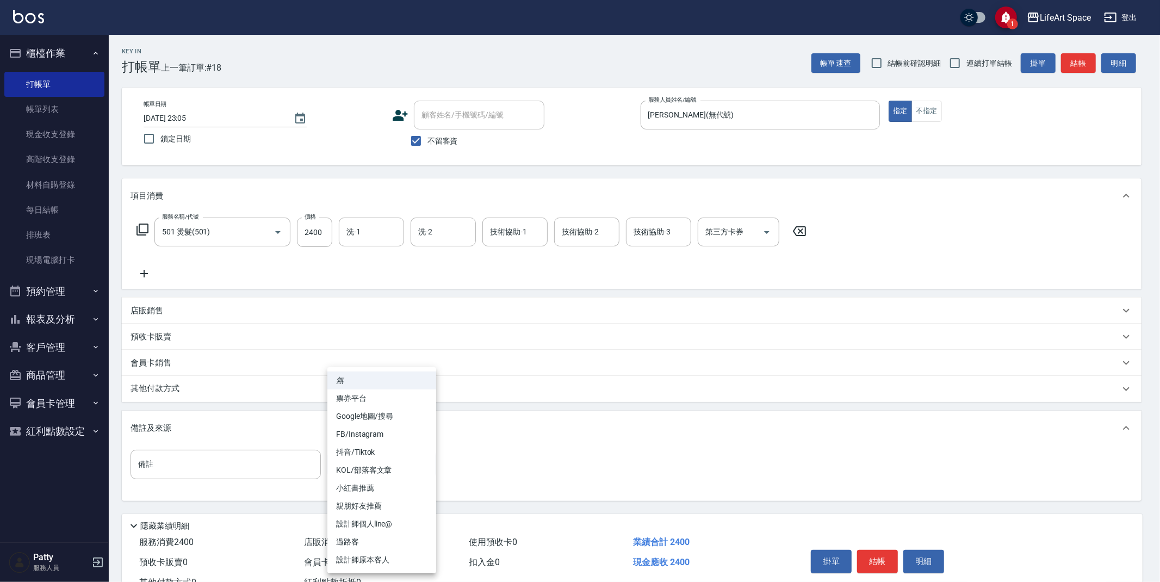
click at [150, 399] on div at bounding box center [580, 291] width 1160 height 582
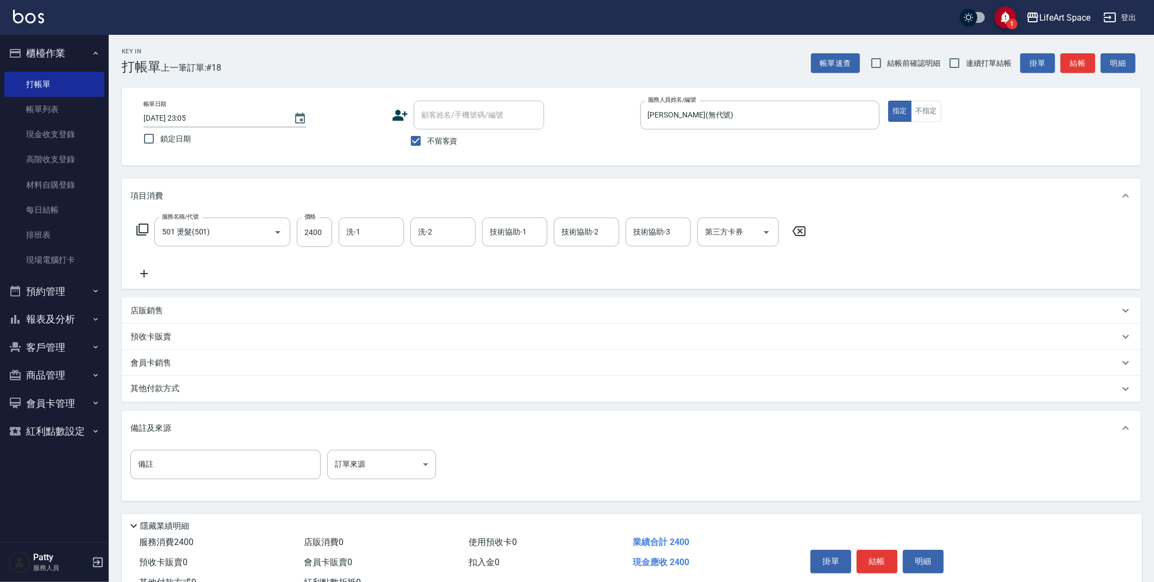
drag, startPoint x: 168, startPoint y: 393, endPoint x: 172, endPoint y: 400, distance: 8.3
click at [168, 393] on p "其他付款方式" at bounding box center [157, 389] width 54 height 12
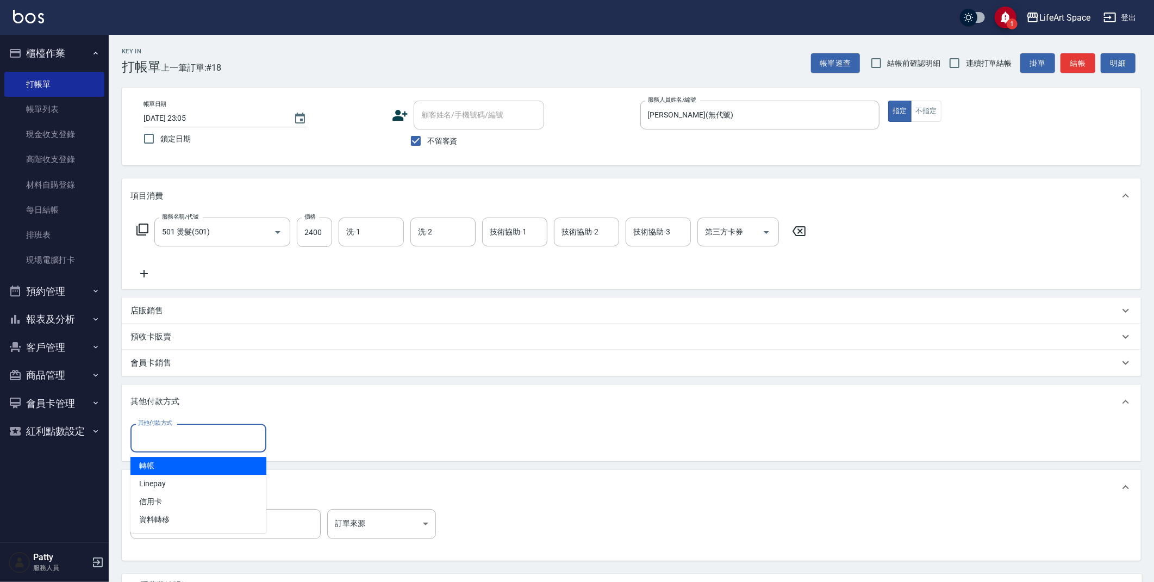
click at [152, 430] on input "其他付款方式" at bounding box center [198, 437] width 126 height 19
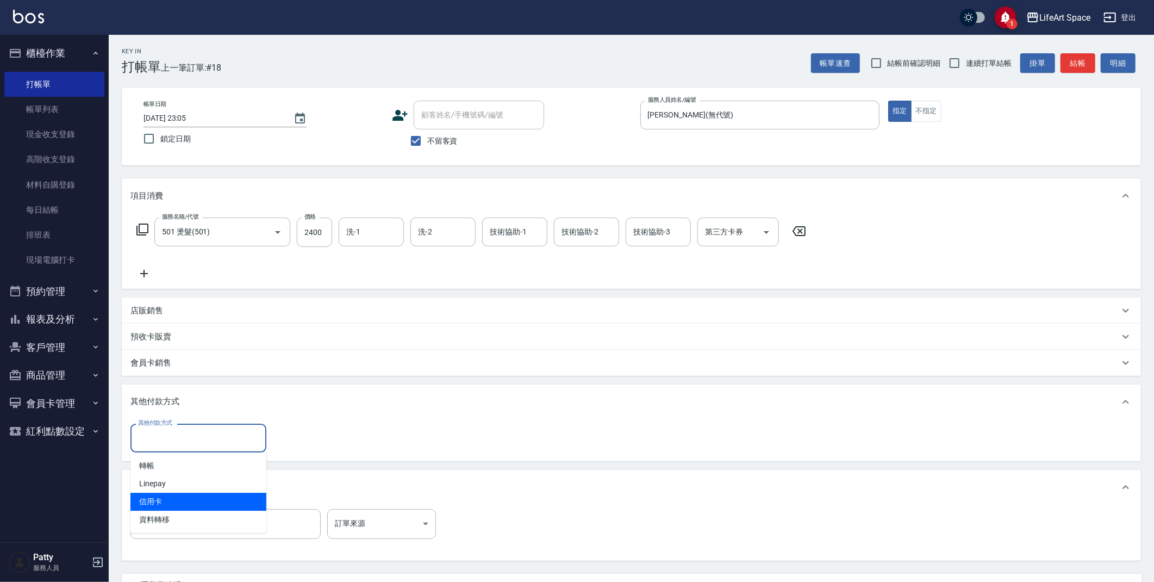
click at [167, 507] on span "信用卡" at bounding box center [198, 502] width 136 height 18
type input "信用卡"
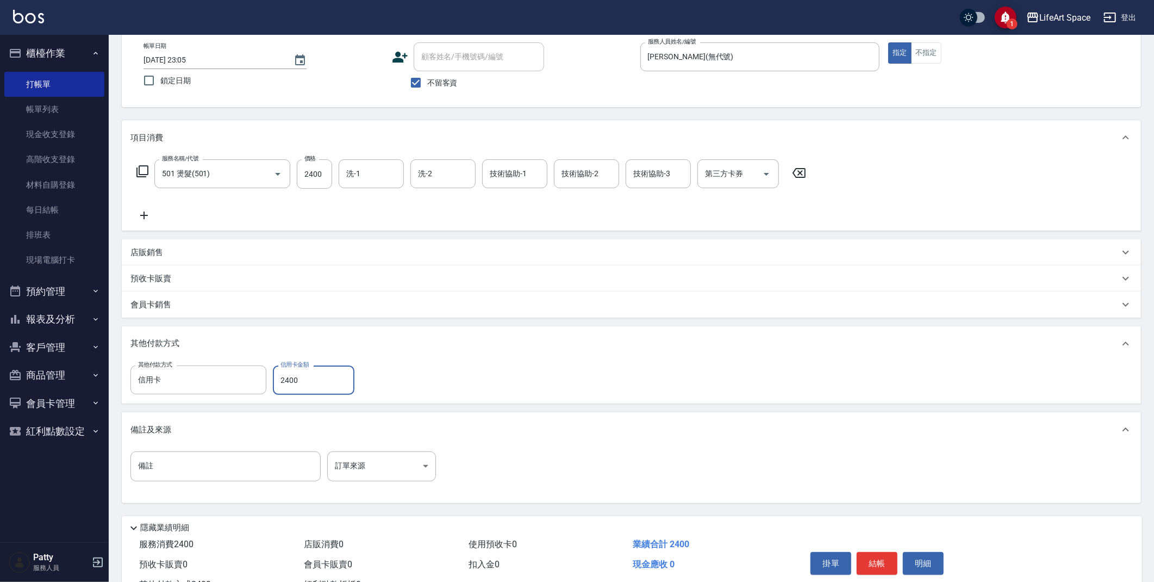
scroll to position [101, 0]
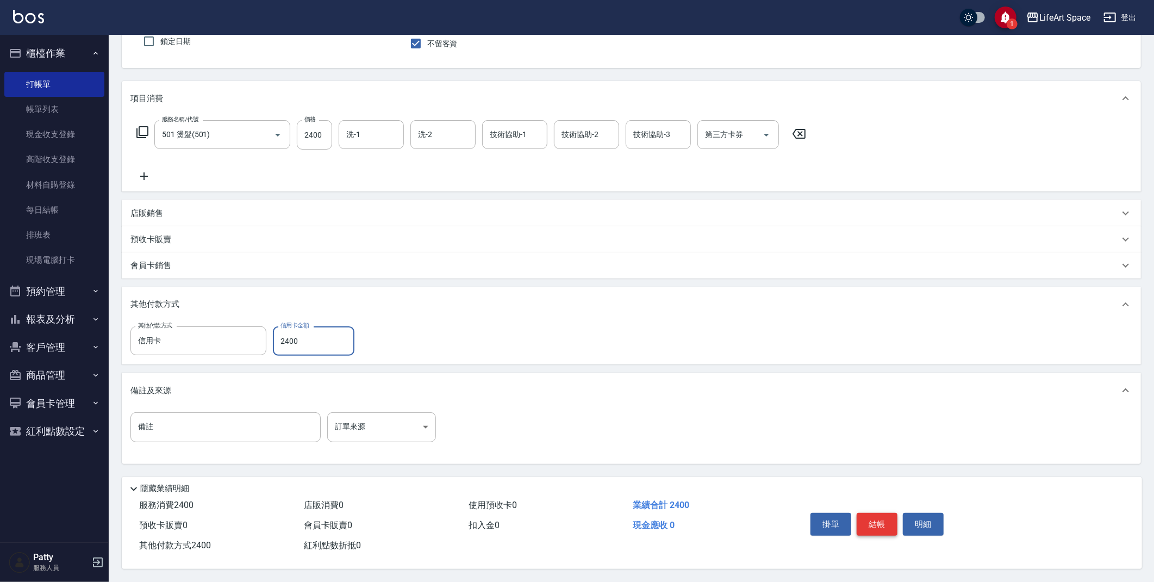
type input "2400"
click at [883, 513] on button "結帳" at bounding box center [877, 524] width 41 height 23
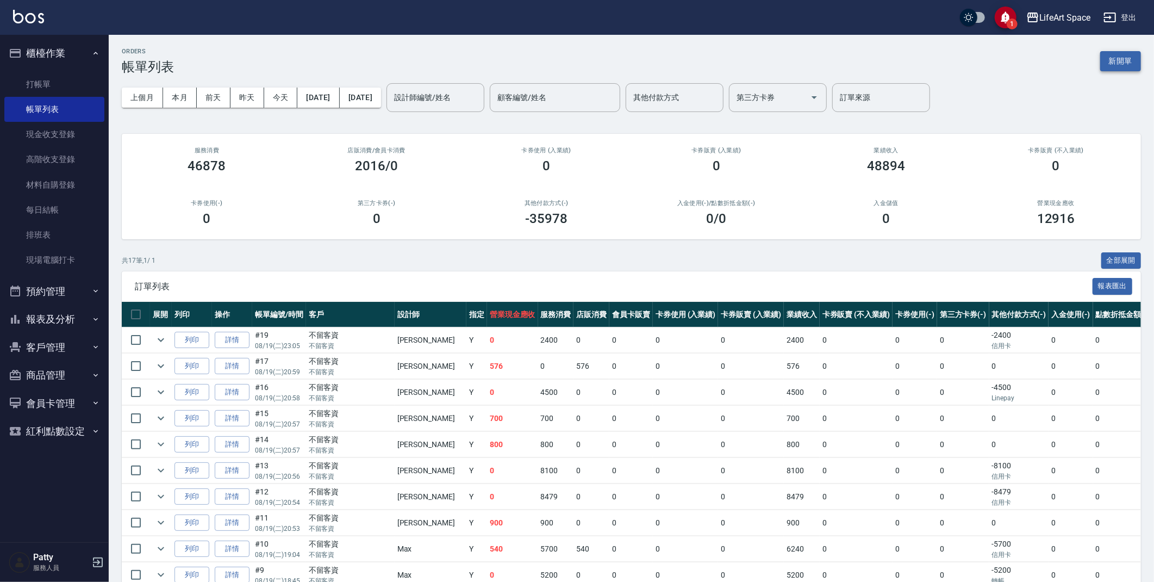
click at [1112, 64] on button "新開單" at bounding box center [1120, 61] width 41 height 20
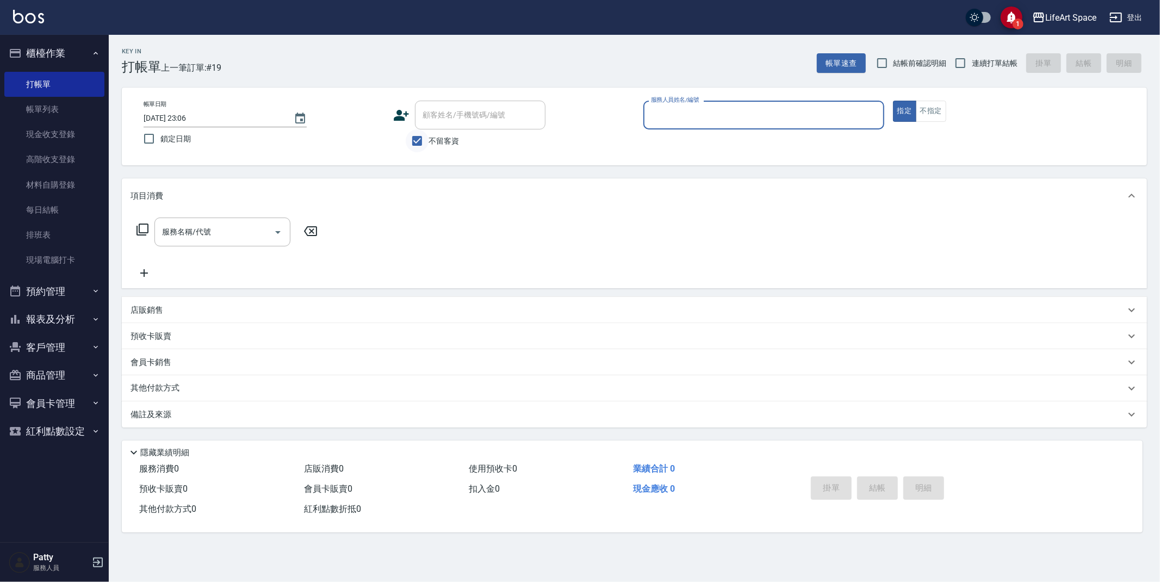
click at [420, 142] on input "不留客資" at bounding box center [417, 140] width 23 height 23
checkbox input "false"
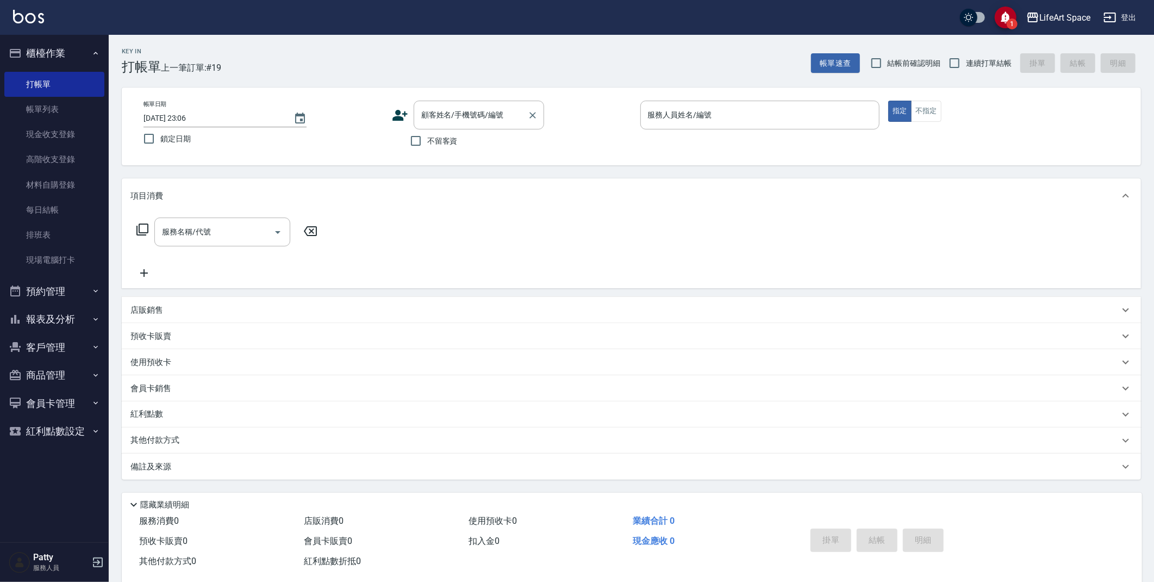
click at [444, 115] on input "顧客姓名/手機號碼/編號" at bounding box center [471, 114] width 104 height 19
type input "[PERSON_NAME]"
click at [402, 119] on icon at bounding box center [400, 115] width 15 height 11
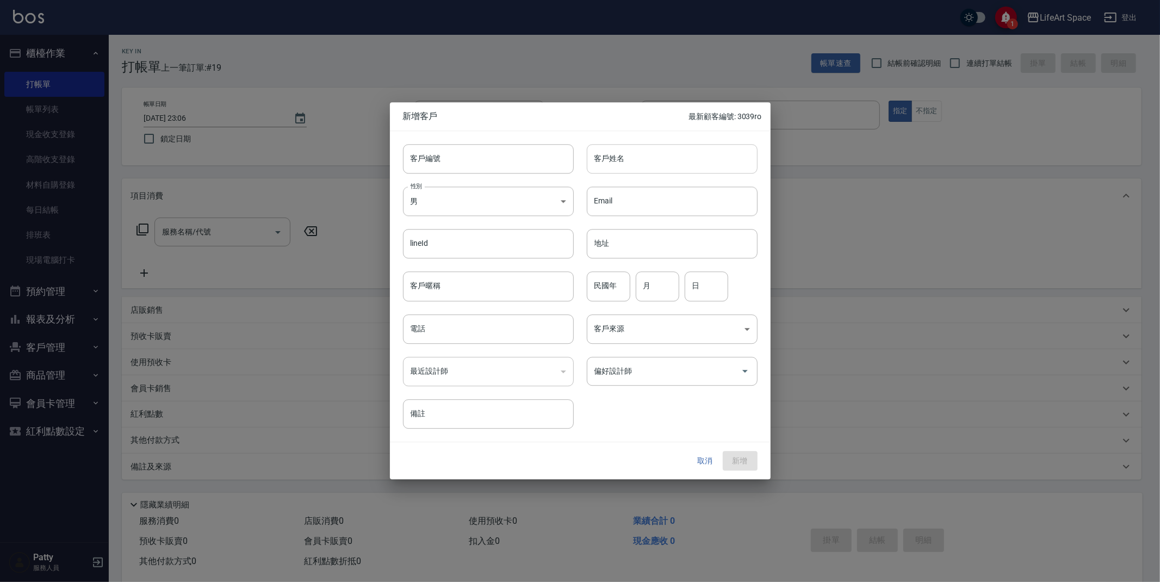
click at [620, 161] on input "客戶姓名" at bounding box center [672, 158] width 171 height 29
type input "t"
type input "[PERSON_NAME]"
click at [505, 163] on input "客戶編號" at bounding box center [488, 158] width 171 height 29
type input "G334"
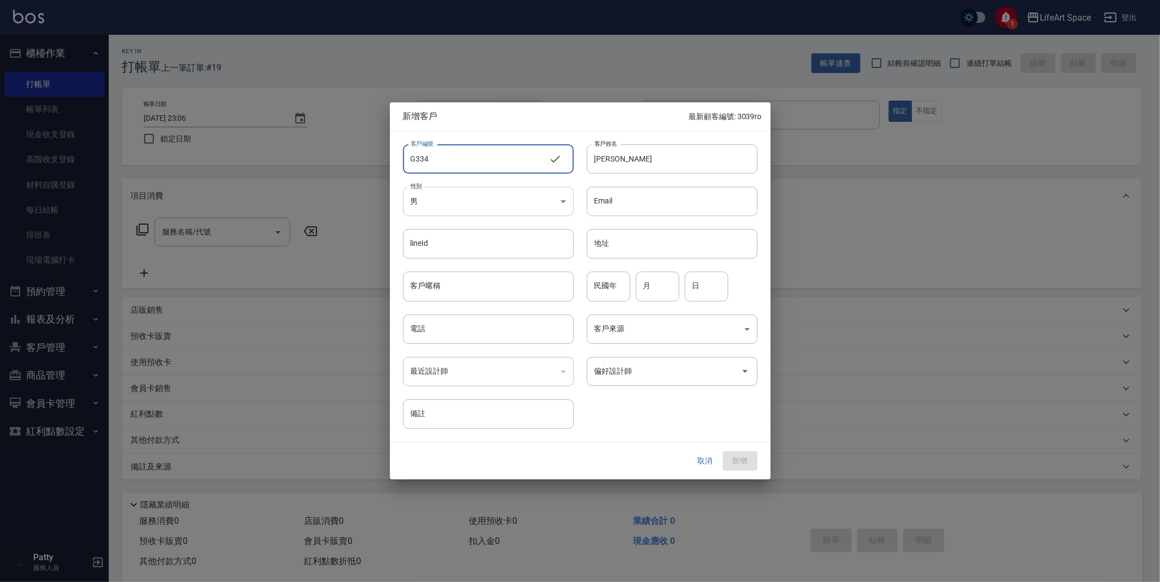
click at [443, 198] on body "1 LifeArt Space 登出 櫃檯作業 打帳單 帳單列表 現金收支登錄 高階收支登錄 材料自購登錄 每日結帳 排班表 現場電腦打卡 預約管理 預約管理…" at bounding box center [580, 299] width 1160 height 598
click at [428, 262] on li "女" at bounding box center [488, 266] width 171 height 18
type input "[DEMOGRAPHIC_DATA]"
click at [468, 328] on input "電話" at bounding box center [488, 328] width 171 height 29
type input "0981945098"
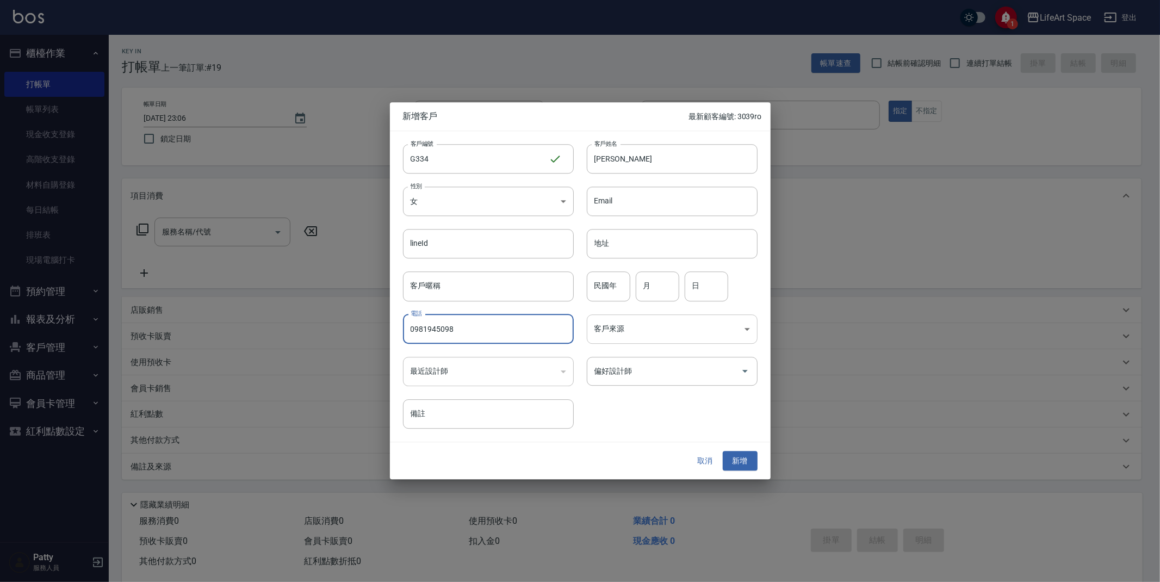
click at [638, 317] on body "1 LifeArt Space 登出 櫃檯作業 打帳單 帳單列表 現金收支登錄 高階收支登錄 材料自購登錄 每日結帳 排班表 現場電腦打卡 預約管理 預約管理…" at bounding box center [580, 299] width 1160 height 598
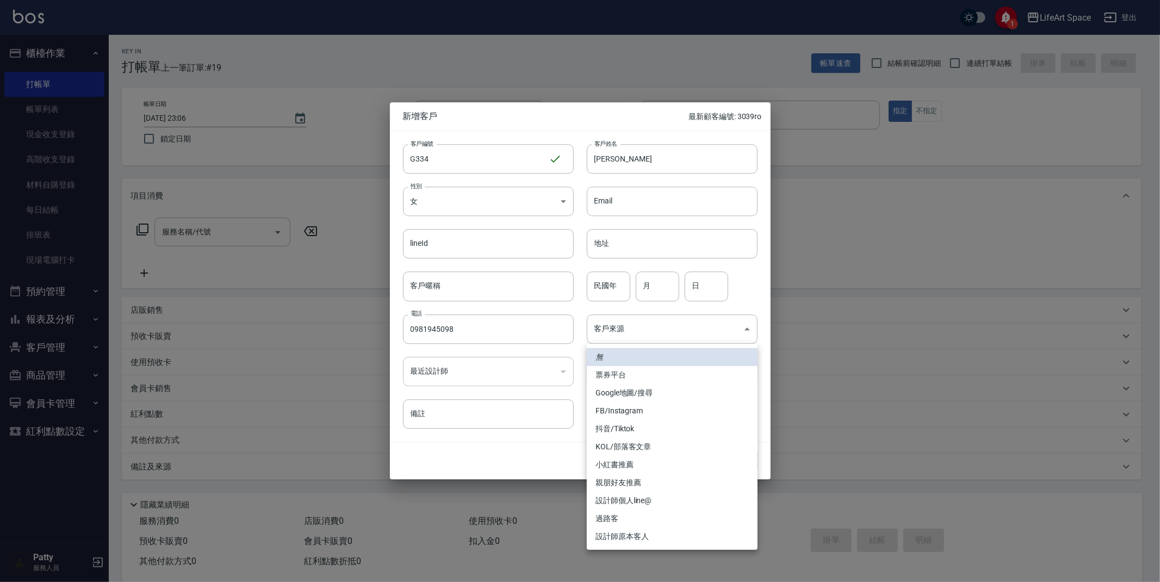
drag, startPoint x: 648, startPoint y: 538, endPoint x: 647, endPoint y: 524, distance: 13.6
click at [648, 537] on li "設計師原本客人" at bounding box center [672, 536] width 171 height 18
type input "設計師原本客人"
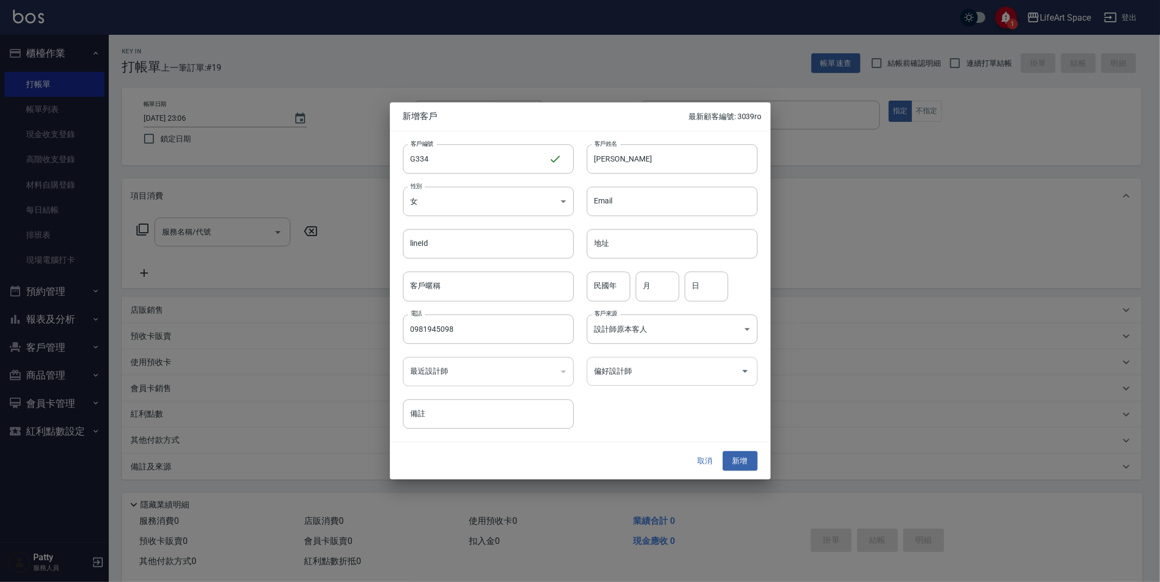
click at [652, 369] on input "偏好設計師" at bounding box center [664, 371] width 145 height 19
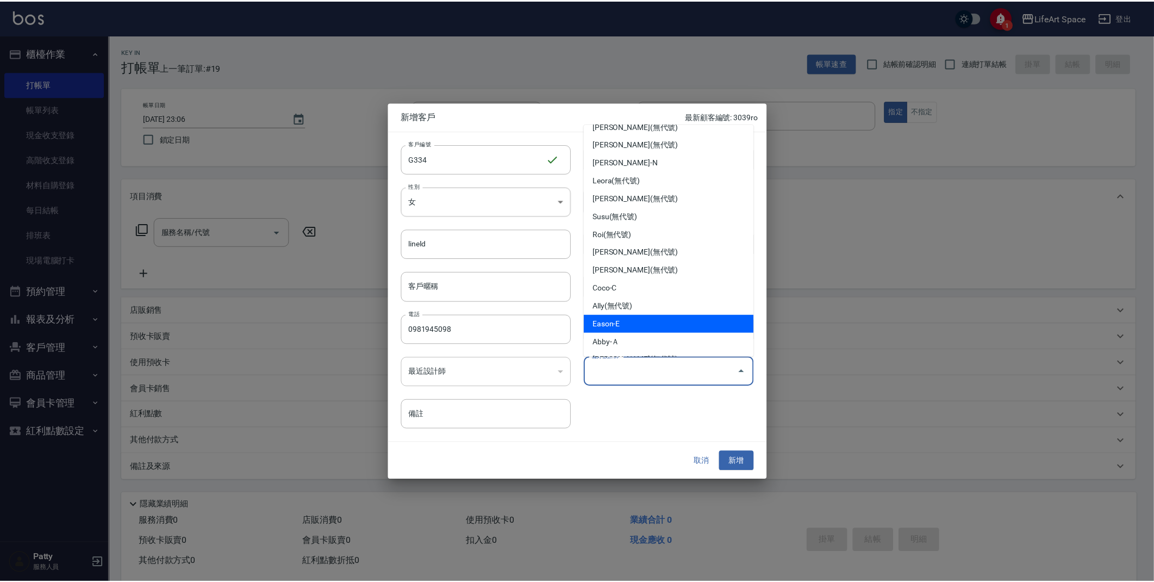
scroll to position [83, 0]
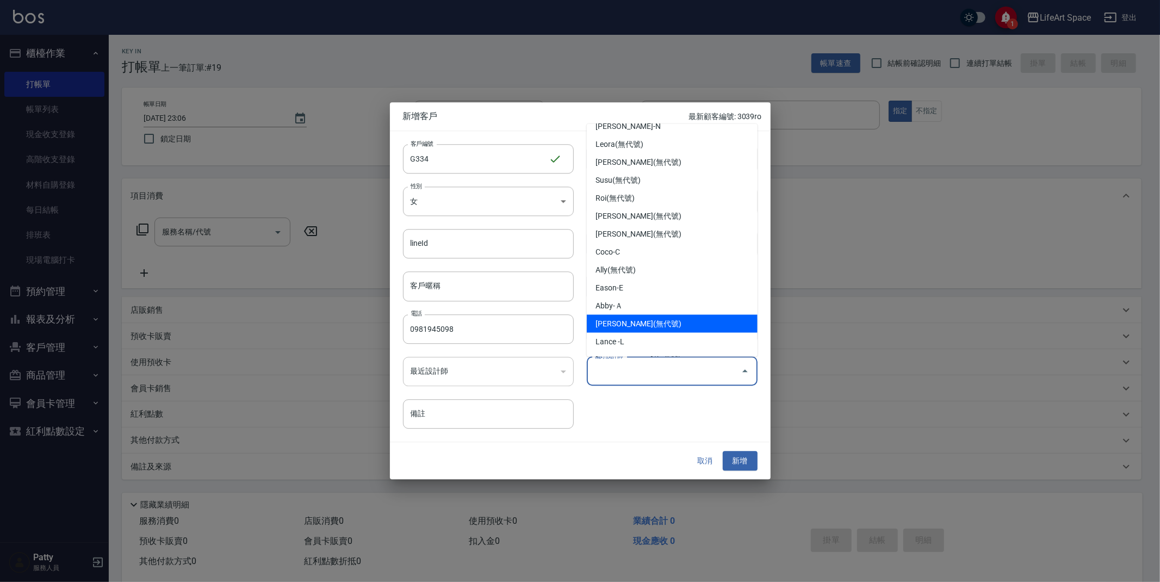
click at [612, 316] on li "[PERSON_NAME](無代號)" at bounding box center [672, 324] width 171 height 18
type input "[PERSON_NAME]"
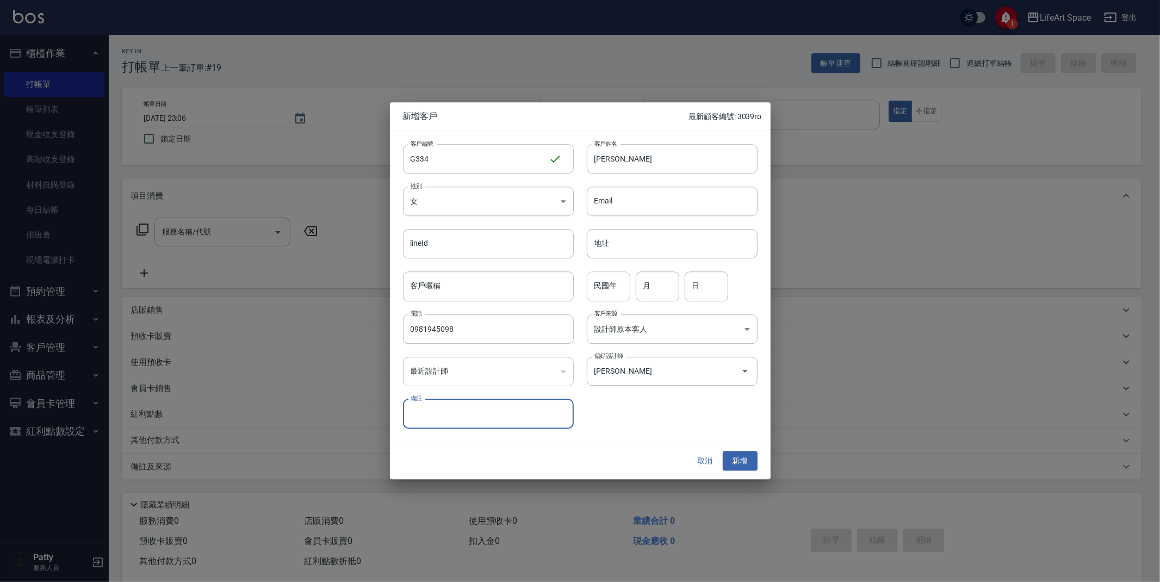
click at [615, 284] on input "民國年" at bounding box center [608, 286] width 43 height 29
type input "82"
click at [661, 285] on input "月" at bounding box center [657, 286] width 43 height 29
type input "8"
type input "27"
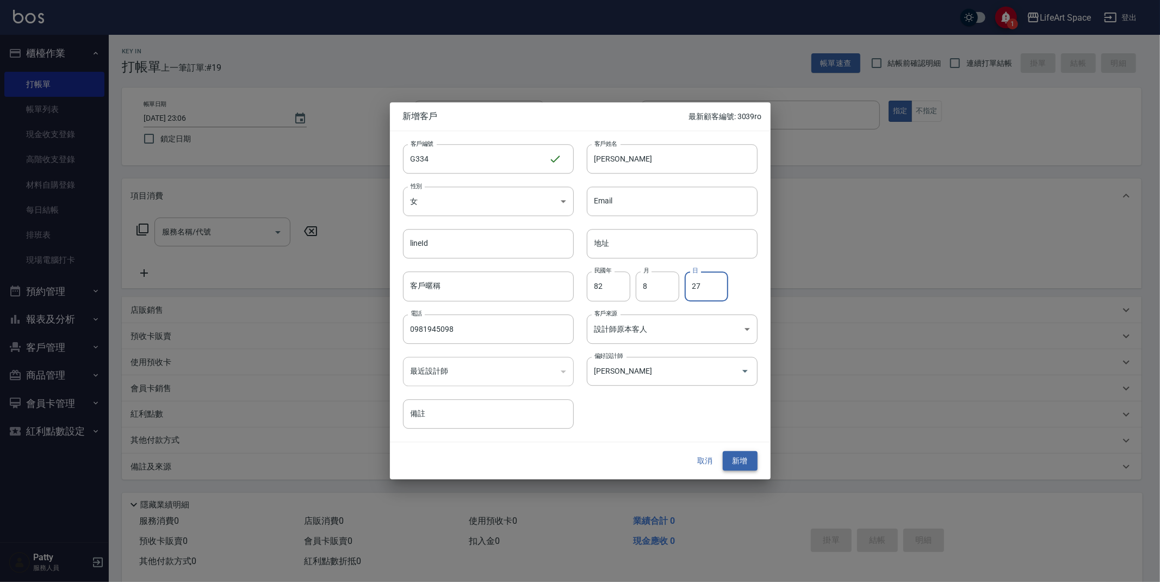
click at [746, 455] on button "新增" at bounding box center [740, 461] width 35 height 20
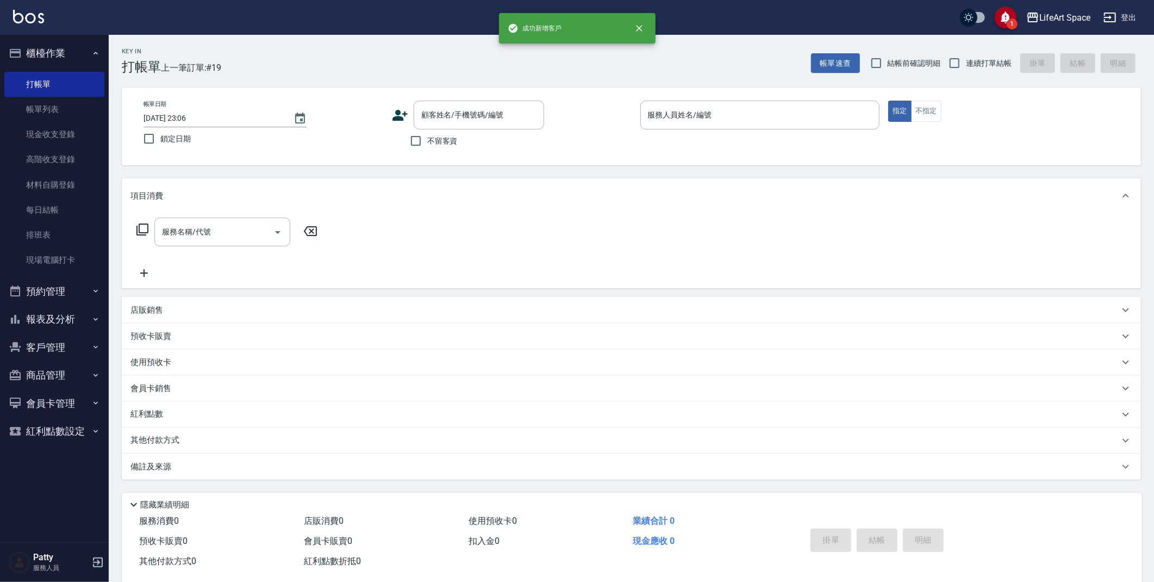
click at [181, 116] on input "[DATE] 23:06" at bounding box center [213, 118] width 139 height 18
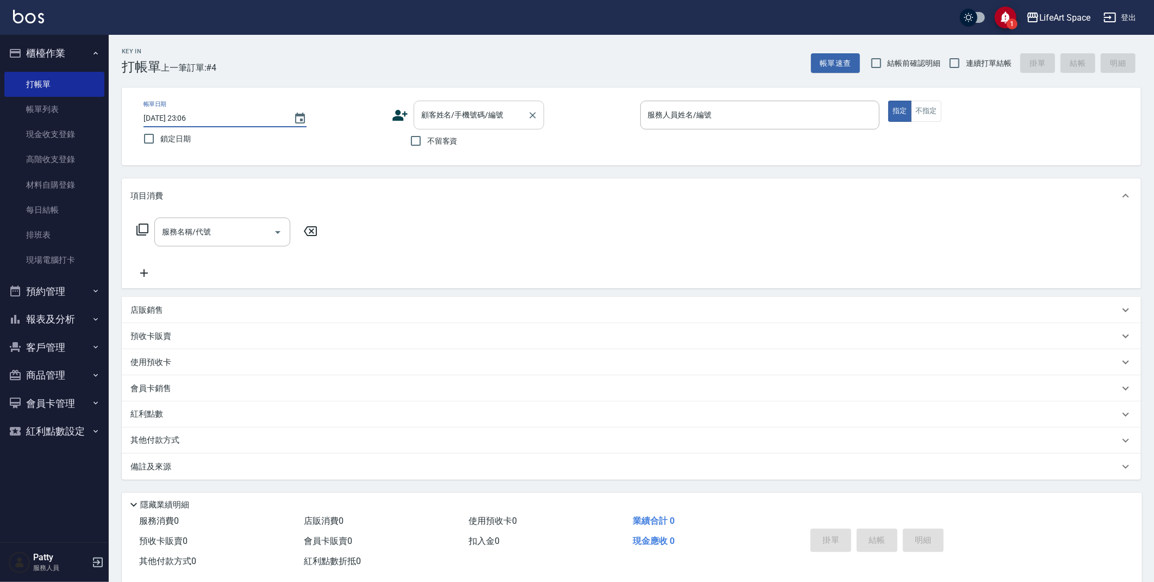
type input "[DATE] 23:06"
click at [460, 110] on input "顧客姓名/手機號碼/編號" at bounding box center [471, 114] width 104 height 19
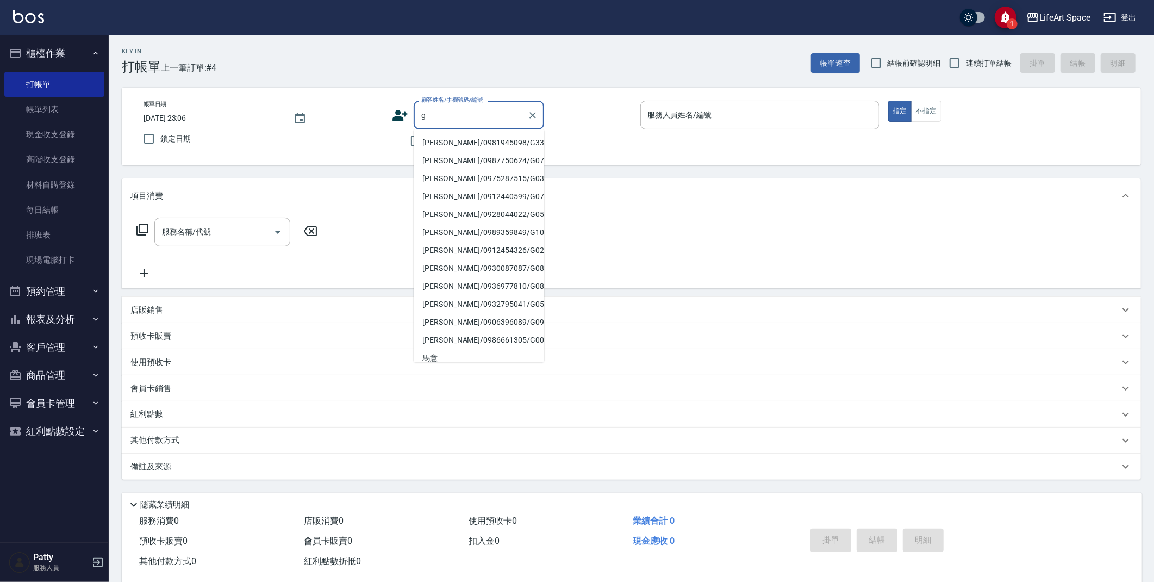
click at [449, 143] on li "[PERSON_NAME]/0981945098/G334" at bounding box center [479, 143] width 130 height 18
type input "[PERSON_NAME]/0981945098/G334"
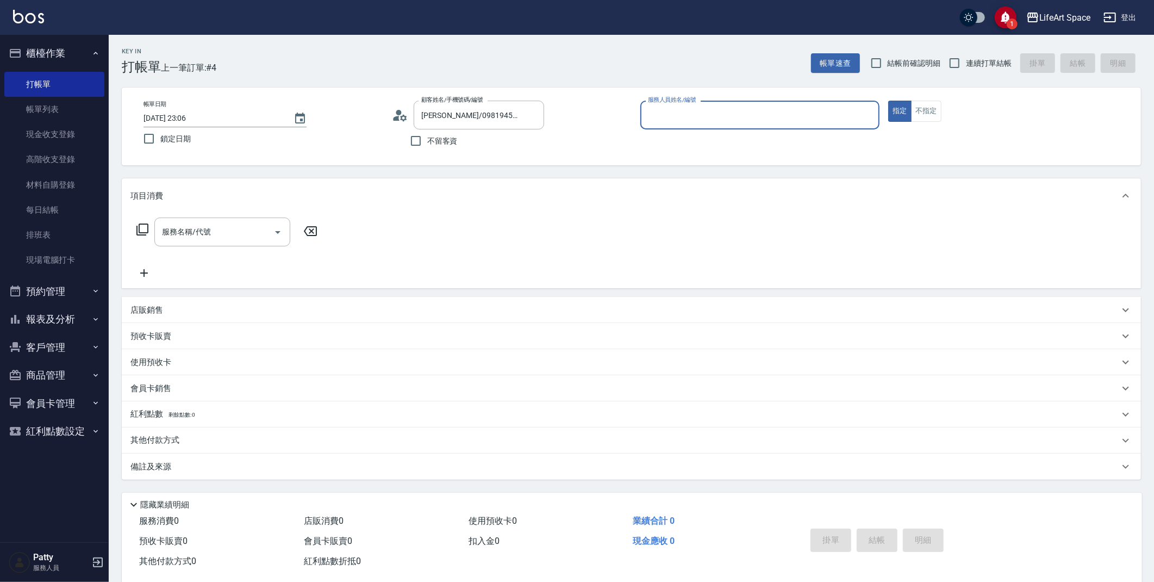
type input "[PERSON_NAME](無代號)"
drag, startPoint x: 185, startPoint y: 465, endPoint x: 190, endPoint y: 468, distance: 5.6
click at [185, 465] on div "備註及來源" at bounding box center [624, 466] width 989 height 11
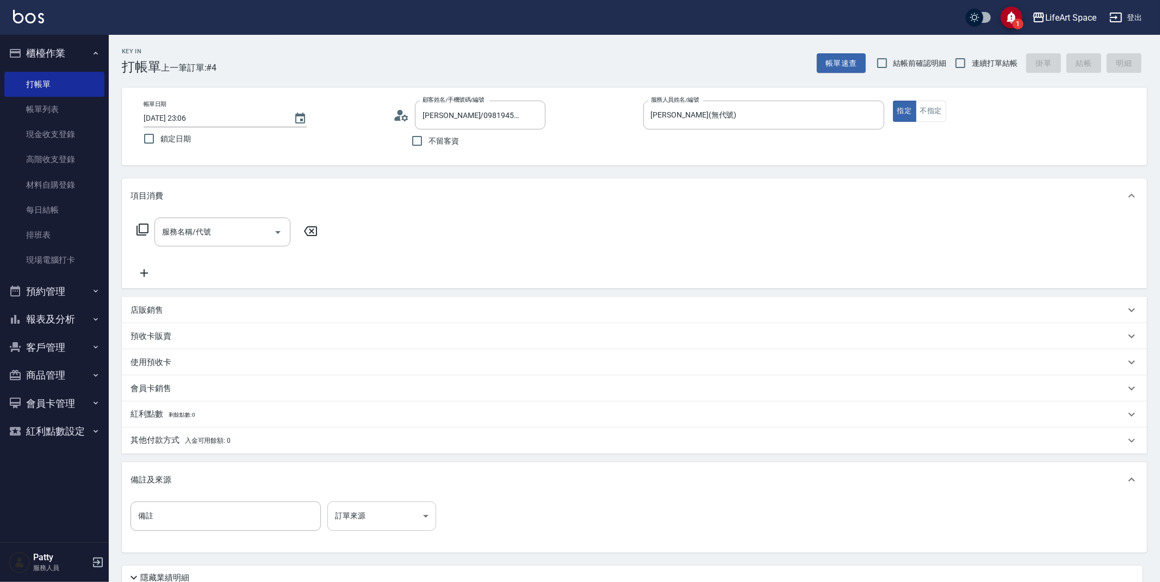
click at [333, 507] on body "1 LifeArt Space 登出 櫃檯作業 打帳單 帳單列表 現金收支登錄 高階收支登錄 材料自購登錄 每日結帳 排班表 現場電腦打卡 預約管理 預約管理…" at bounding box center [580, 335] width 1160 height 670
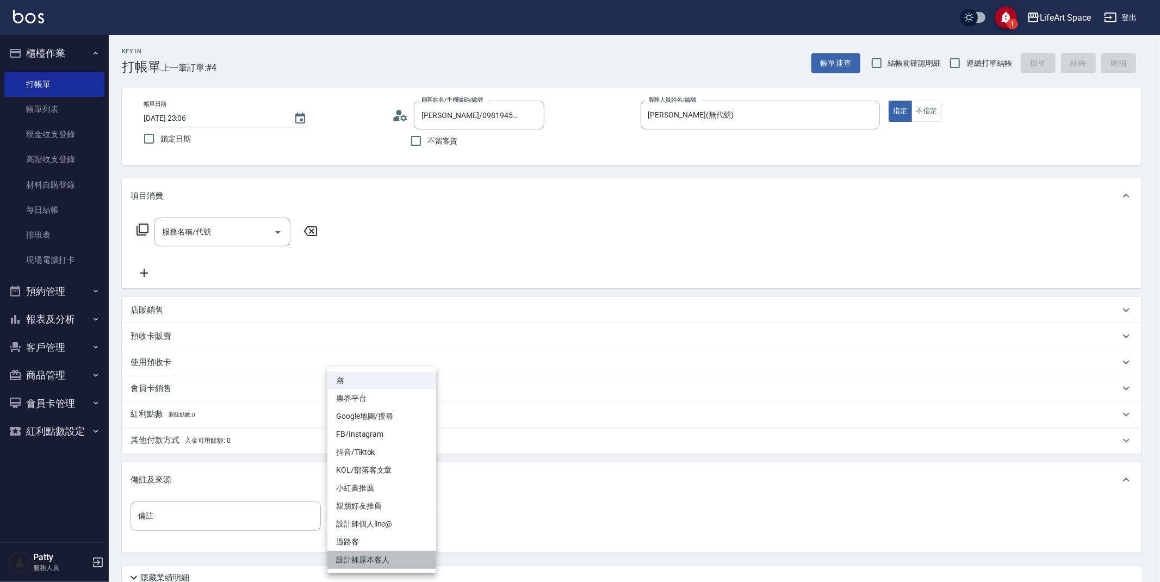
click at [375, 556] on li "設計師原本客人" at bounding box center [381, 560] width 109 height 18
type input "設計師原本客人"
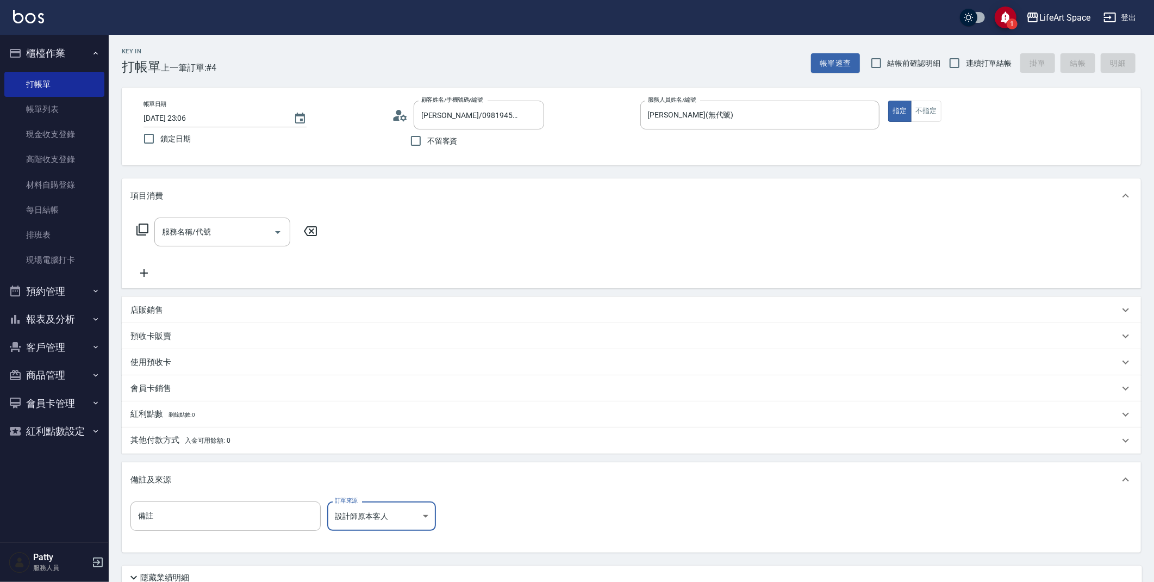
click at [158, 305] on p "店販銷售" at bounding box center [146, 309] width 33 height 11
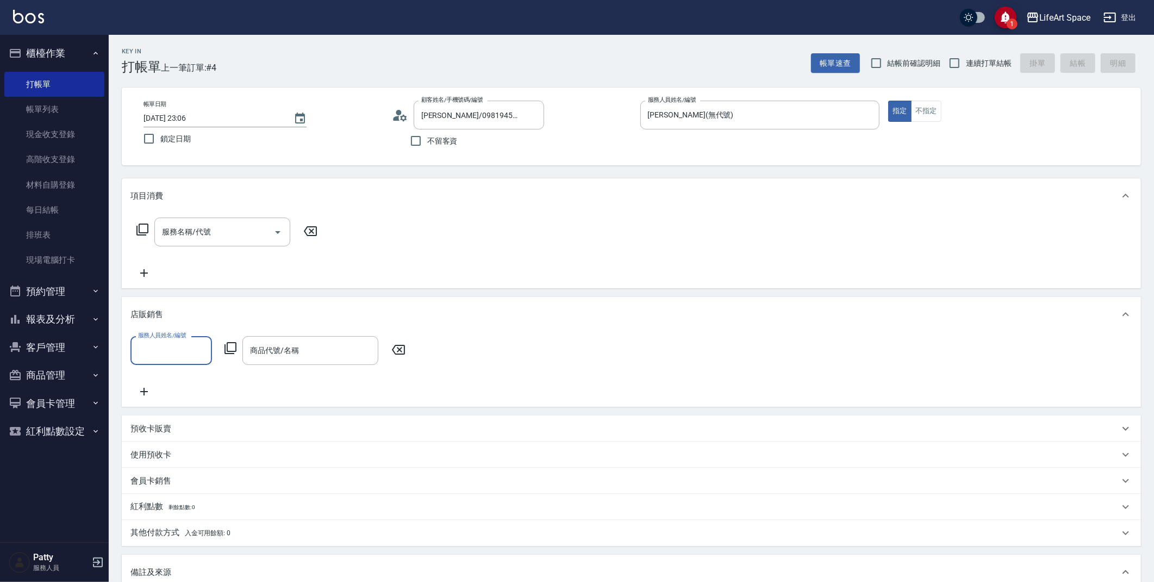
scroll to position [0, 0]
click at [179, 361] on div "服務人員姓名/編號" at bounding box center [171, 350] width 82 height 29
click at [171, 383] on span "[PERSON_NAME] (無代號)" at bounding box center [171, 383] width 64 height 23
type input "[PERSON_NAME](無代號)"
click at [229, 349] on icon at bounding box center [230, 347] width 13 height 13
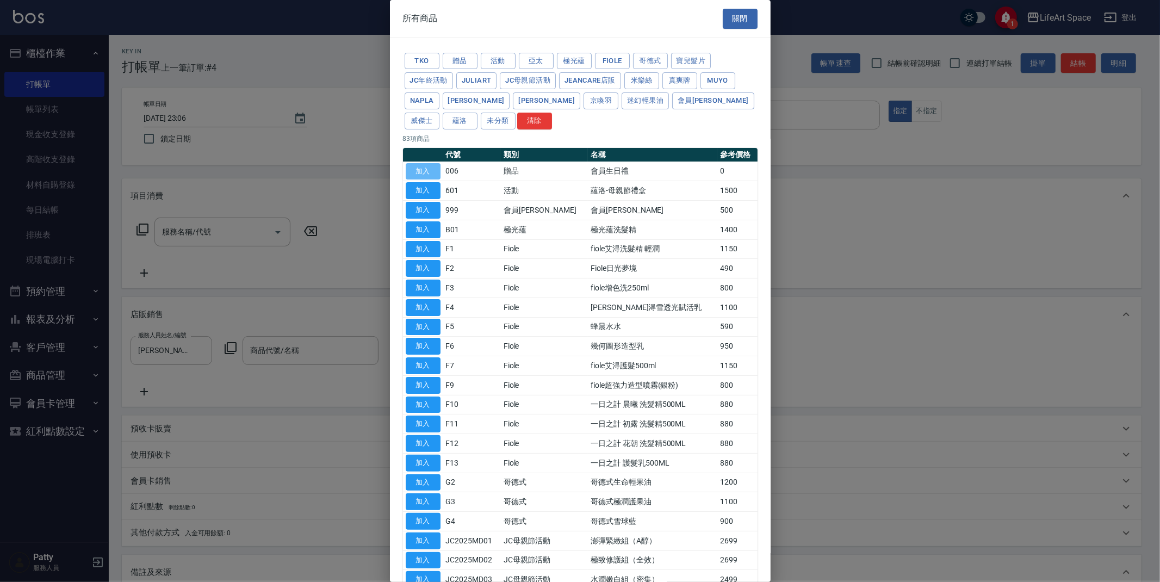
click at [428, 177] on button "加入" at bounding box center [423, 171] width 35 height 17
type input "會員生日禮"
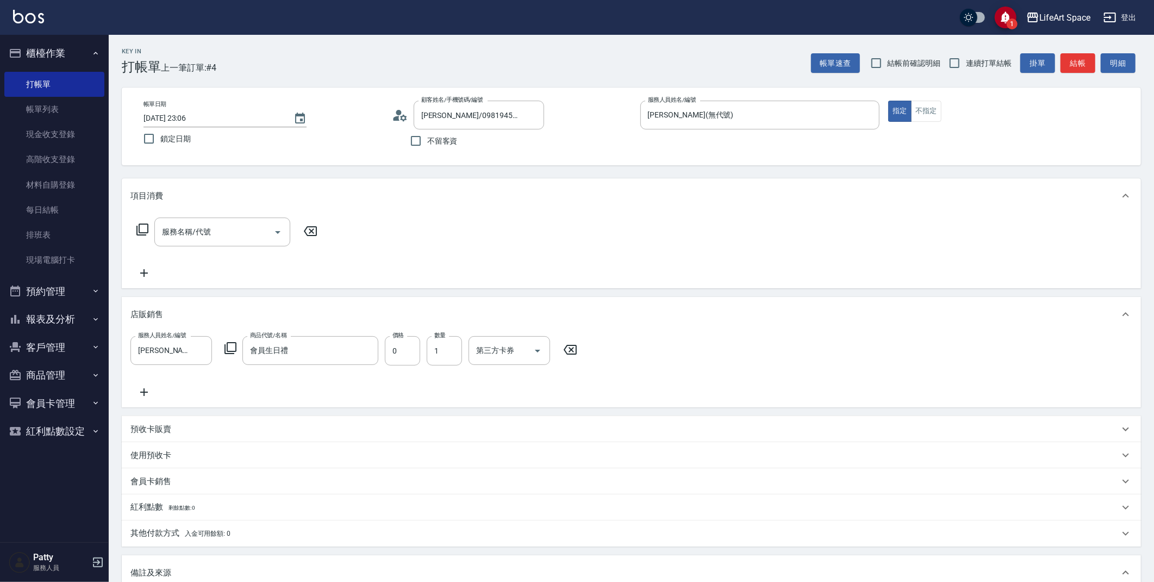
click at [163, 532] on p "其他付款方式 入金可用餘額: 0" at bounding box center [180, 533] width 100 height 12
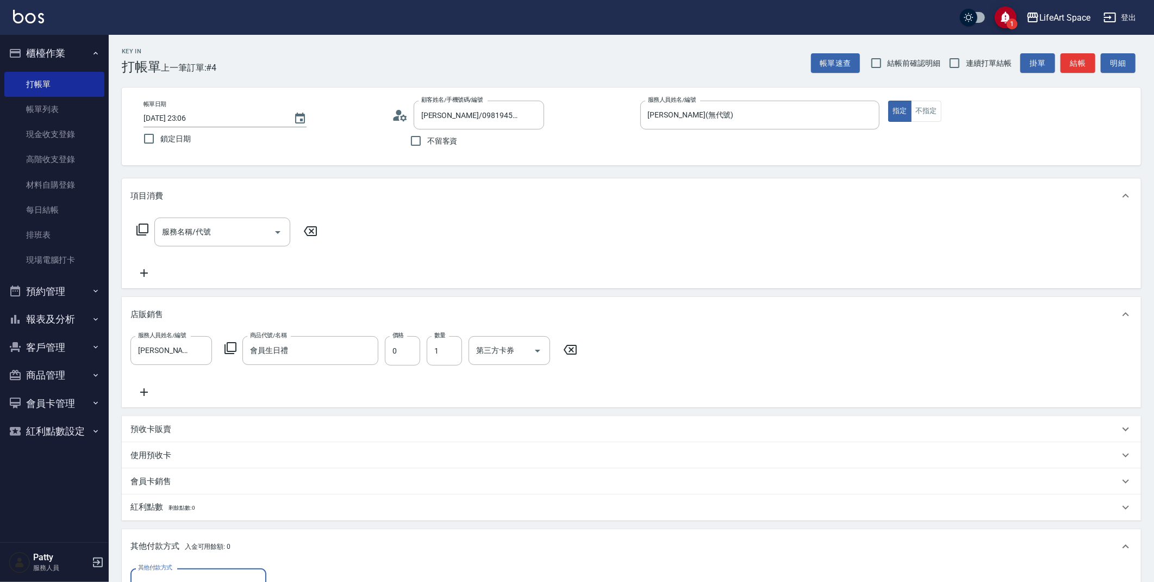
click at [242, 569] on div "其他付款方式" at bounding box center [198, 582] width 136 height 29
click at [167, 541] on span "信用卡" at bounding box center [198, 537] width 136 height 18
type input "信用卡"
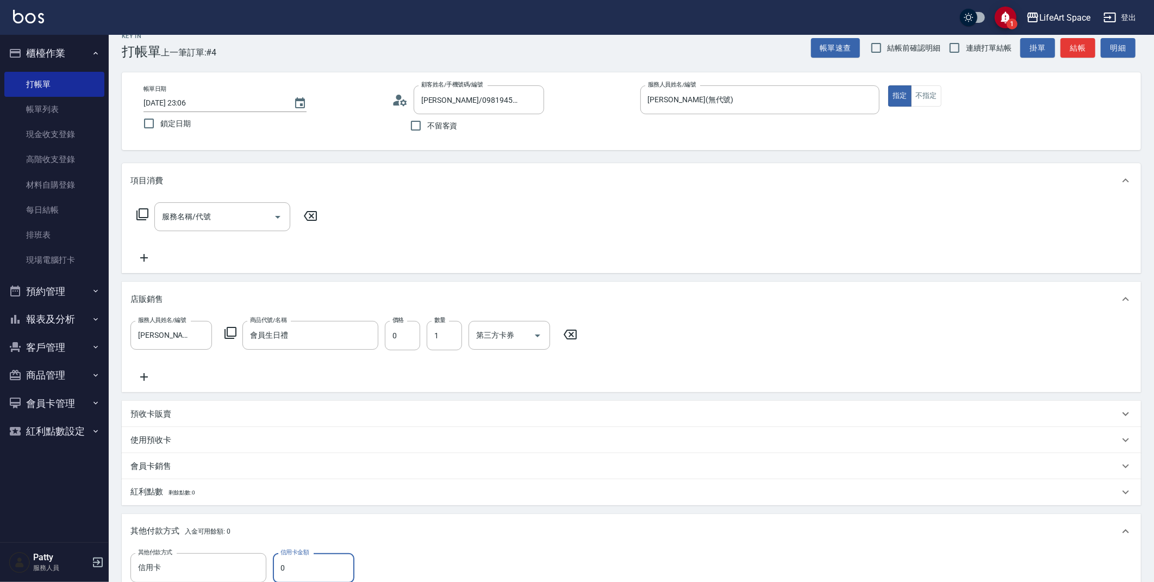
click at [145, 211] on icon at bounding box center [142, 214] width 13 height 13
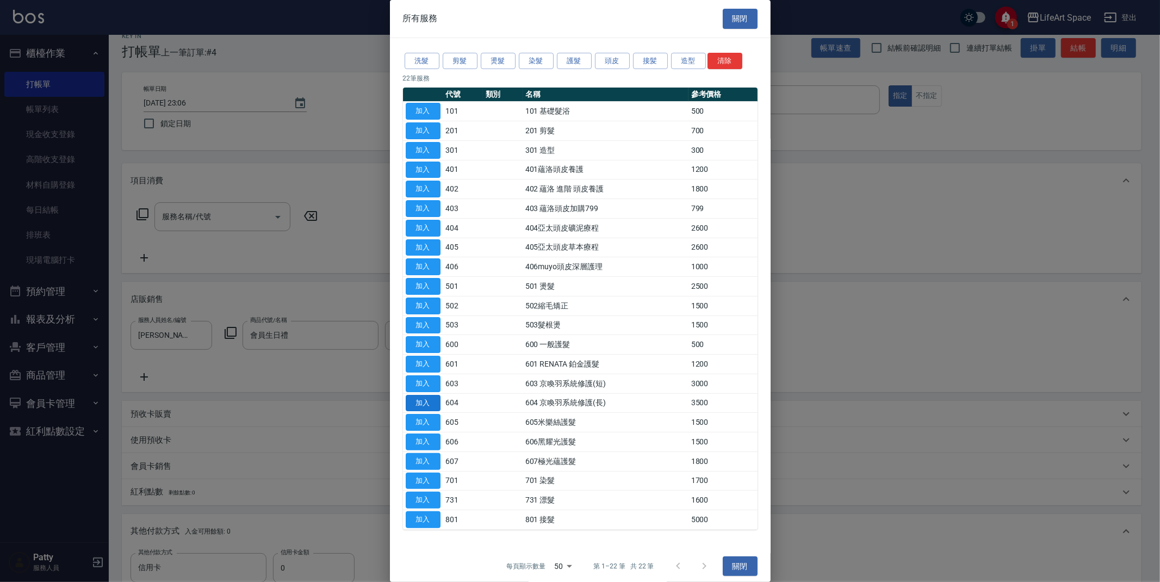
click at [432, 406] on button "加入" at bounding box center [423, 403] width 35 height 17
type input "604 京喚羽系統修護(長)(604)"
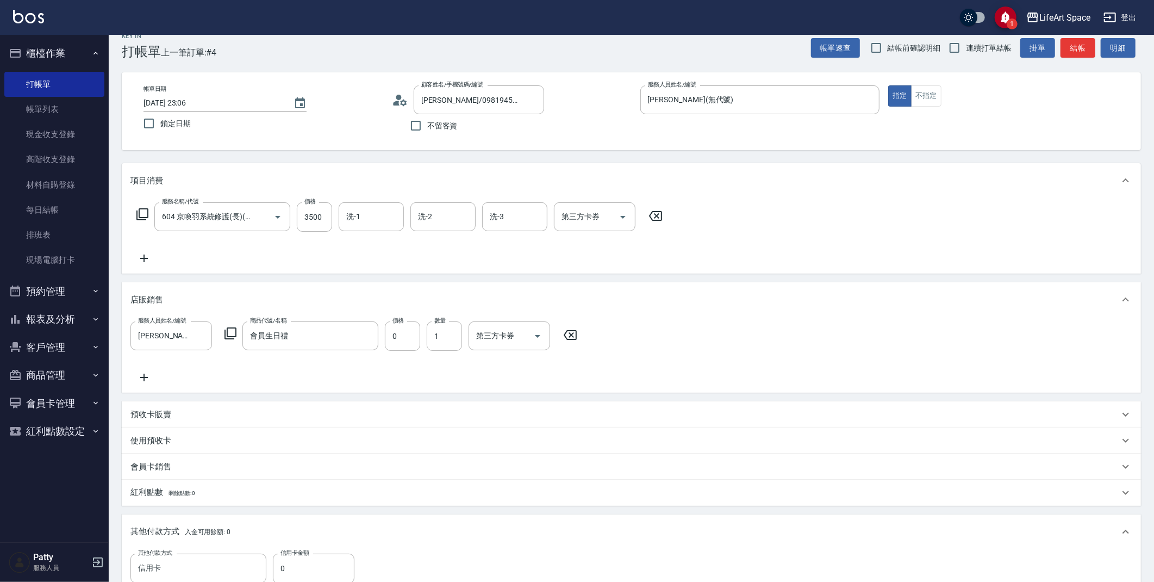
click at [140, 209] on icon at bounding box center [142, 214] width 13 height 13
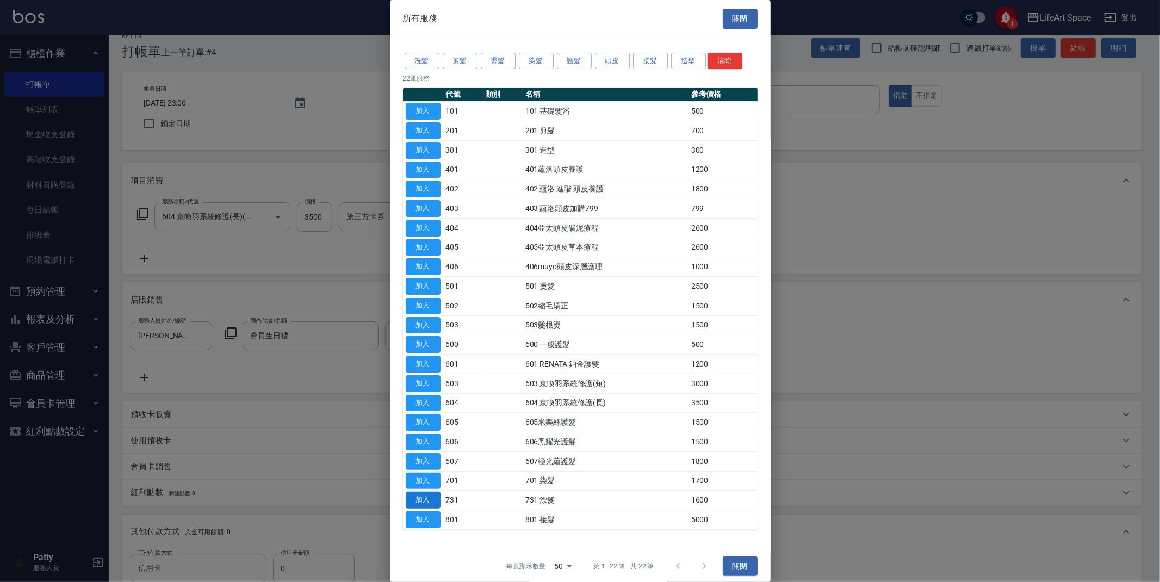
drag, startPoint x: 432, startPoint y: 502, endPoint x: 434, endPoint y: 496, distance: 5.9
click at [432, 502] on button "加入" at bounding box center [423, 499] width 35 height 17
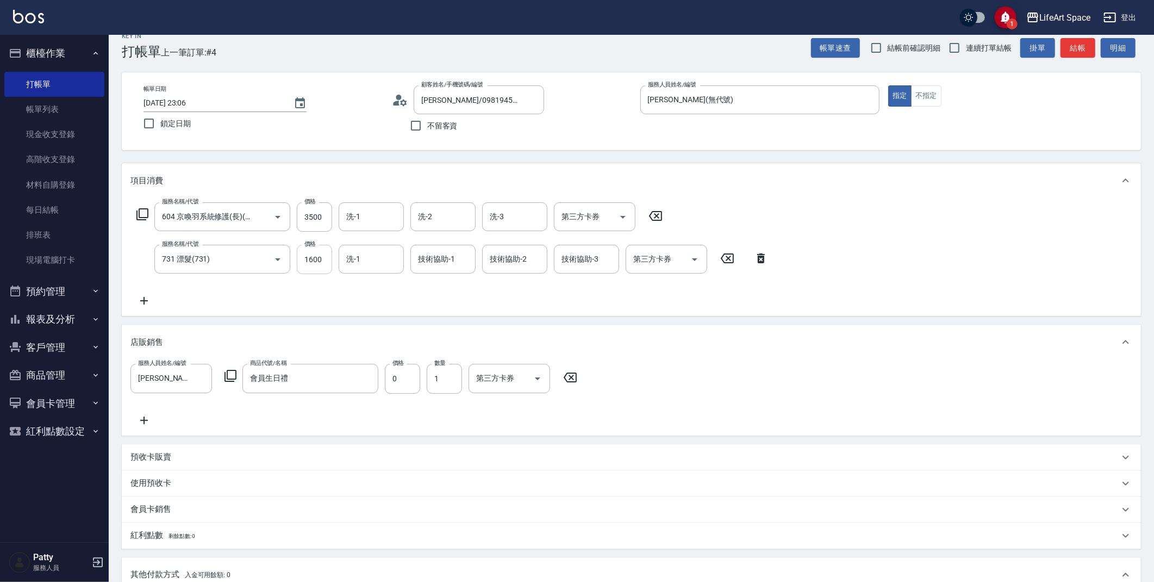
click at [321, 254] on input "1600" at bounding box center [314, 259] width 35 height 29
click at [323, 222] on input "3500" at bounding box center [314, 216] width 35 height 29
click at [332, 212] on div "服務名稱/代號 604 京喚羽系統修護(長)(604) 服務名稱/代號 價格 2500 價格 洗-1 洗-1 洗-2 洗-2 洗-3 洗-3 第三方卡券 第三…" at bounding box center [399, 216] width 539 height 29
type input "2500"
click at [315, 260] on input "1600" at bounding box center [314, 259] width 35 height 29
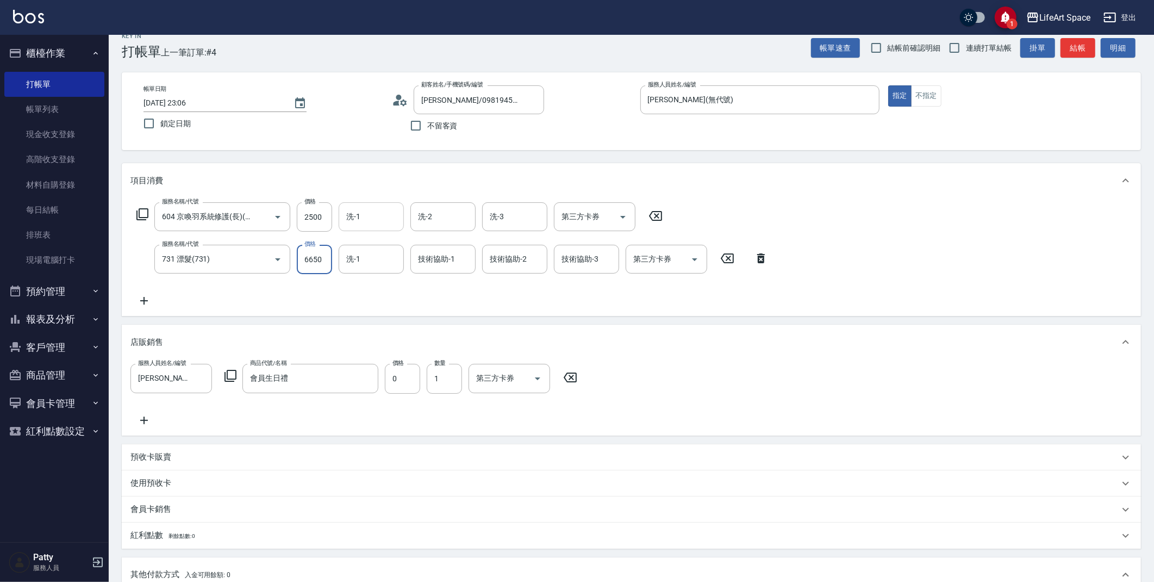
type input "6650"
click at [361, 210] on input "洗-1" at bounding box center [371, 216] width 55 height 19
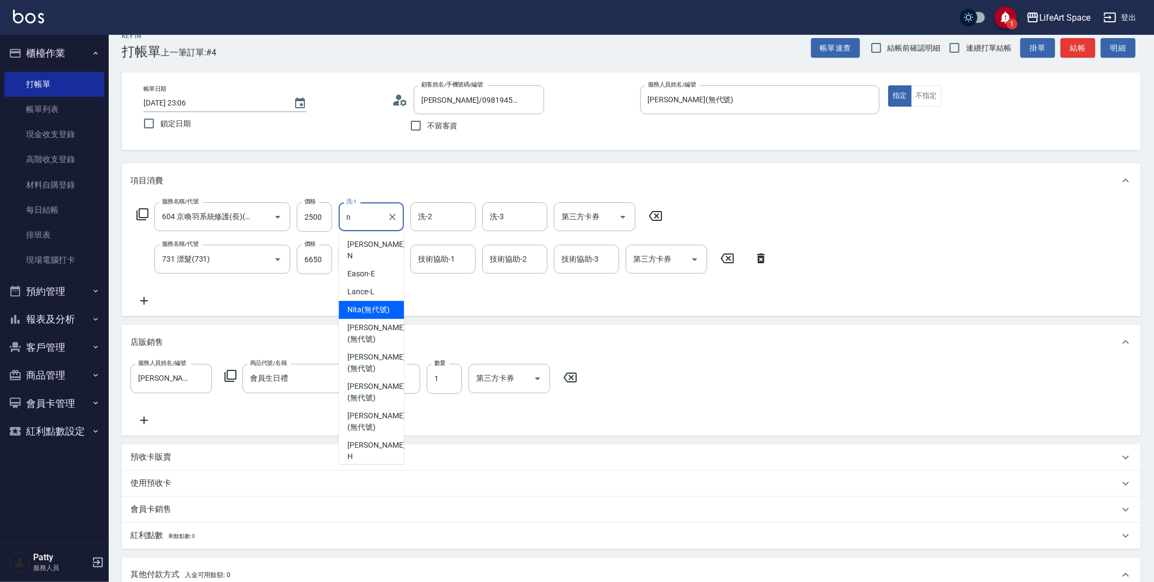
click at [362, 304] on span "Nita (無代號)" at bounding box center [368, 309] width 42 height 11
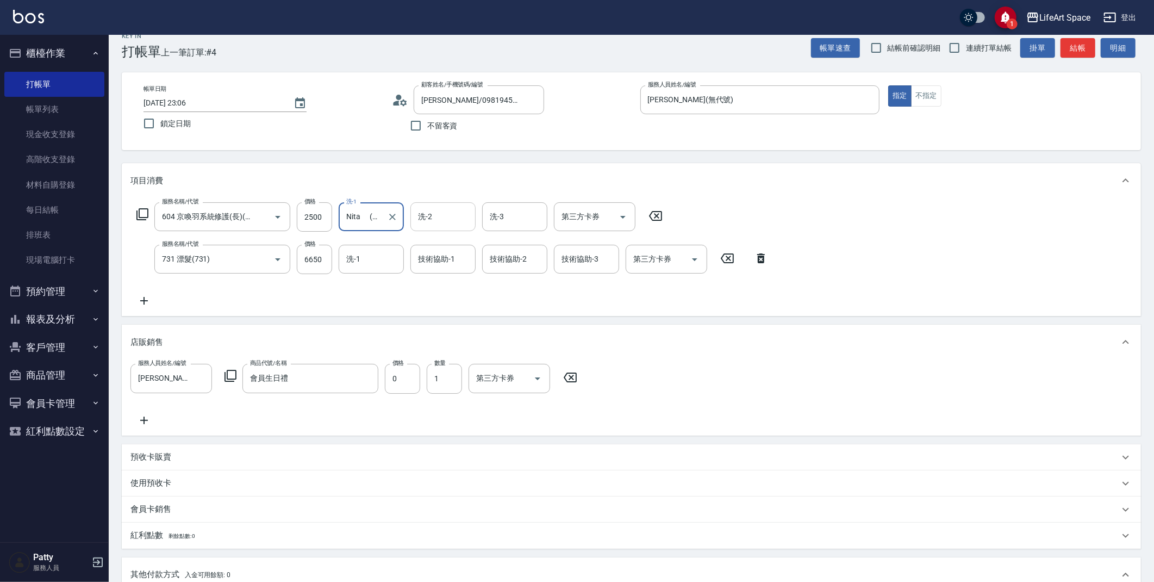
click at [427, 227] on div "洗-2" at bounding box center [442, 216] width 65 height 29
type input "Nita (無代號)"
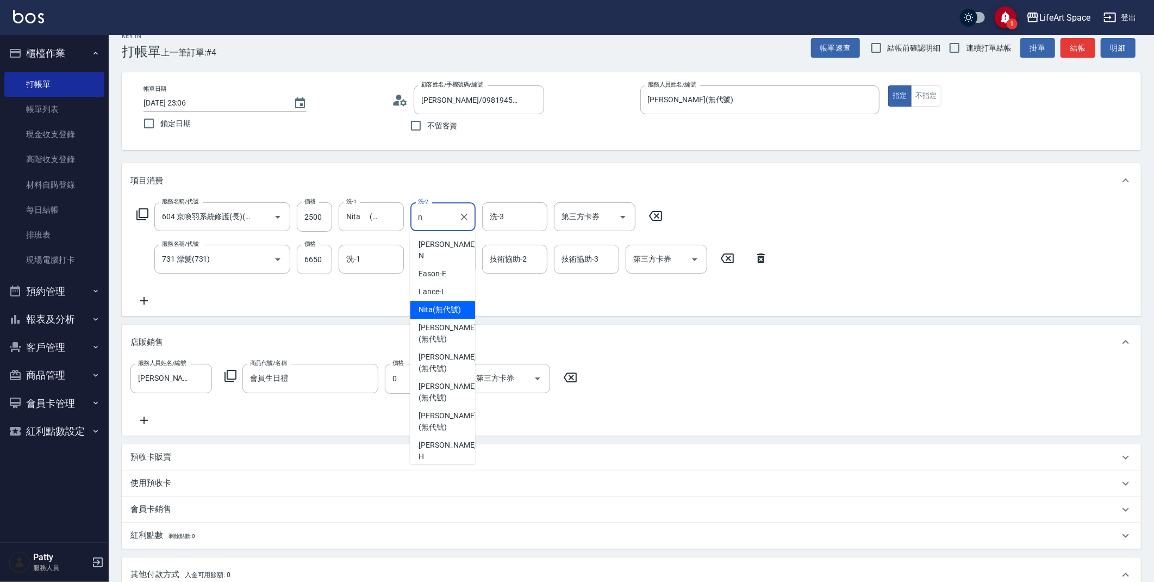
drag, startPoint x: 427, startPoint y: 304, endPoint x: 464, endPoint y: 250, distance: 65.3
click at [427, 303] on div "Nita (無代號)" at bounding box center [442, 310] width 65 height 18
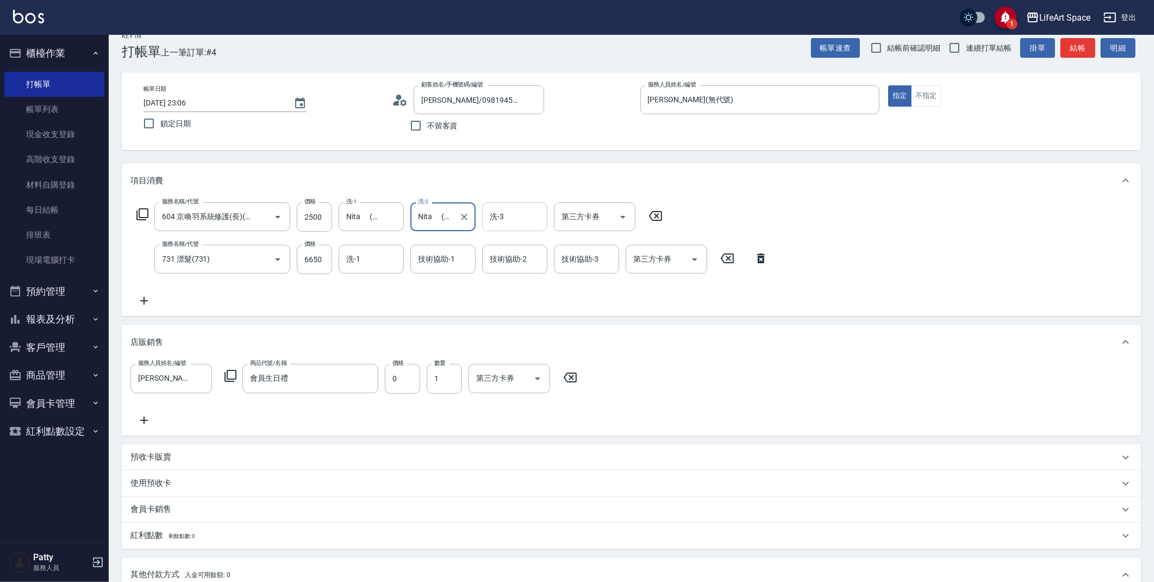
click at [491, 227] on div "洗-3" at bounding box center [514, 216] width 65 height 29
type input "Nita (無代號)"
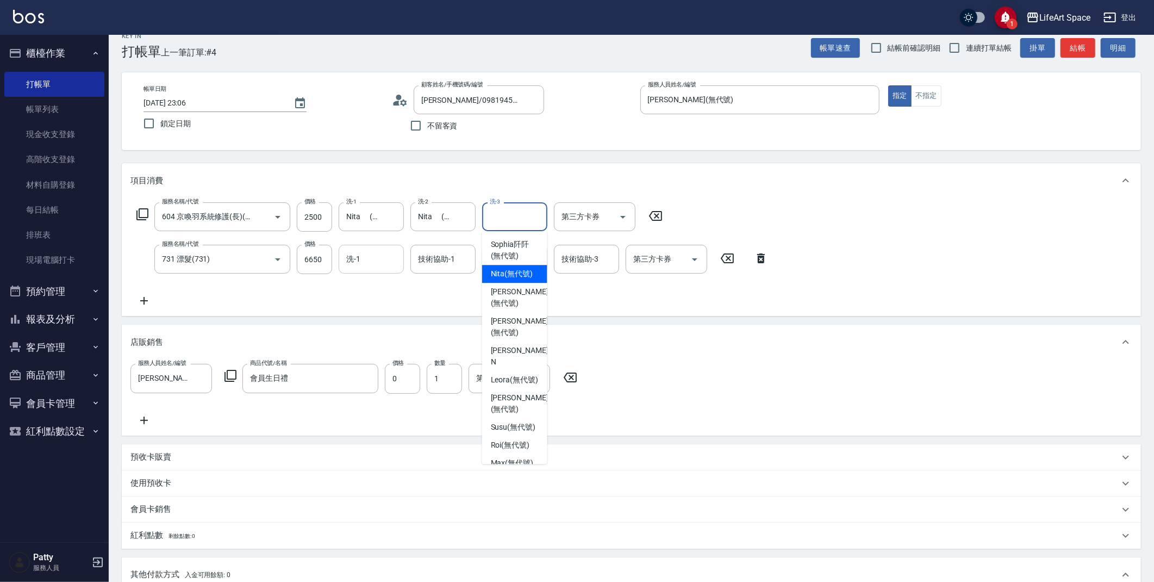
click at [371, 255] on input "洗-1" at bounding box center [371, 259] width 55 height 19
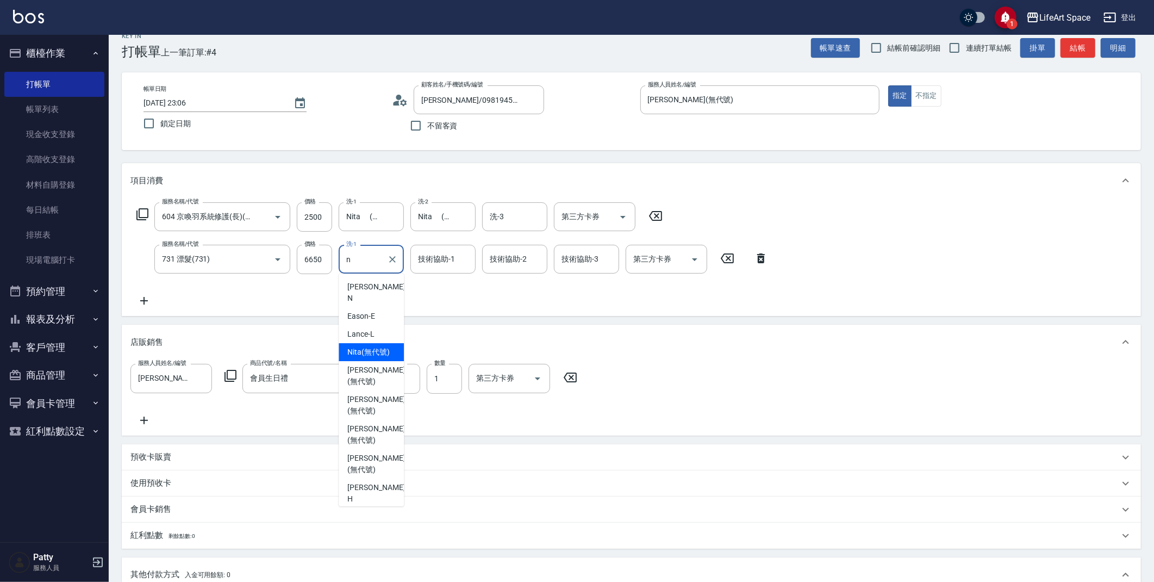
click at [366, 346] on span "Nita (無代號)" at bounding box center [368, 351] width 42 height 11
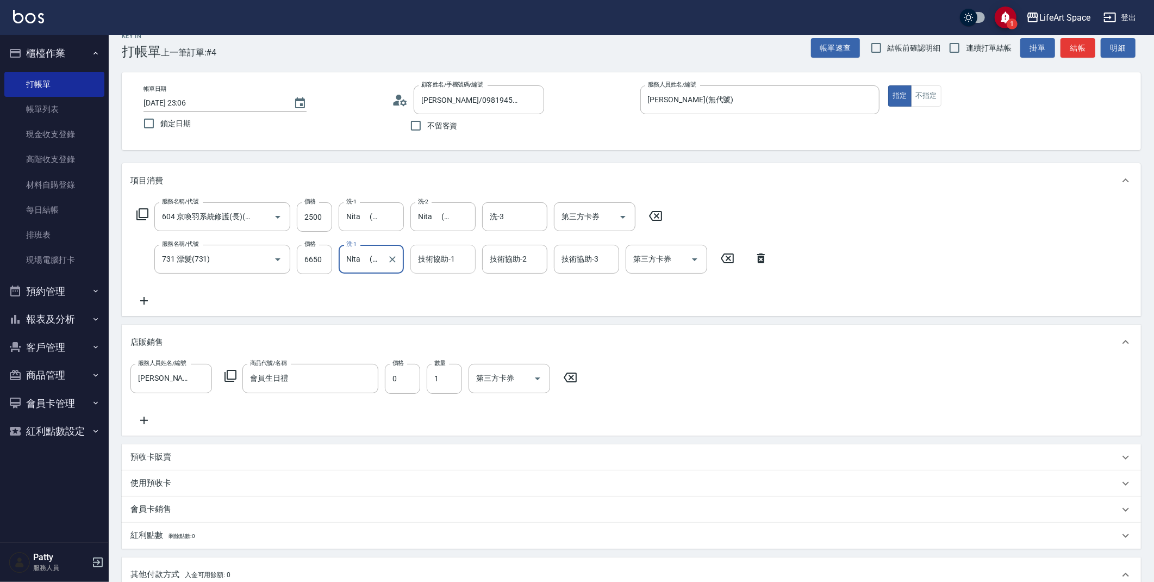
type input "Nita (無代號)"
click at [435, 265] on input "技術協助-1" at bounding box center [442, 259] width 55 height 19
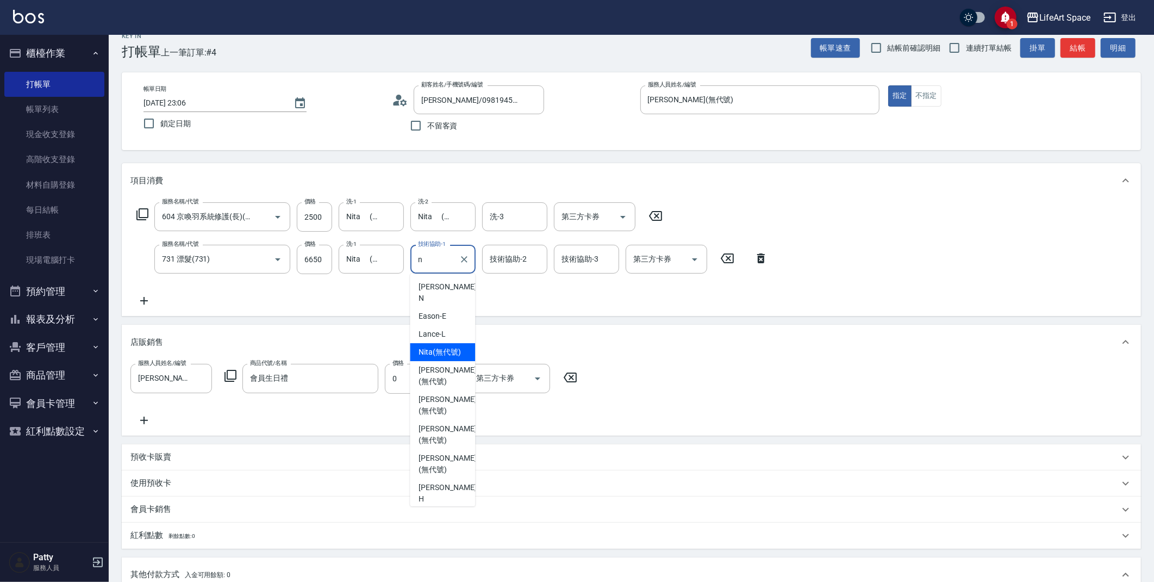
drag, startPoint x: 438, startPoint y: 332, endPoint x: 481, endPoint y: 293, distance: 57.7
click at [438, 343] on div "Nita (無代號)" at bounding box center [442, 352] width 65 height 18
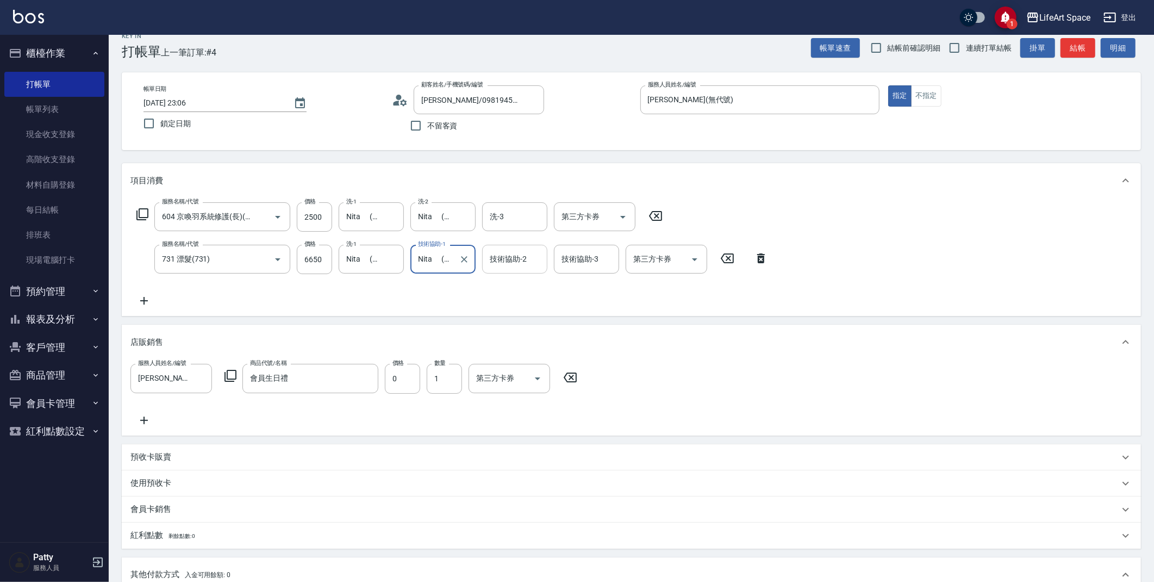
click at [497, 271] on div "技術協助-2" at bounding box center [514, 259] width 65 height 29
type input "Nita (無代號)"
click at [503, 292] on div "[PERSON_NAME] (無代號)" at bounding box center [514, 287] width 65 height 18
type input "[PERSON_NAME](無代號)"
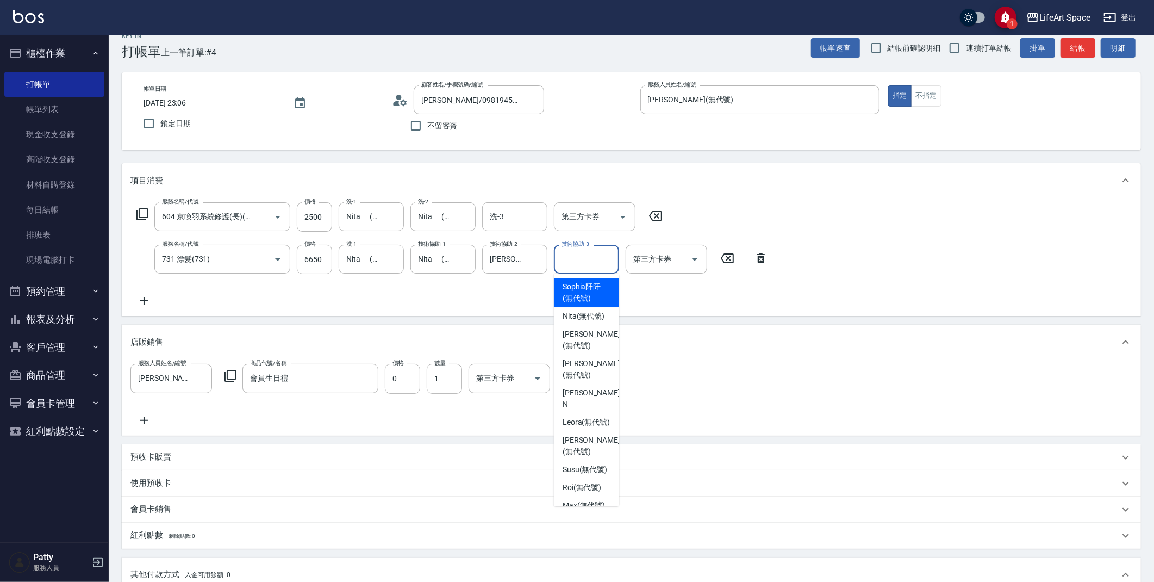
click at [561, 266] on input "技術協助-3" at bounding box center [586, 259] width 55 height 19
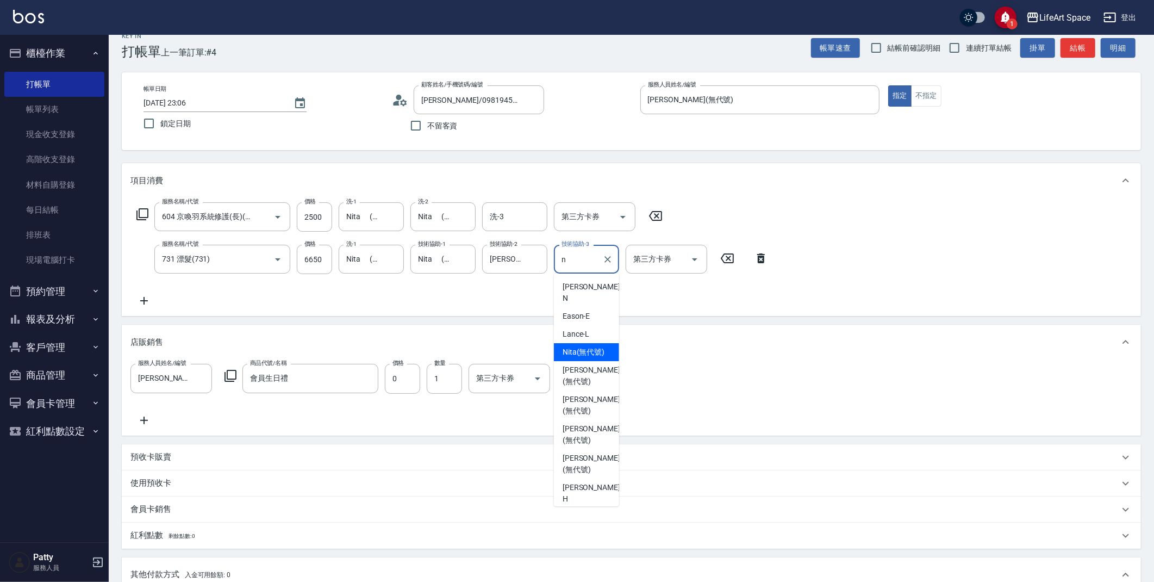
click at [575, 346] on span "Nita (無代號)" at bounding box center [584, 351] width 42 height 11
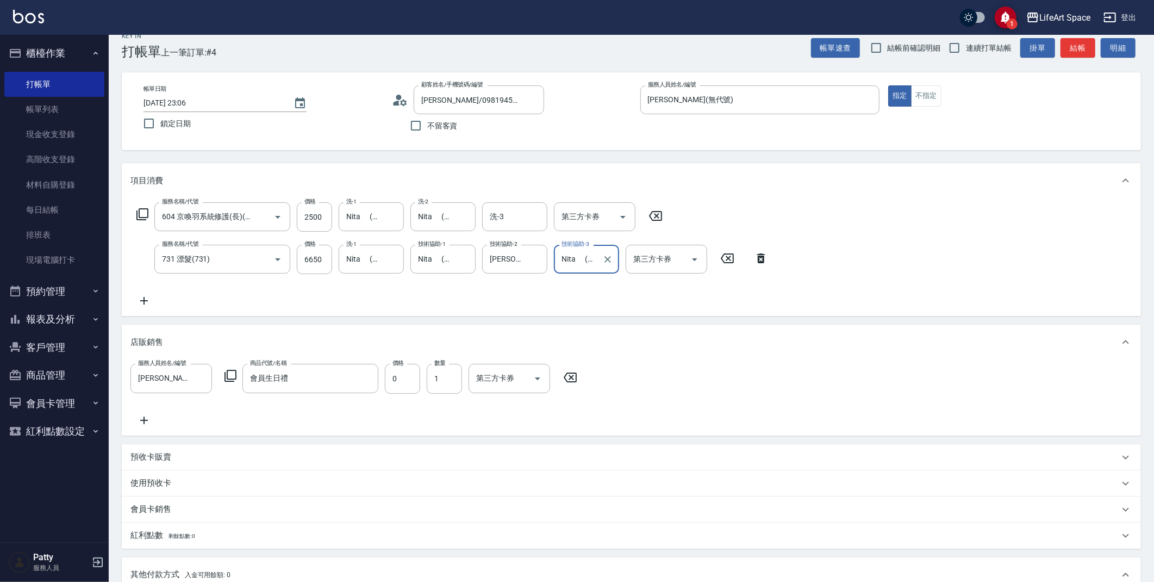
type input "Nita (無代號)"
click at [164, 503] on p "會員卡銷售" at bounding box center [150, 508] width 41 height 11
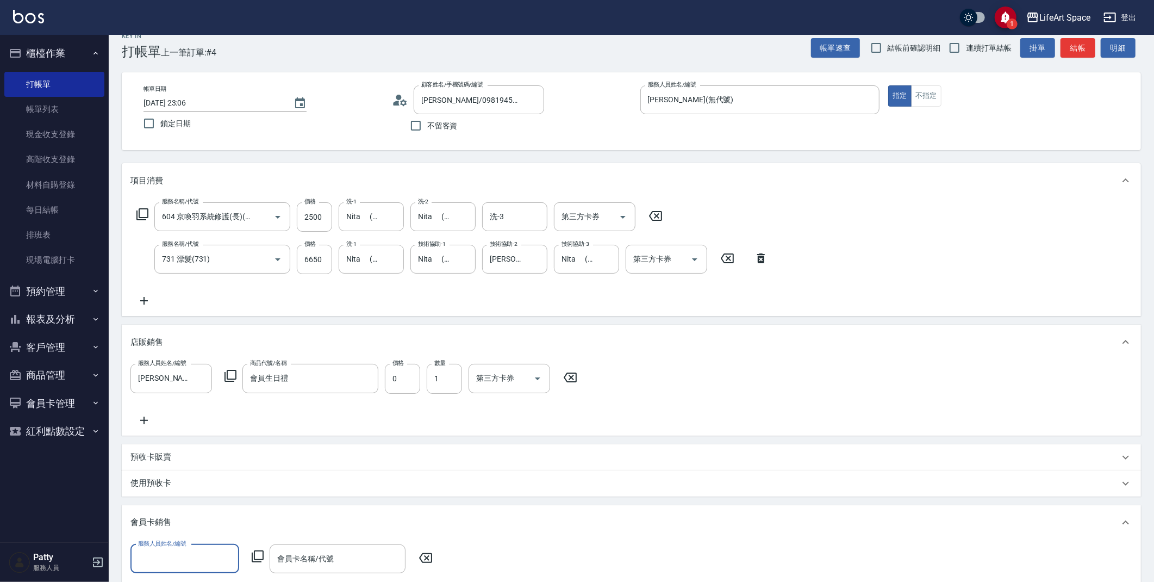
scroll to position [0, 0]
drag, startPoint x: 189, startPoint y: 521, endPoint x: 195, endPoint y: 527, distance: 8.9
click at [189, 521] on div "[PERSON_NAME] (無代號)" at bounding box center [184, 530] width 109 height 18
type input "[PERSON_NAME](無代號)"
click at [262, 553] on icon at bounding box center [257, 556] width 13 height 13
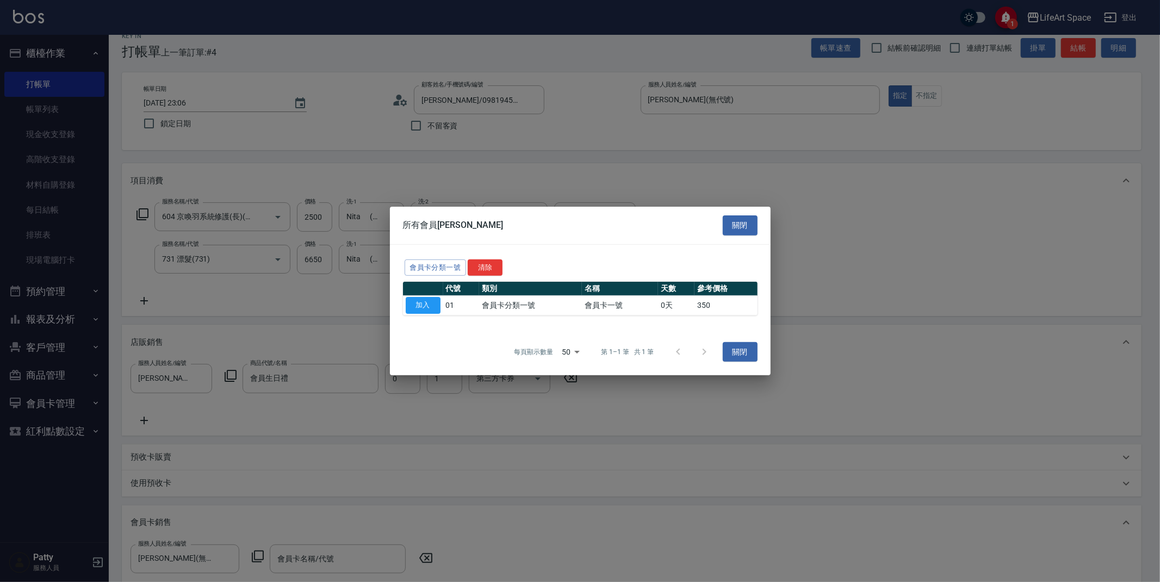
click at [435, 305] on button "加入" at bounding box center [423, 305] width 35 height 17
type input "會員卡一號-0天"
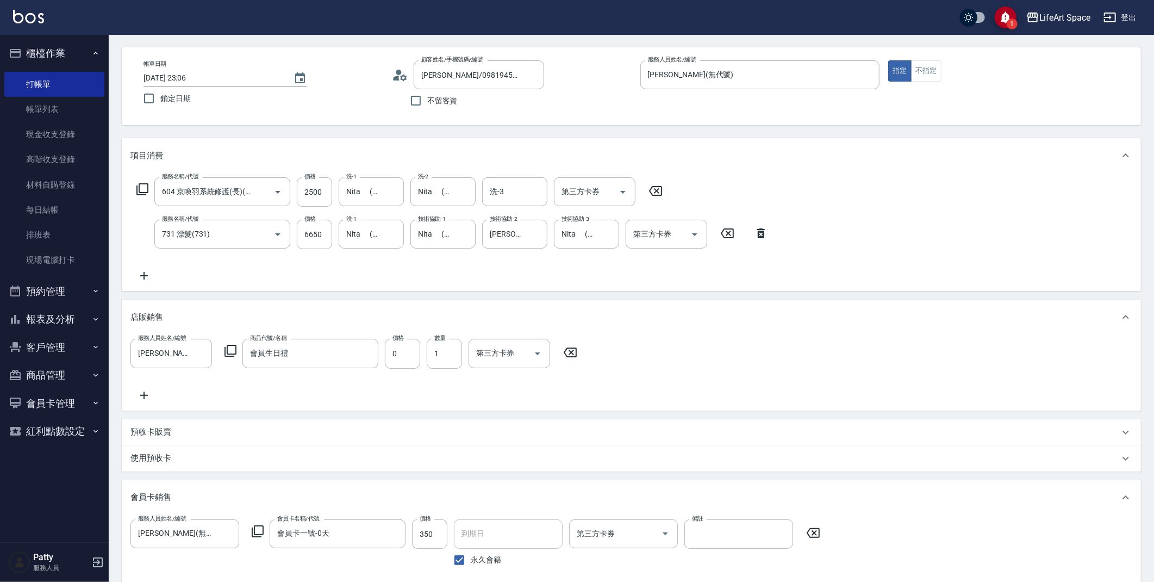
scroll to position [56, 0]
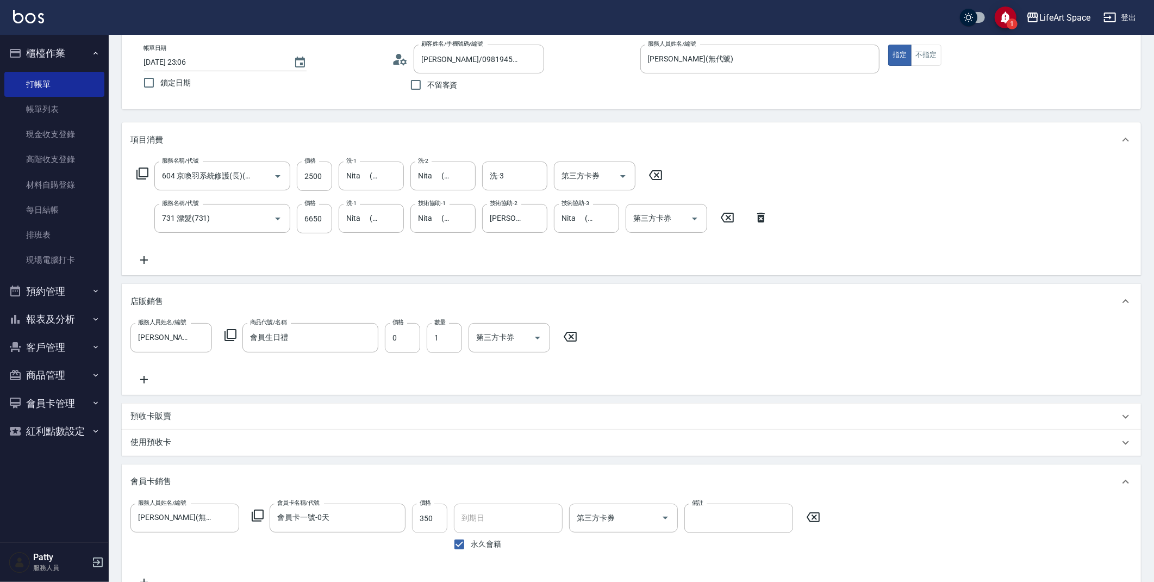
click at [428, 516] on input "350" at bounding box center [429, 517] width 35 height 29
type input "500"
click at [463, 542] on input "永久會籍" at bounding box center [459, 544] width 23 height 23
checkbox input "false"
click at [475, 518] on input "[DATE]" at bounding box center [504, 517] width 101 height 29
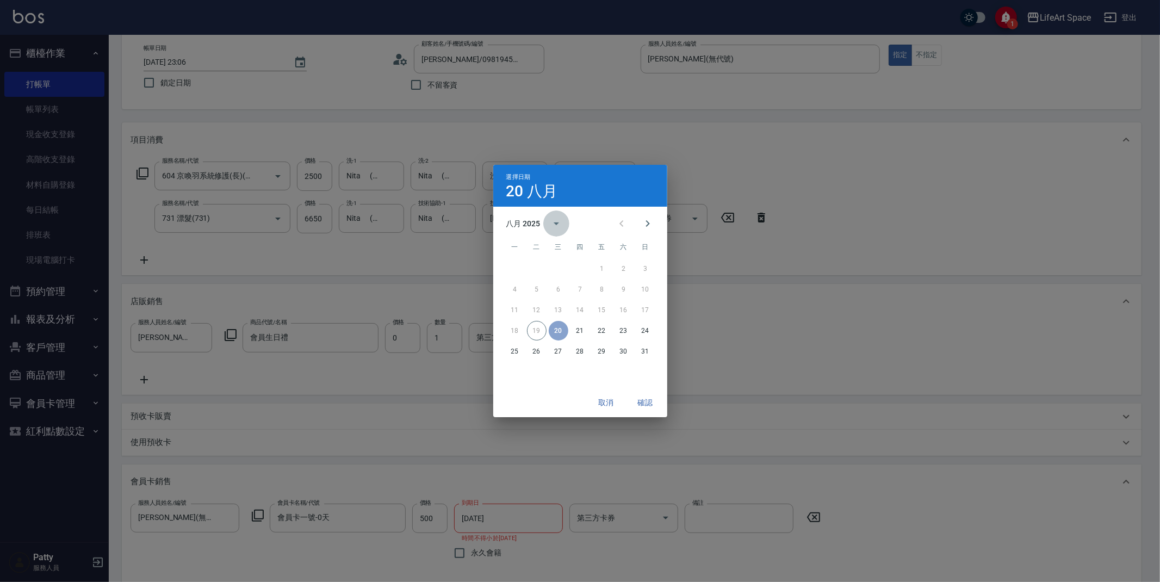
click at [561, 231] on button "calendar view is open, switch to year view" at bounding box center [556, 223] width 26 height 26
click at [565, 253] on button "2026" at bounding box center [579, 249] width 39 height 20
type input "[DATE]"
click at [635, 407] on button "確認" at bounding box center [645, 403] width 35 height 20
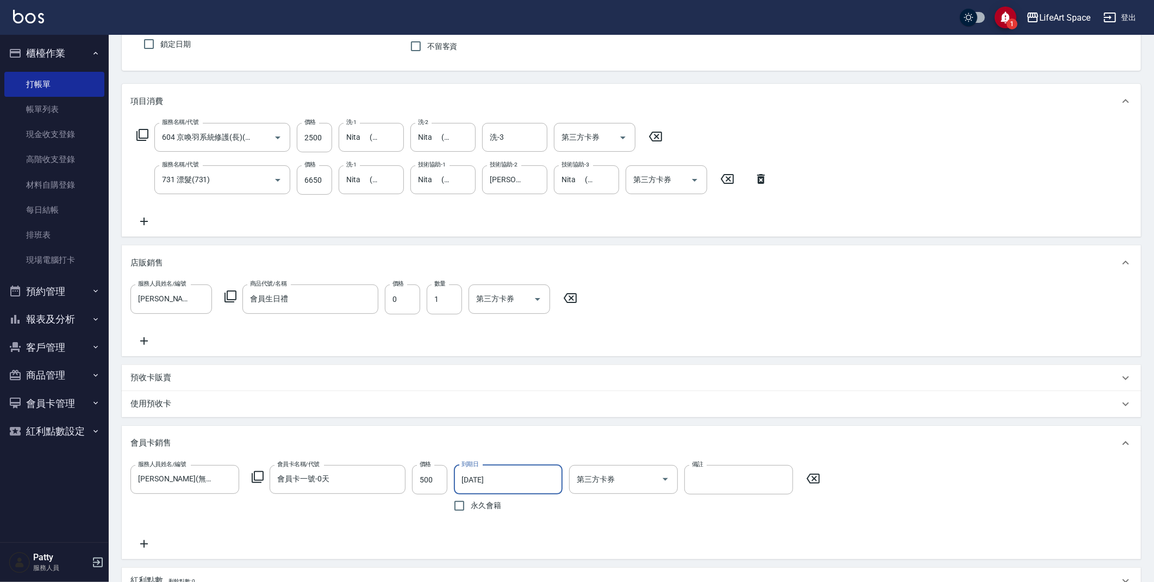
scroll to position [472, 0]
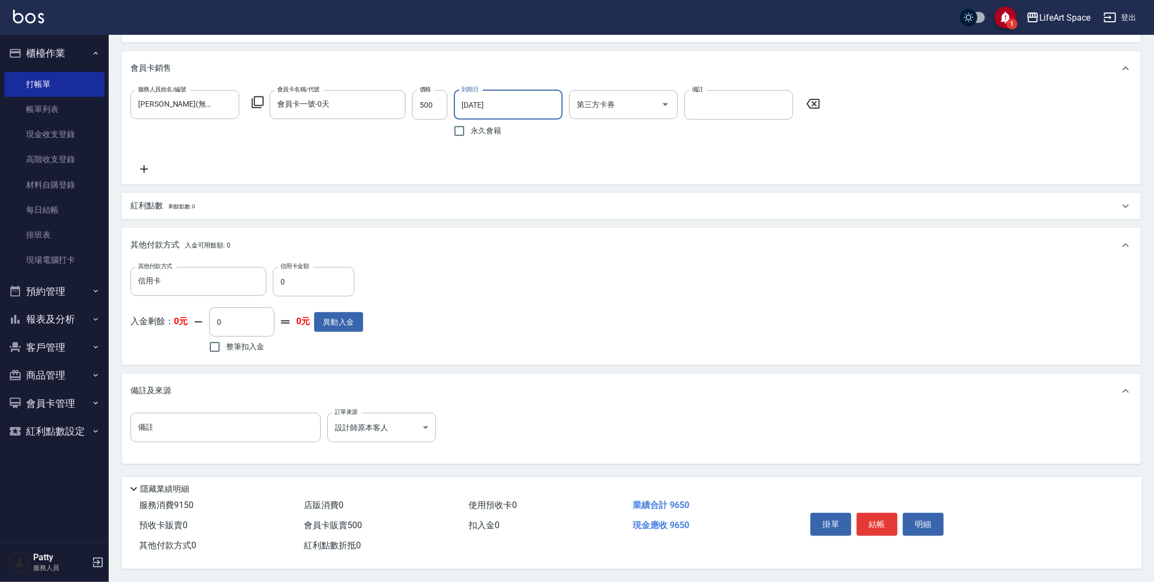
click at [161, 203] on p "紅利點數 剩餘點數: 0" at bounding box center [162, 206] width 65 height 12
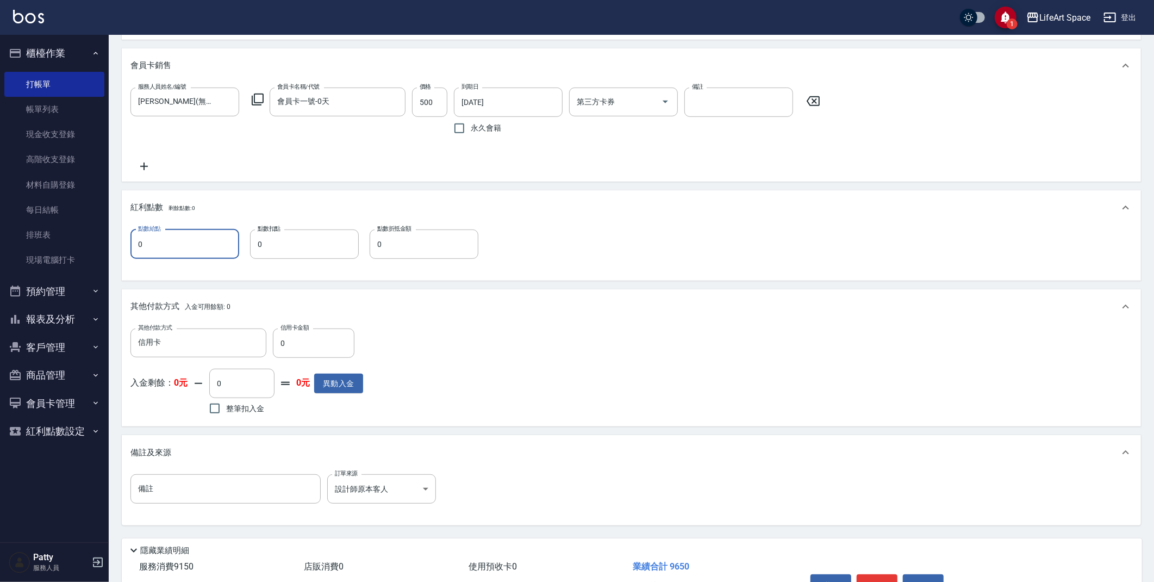
drag, startPoint x: 173, startPoint y: 250, endPoint x: 165, endPoint y: 265, distance: 17.3
click at [172, 250] on input "0" at bounding box center [184, 243] width 109 height 29
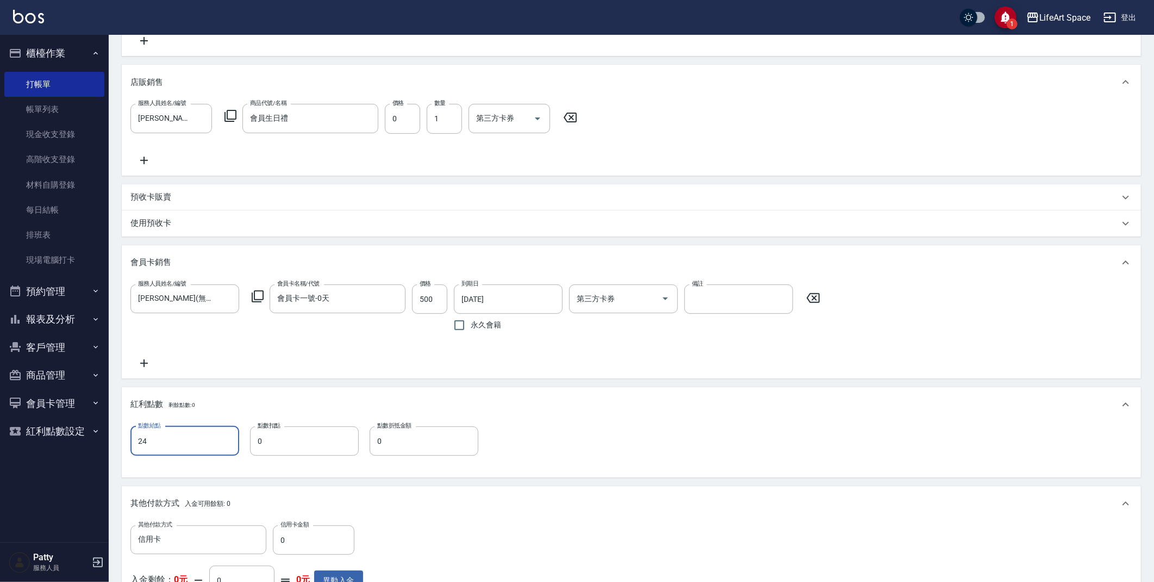
scroll to position [537, 0]
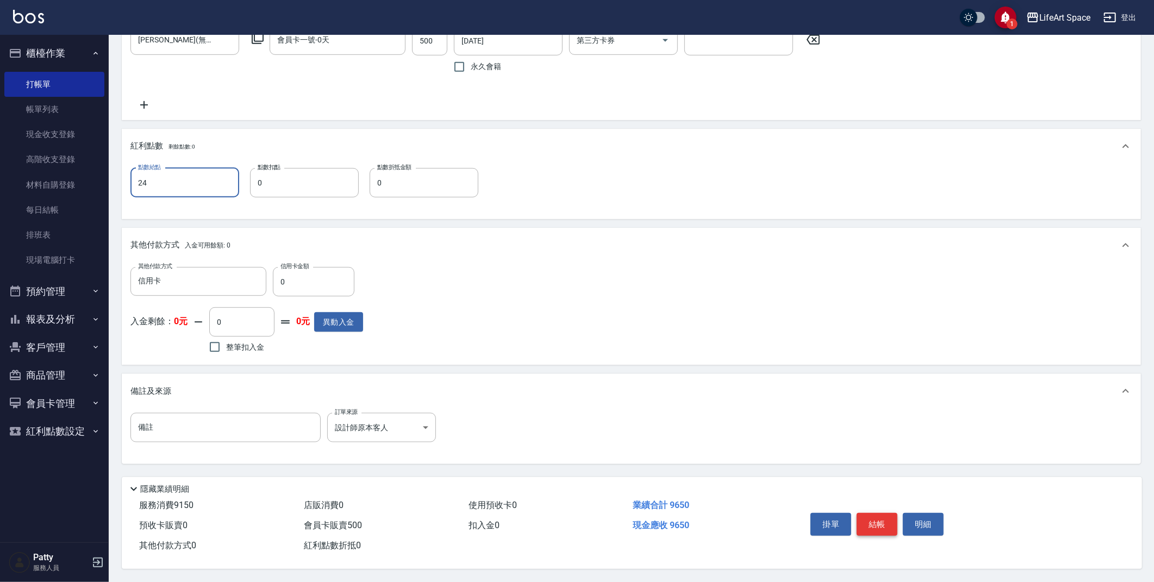
type input "24"
click at [875, 520] on button "結帳" at bounding box center [877, 524] width 41 height 23
